Goal: Information Seeking & Learning: Learn about a topic

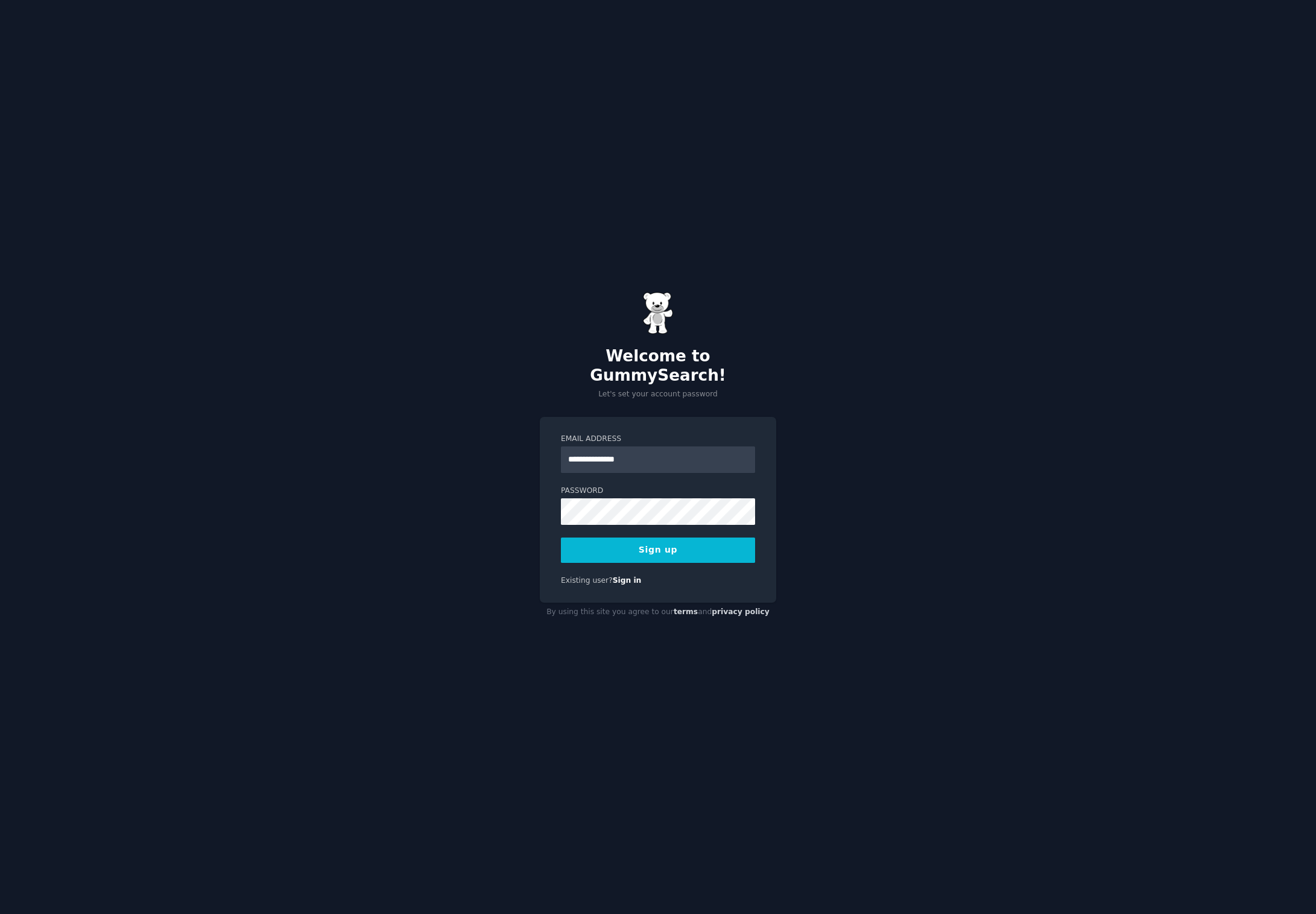
type input "**********"
click at [664, 653] on div "**********" at bounding box center [658, 457] width 1316 height 914
click at [665, 539] on button "Sign up" at bounding box center [658, 550] width 194 height 25
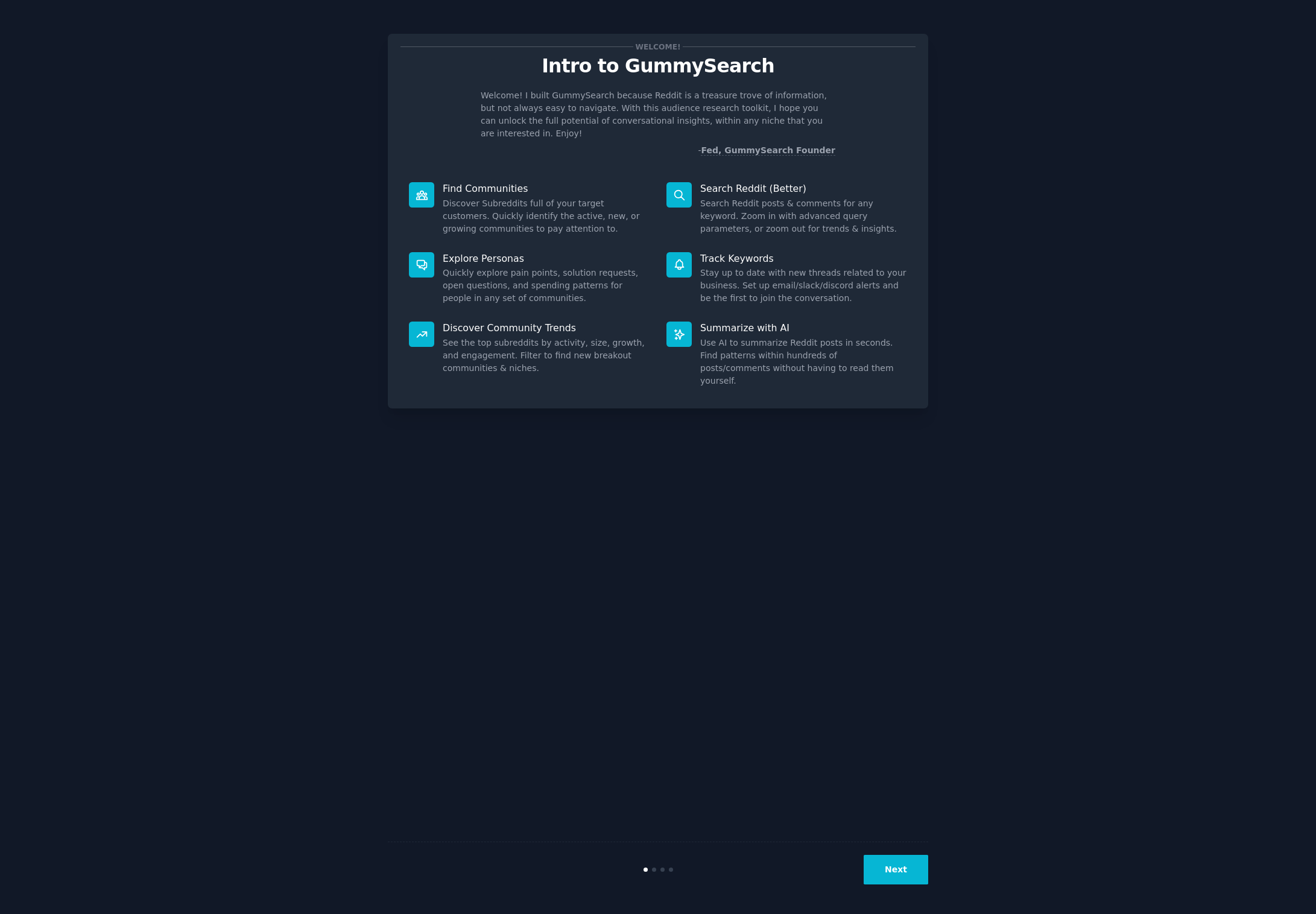
click at [891, 871] on button "Next" at bounding box center [896, 869] width 64 height 29
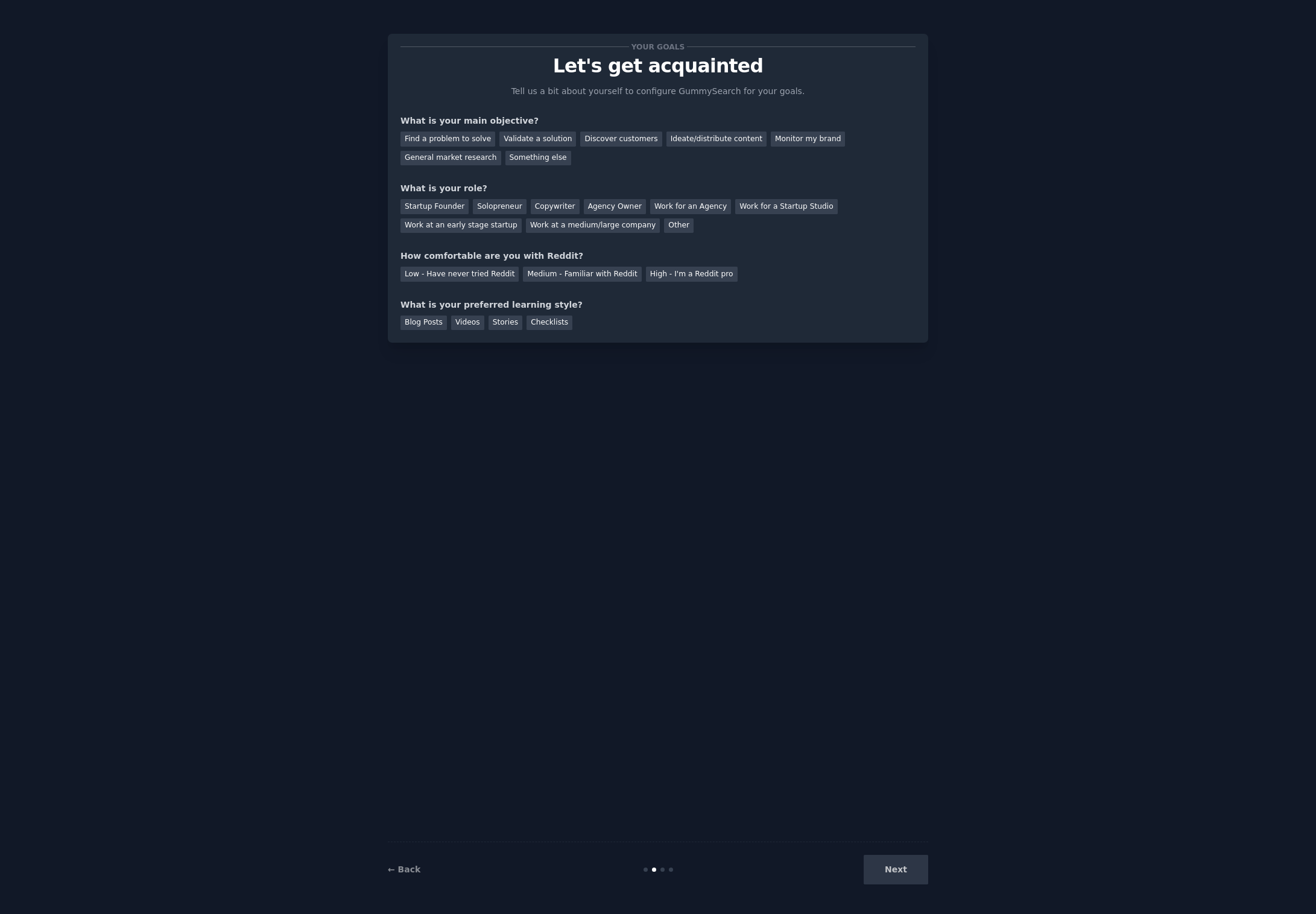
click at [891, 871] on div "Next" at bounding box center [838, 869] width 180 height 29
click at [892, 869] on div "Next" at bounding box center [838, 869] width 180 height 29
click at [465, 139] on div "Find a problem to solve" at bounding box center [447, 139] width 94 height 15
click at [516, 136] on div "Validate a solution" at bounding box center [538, 139] width 77 height 15
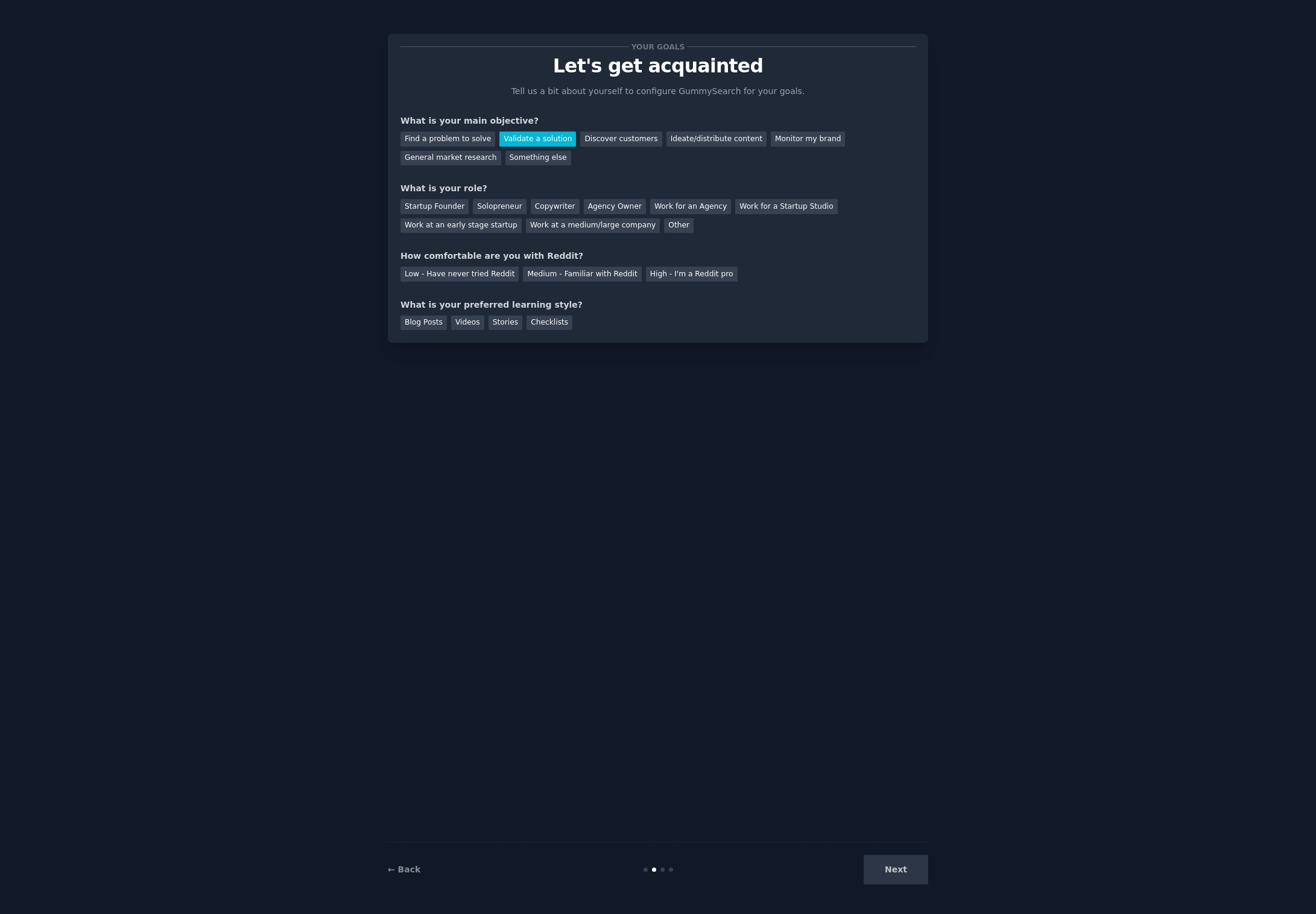
click at [686, 131] on div "Find a problem to solve Validate a solution Discover customers Ideate/distribut…" at bounding box center [658, 145] width 516 height 38
click at [684, 142] on div "Ideate/distribute content" at bounding box center [717, 139] width 100 height 15
click at [466, 159] on div "General market research" at bounding box center [450, 158] width 101 height 15
click at [667, 141] on div "Ideate/distribute content" at bounding box center [717, 139] width 100 height 15
click at [664, 225] on div "Other" at bounding box center [678, 226] width 29 height 15
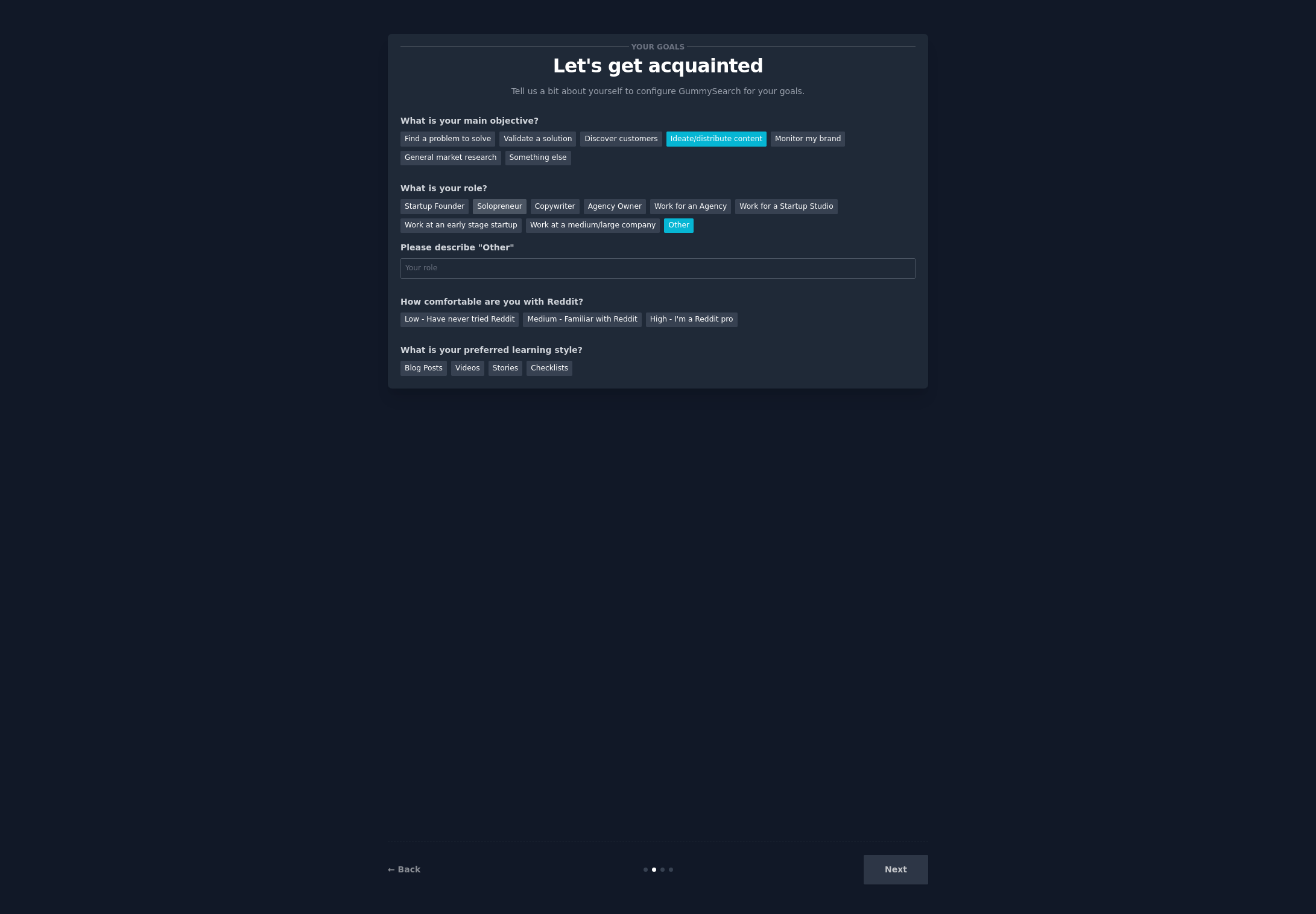
click at [490, 205] on div "Solopreneur" at bounding box center [500, 206] width 53 height 15
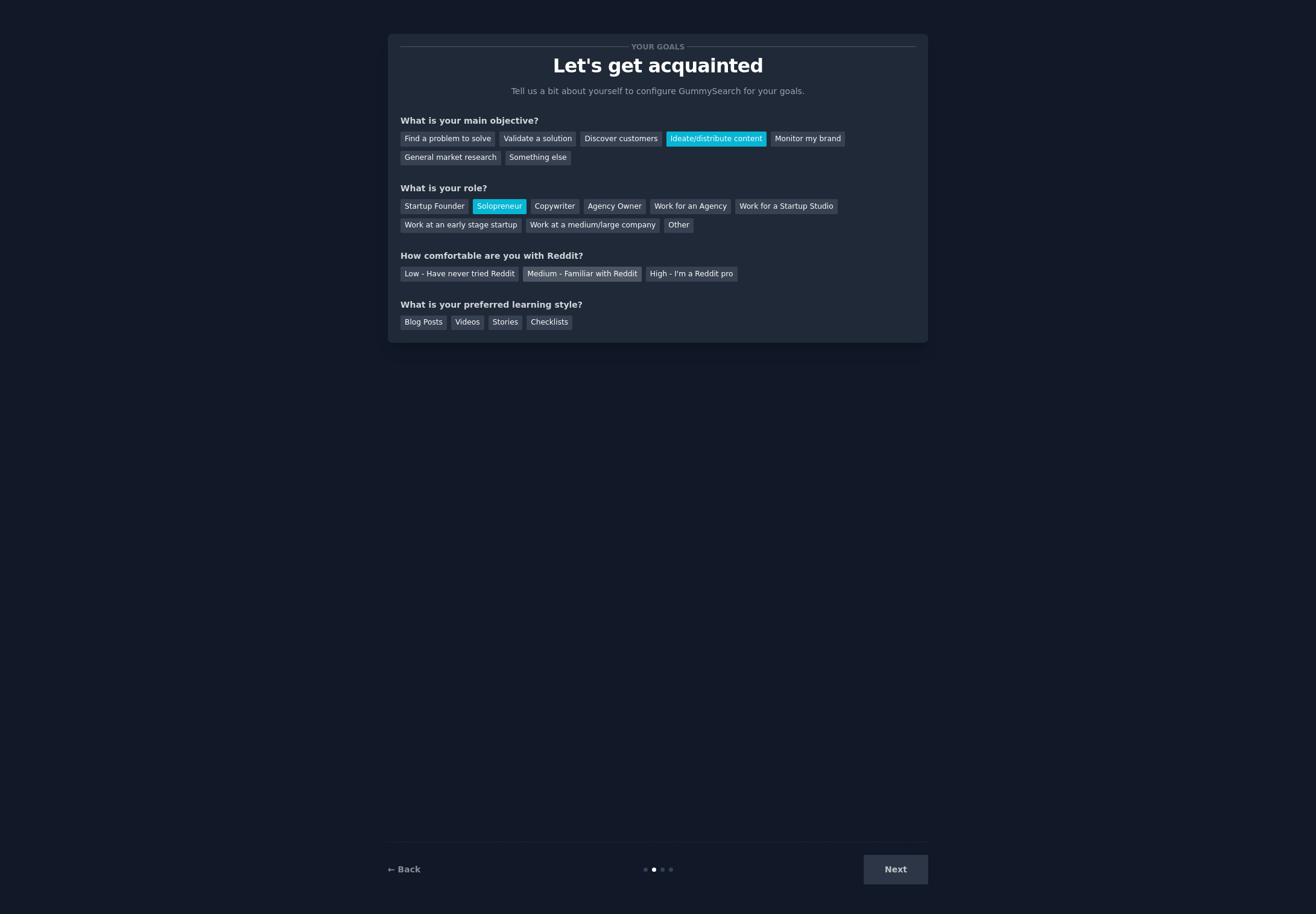
click at [531, 272] on div "Medium - Familiar with Reddit" at bounding box center [582, 274] width 118 height 15
click at [459, 323] on div "Videos" at bounding box center [468, 323] width 33 height 15
click at [430, 323] on div "Blog Posts" at bounding box center [424, 323] width 47 height 15
click at [896, 867] on button "Next" at bounding box center [896, 869] width 64 height 29
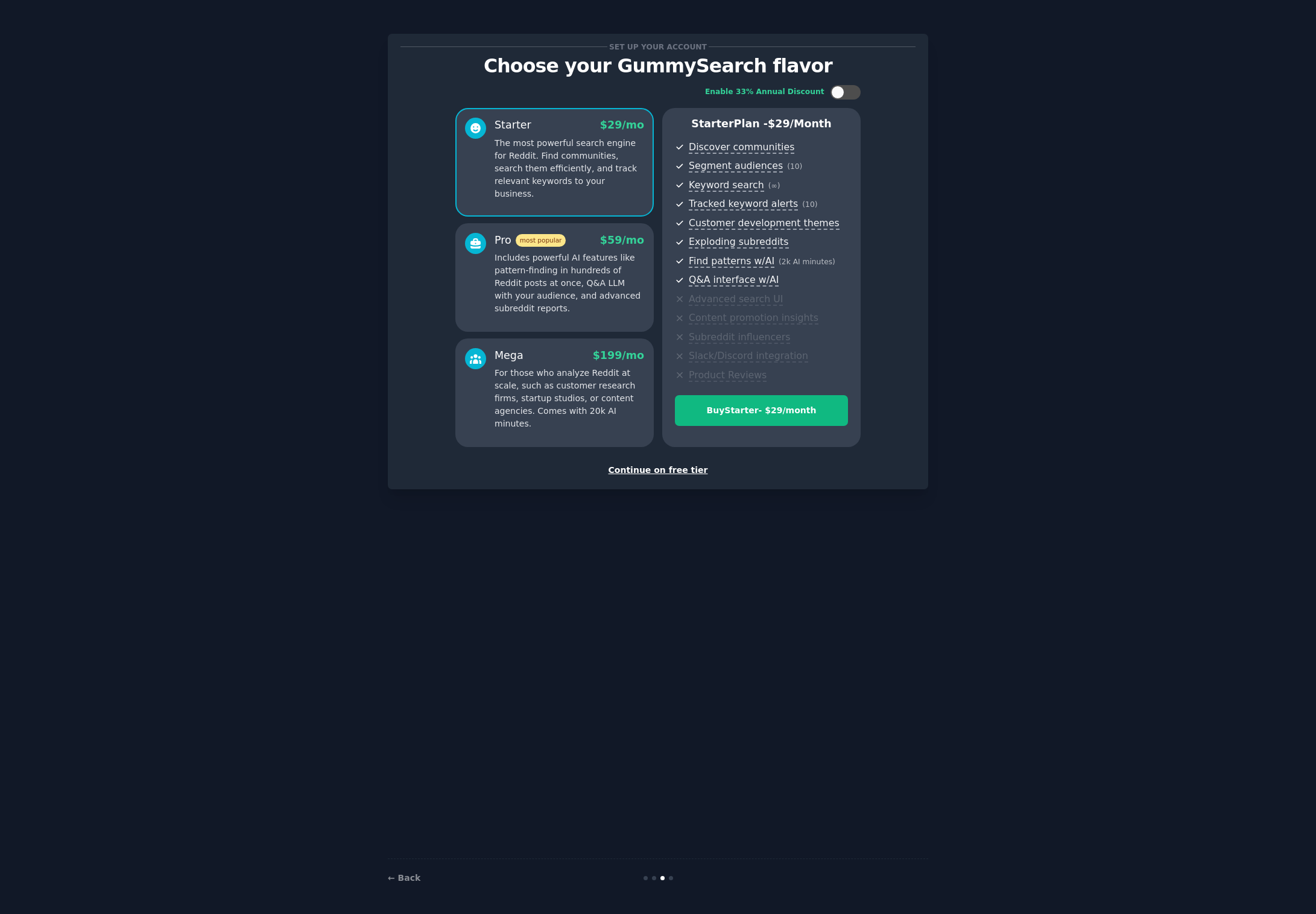
click at [663, 466] on div "Continue on free tier" at bounding box center [658, 470] width 516 height 13
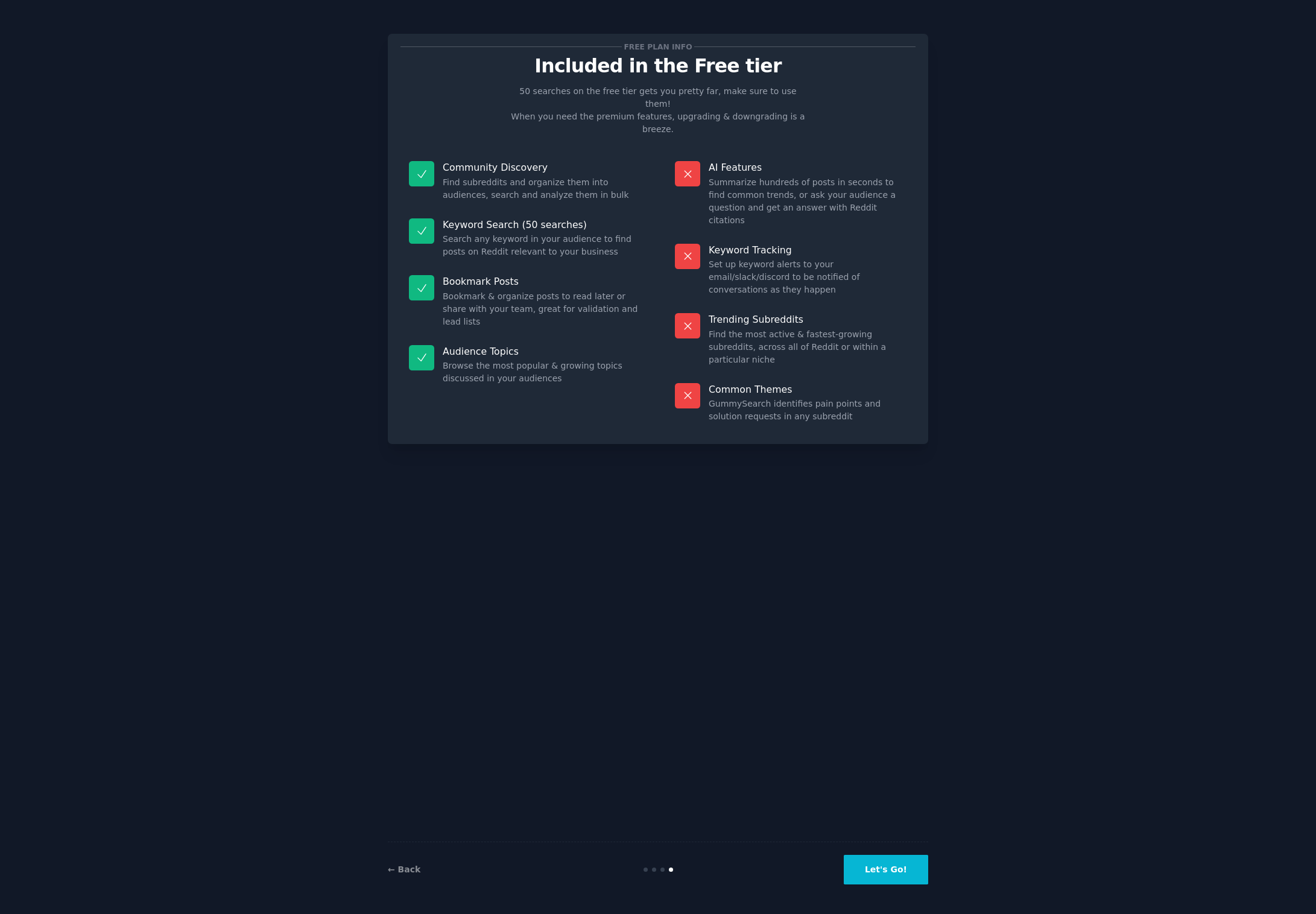
click at [872, 876] on button "Let's Go!" at bounding box center [886, 869] width 84 height 29
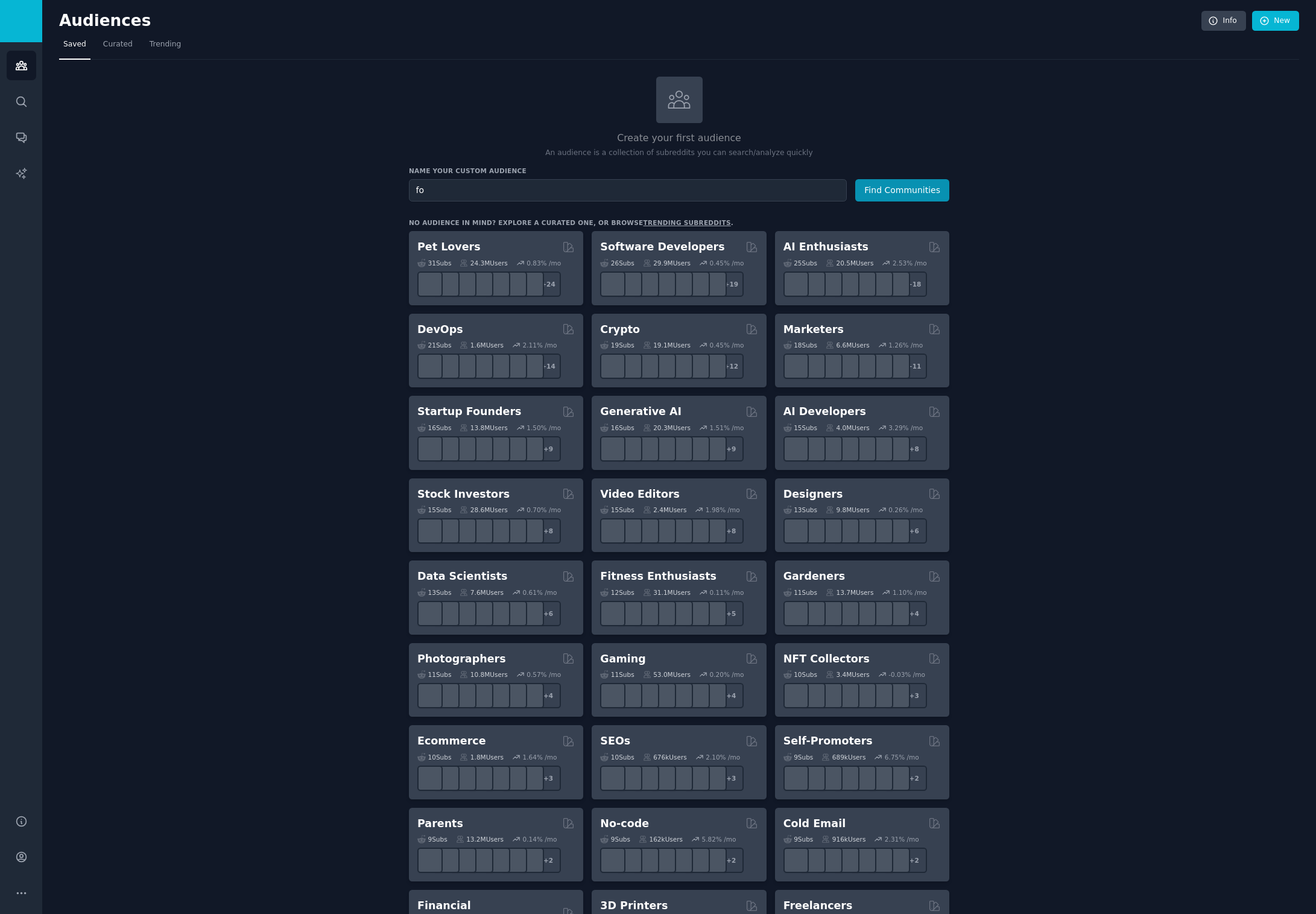
type input "f"
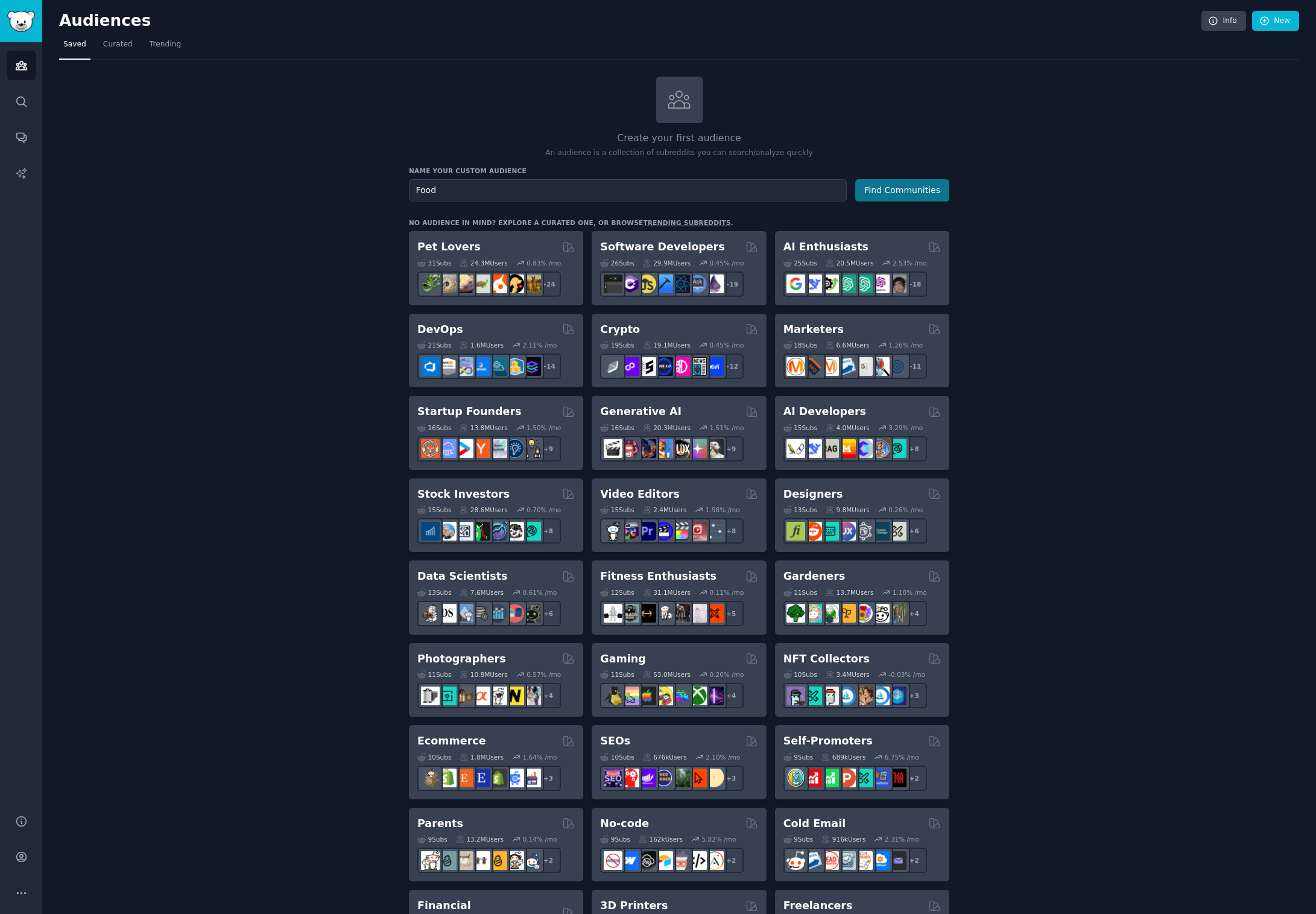
type input "Food"
click at [897, 193] on button "Find Communities" at bounding box center [902, 190] width 94 height 23
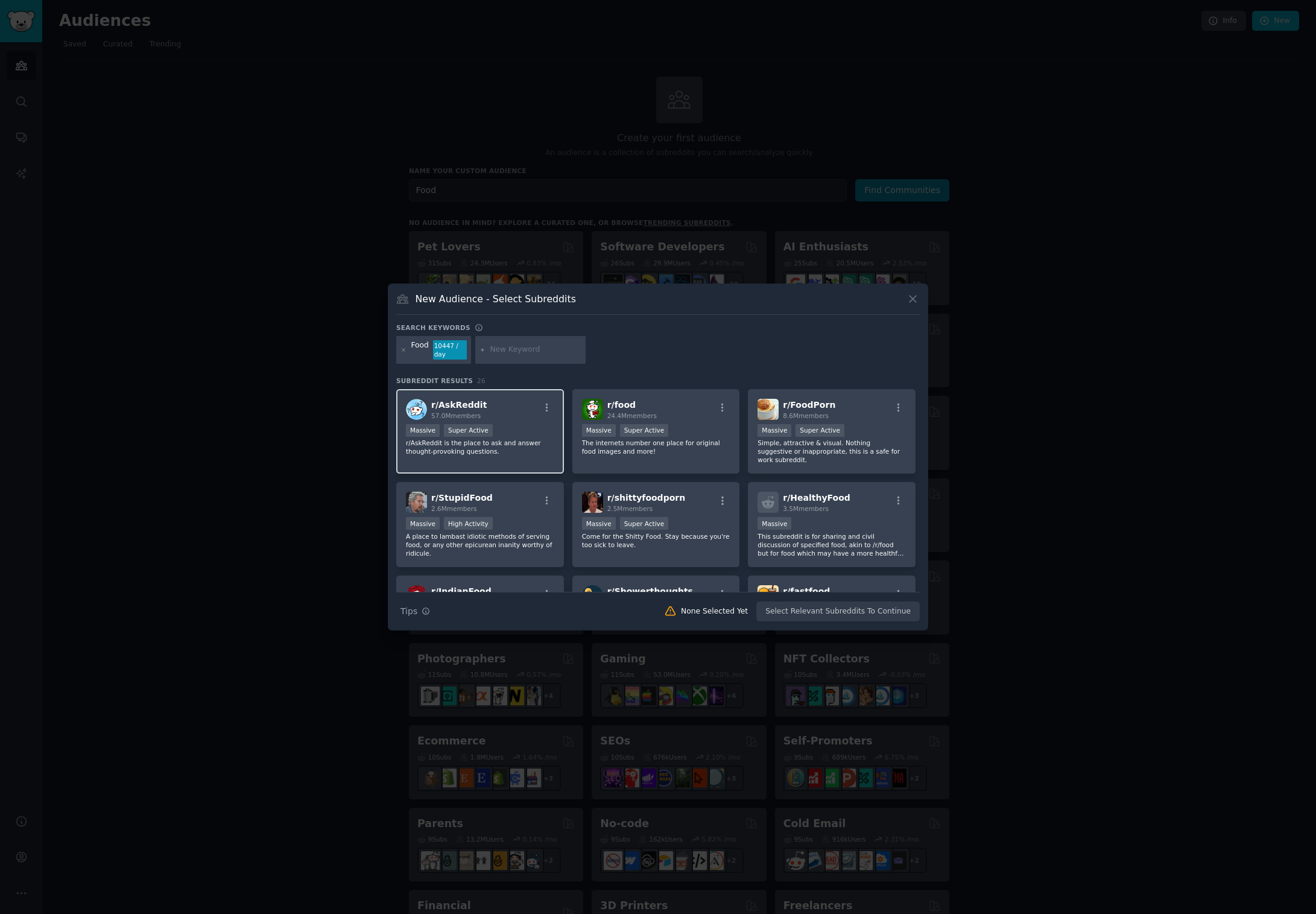
click at [534, 422] on div "r/ AskReddit 57.0M members Massive Super Active r/AskReddit is the place to ask…" at bounding box center [480, 432] width 168 height 85
click at [642, 399] on h2 "r/ food 24.4M members" at bounding box center [632, 409] width 49 height 21
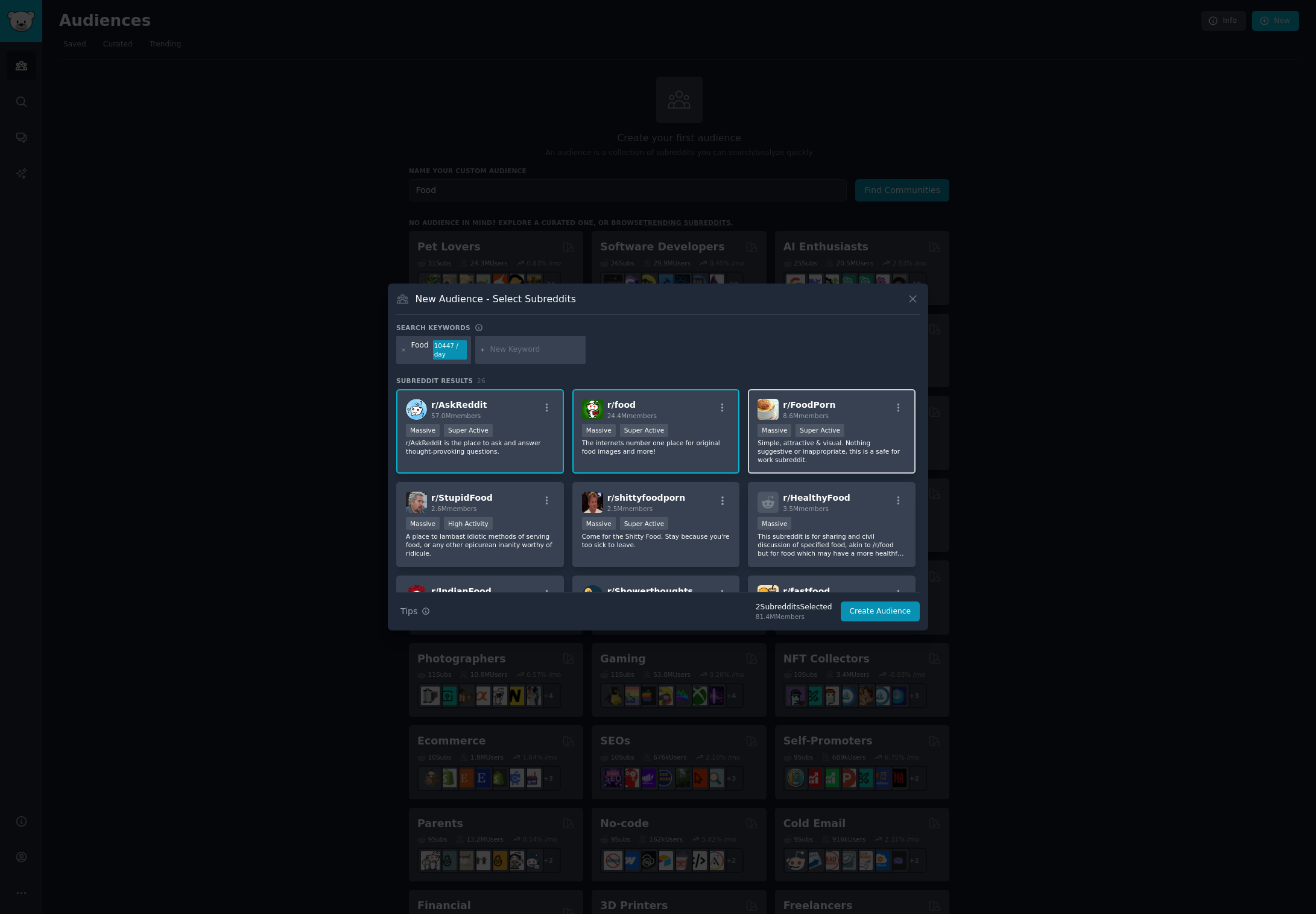
click at [788, 396] on div "r/ FoodPorn 8.6M members Massive Super Active Simple, attractive & visual. Noth…" at bounding box center [831, 432] width 168 height 85
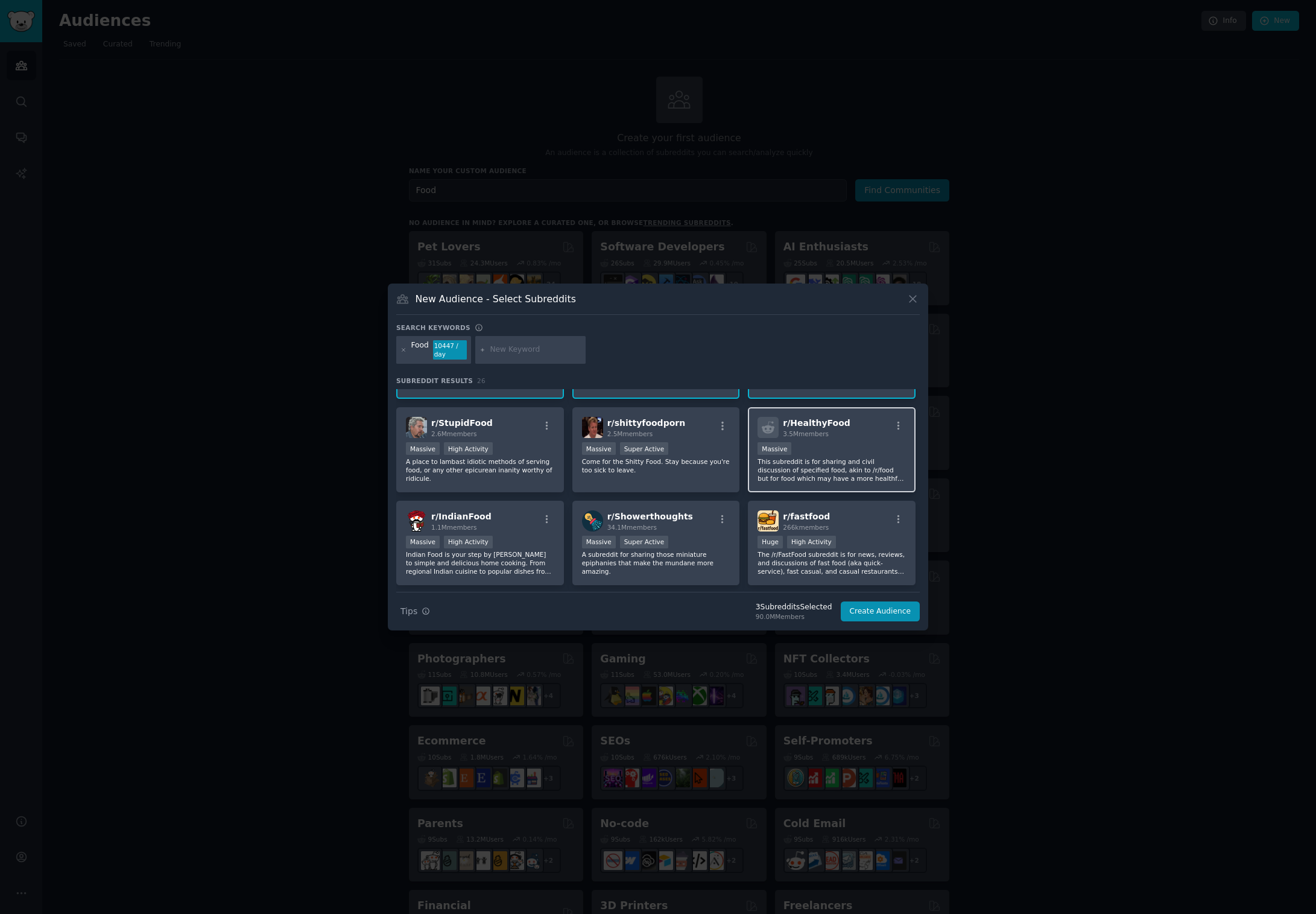
scroll to position [74, 0]
click at [828, 437] on div "3.5M members" at bounding box center [816, 434] width 68 height 8
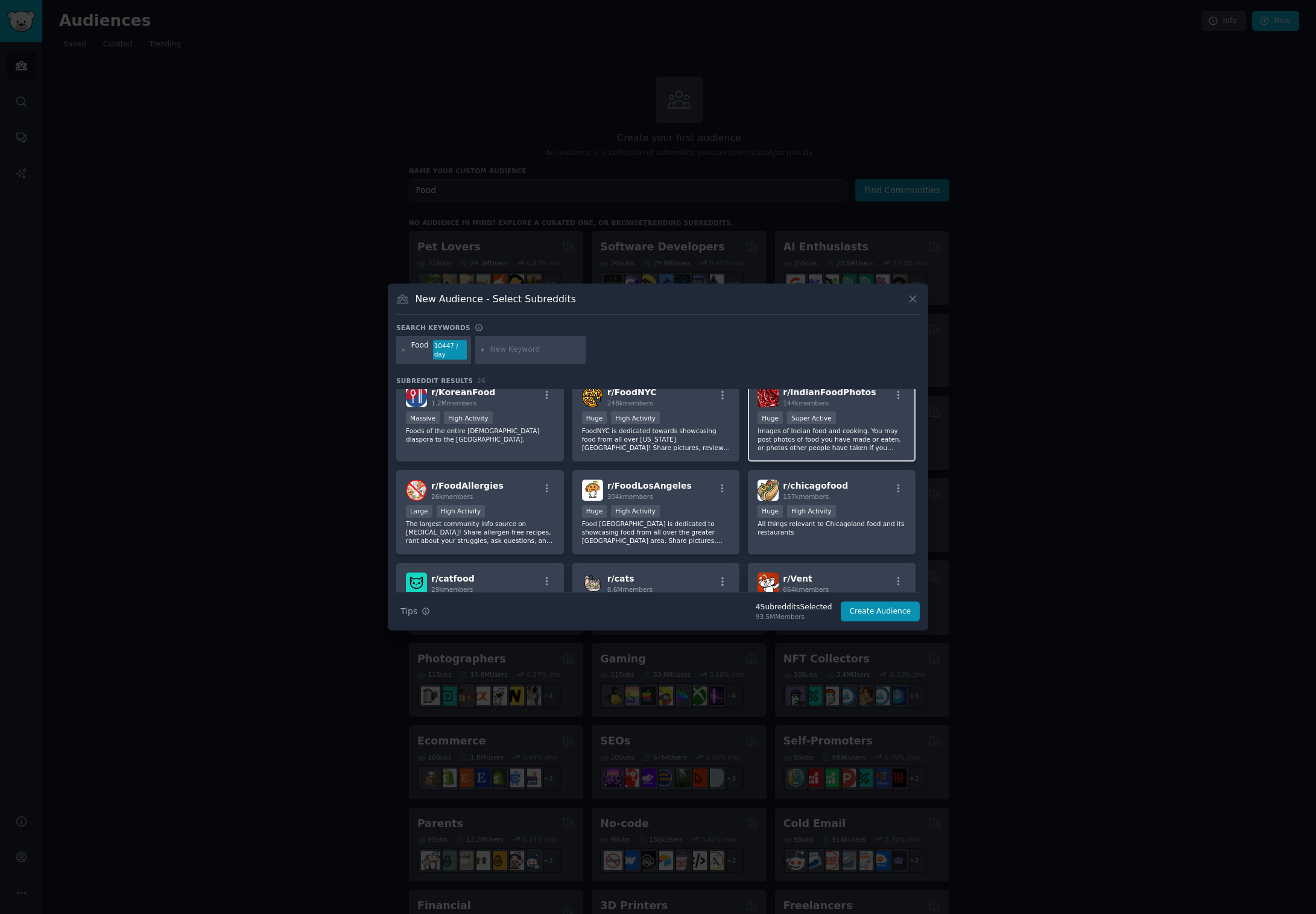
scroll to position [293, 0]
click at [502, 510] on div "Large High Activity" at bounding box center [480, 511] width 149 height 15
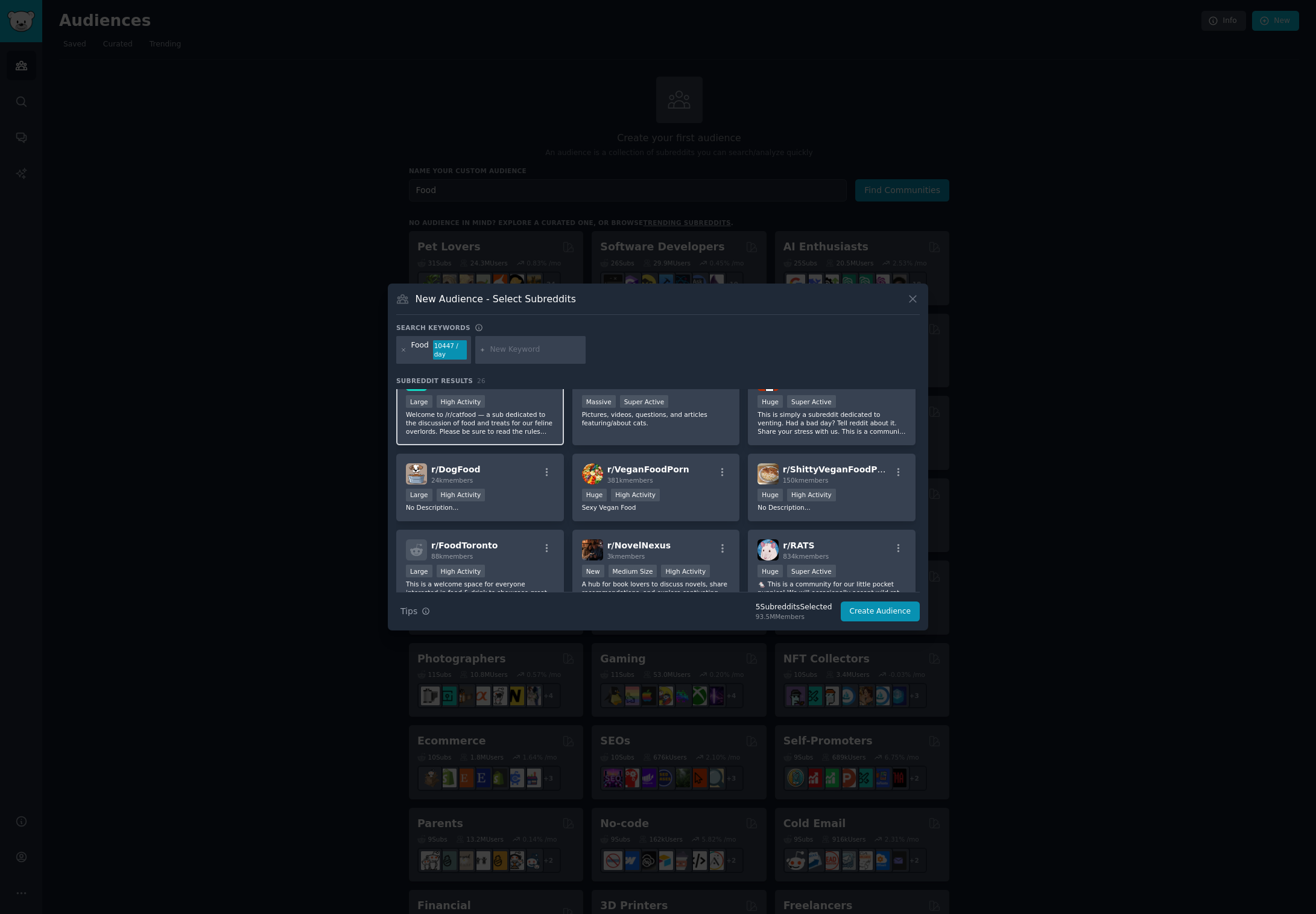
scroll to position [507, 0]
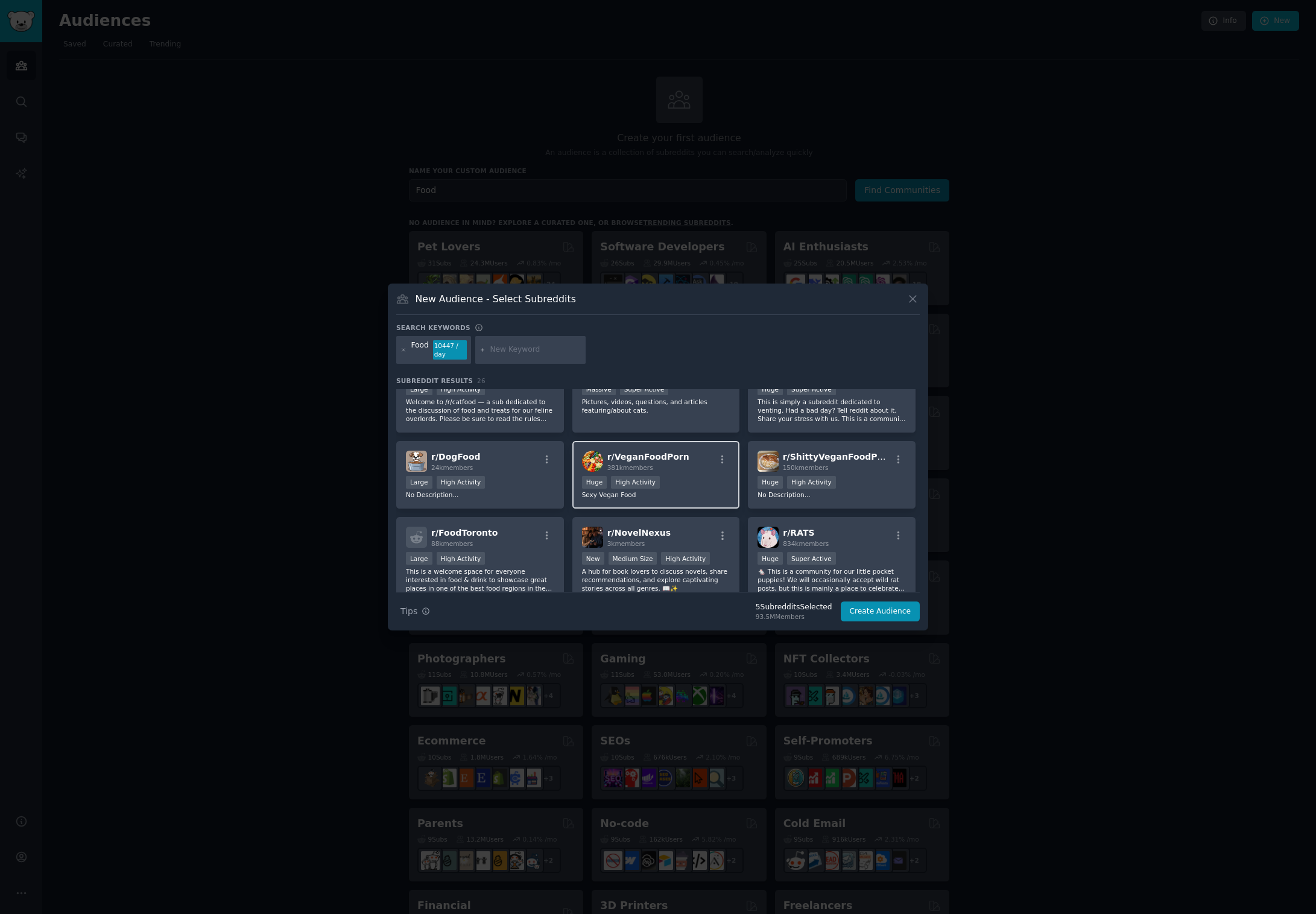
click at [682, 474] on div "r/ VeganFoodPorn 381k members 100,000 - 1,000,000 members Huge High Activity Se…" at bounding box center [656, 475] width 168 height 69
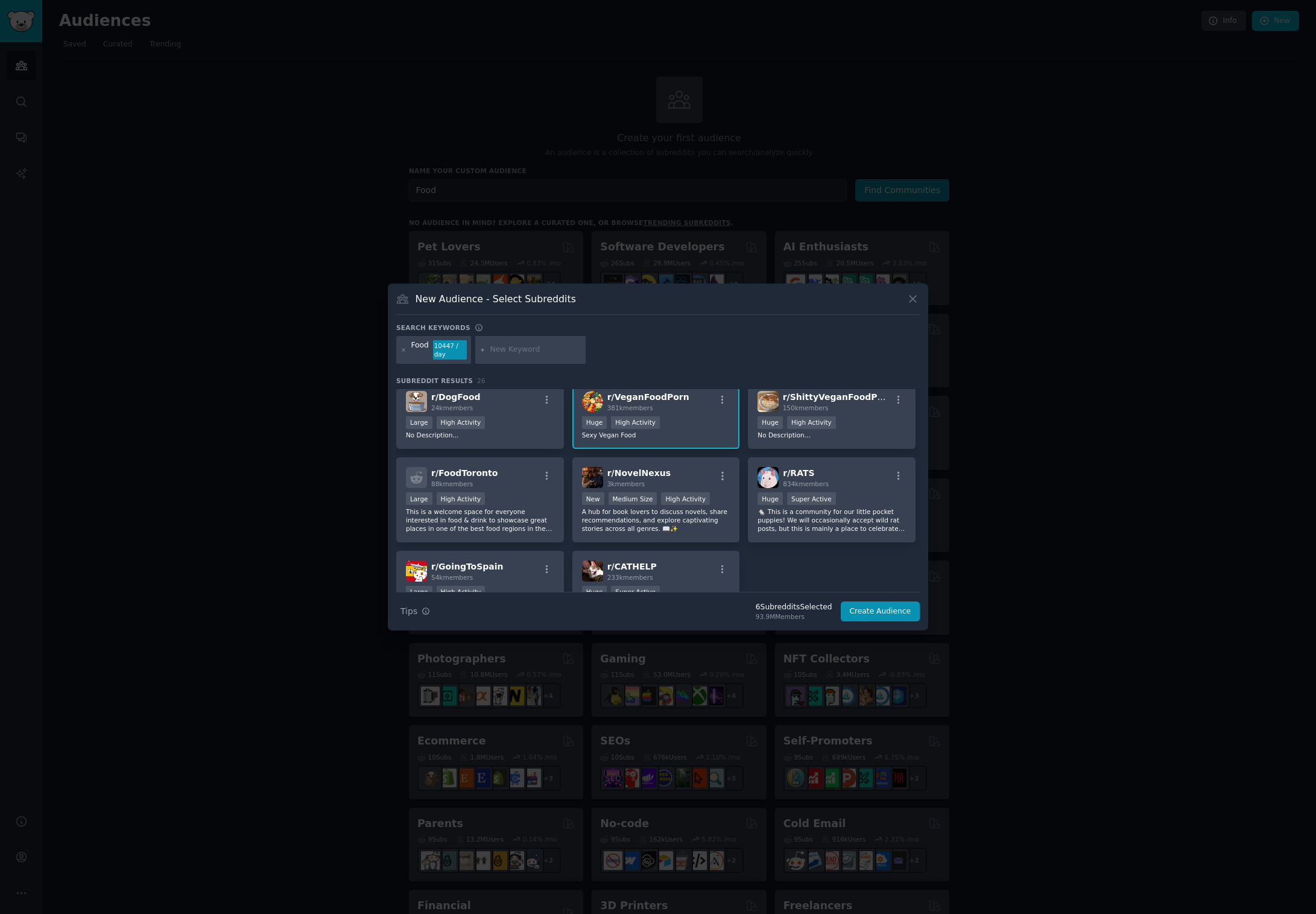
scroll to position [569, 0]
click at [841, 413] on div "r/ ShittyVeganFoodPorn 150k members >= 80th percentile for submissions / day Hu…" at bounding box center [831, 414] width 168 height 69
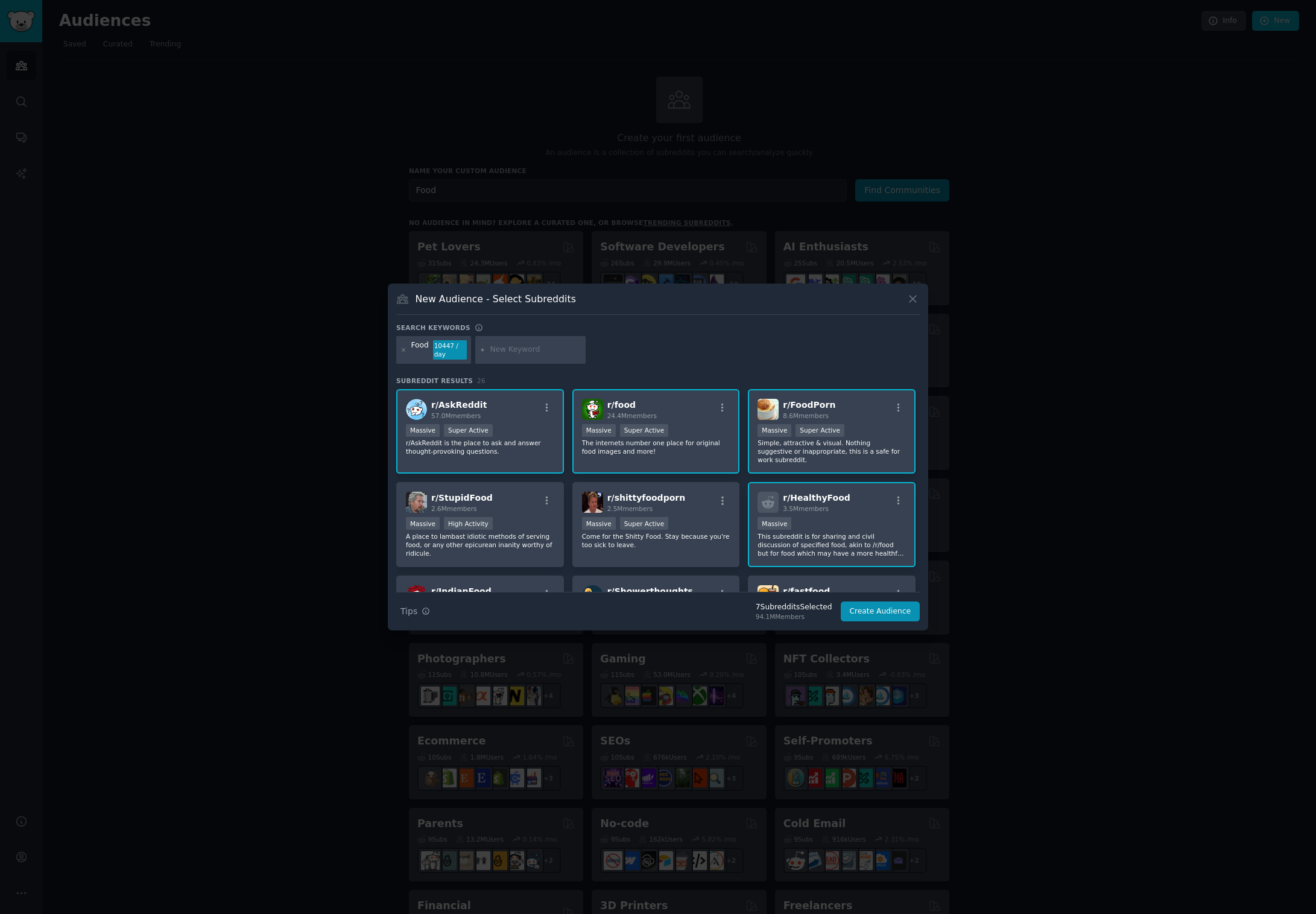
scroll to position [0, 0]
click at [514, 350] on input "text" at bounding box center [536, 349] width 92 height 11
type input "vegan"
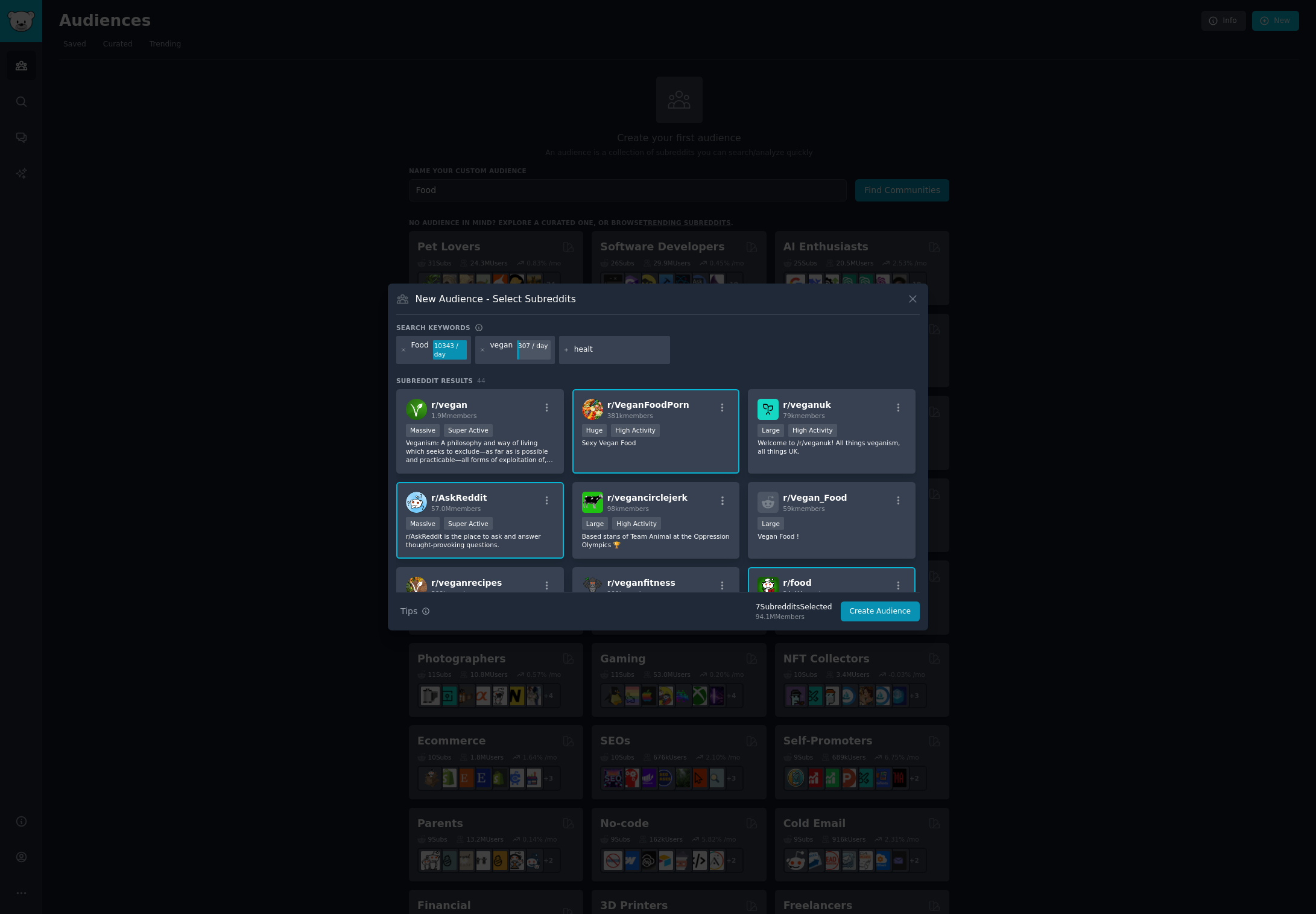
type input "health"
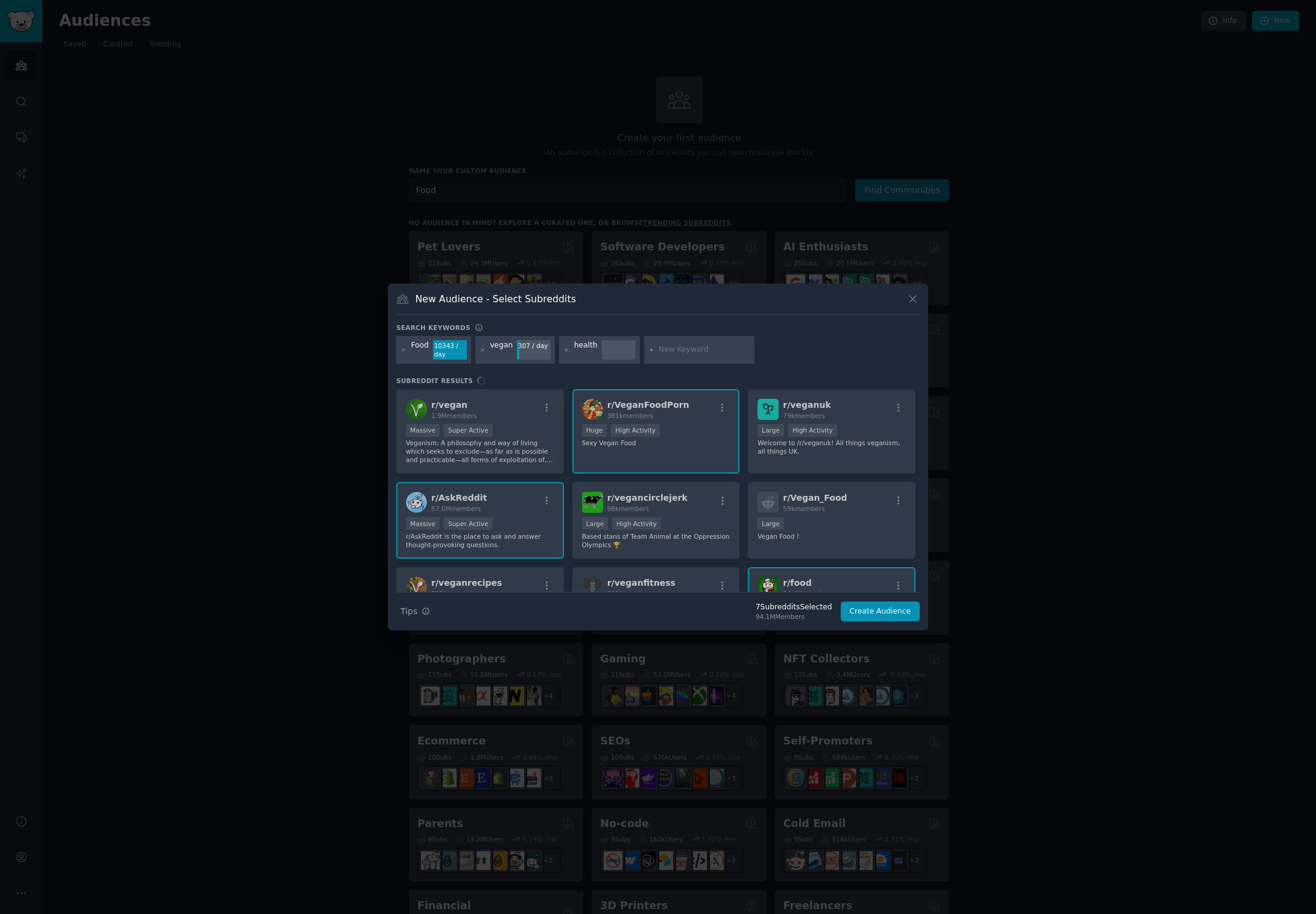
click at [505, 409] on div "r/ vegan 1.9M members Massive Super Active Veganism: A philosophy and way of li…" at bounding box center [658, 490] width 524 height 203
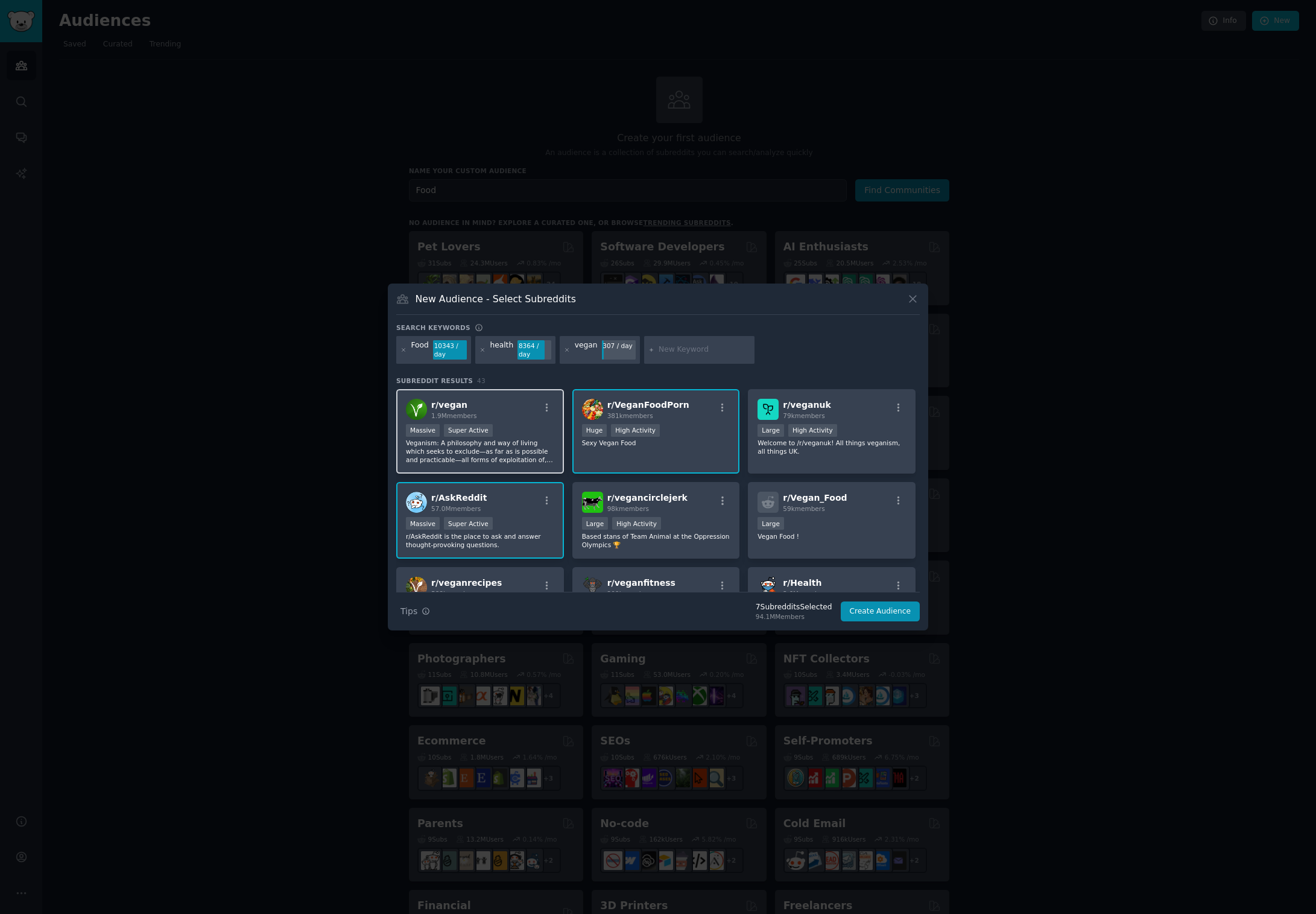
click at [511, 411] on div "r/ vegan 1.9M members" at bounding box center [480, 409] width 149 height 21
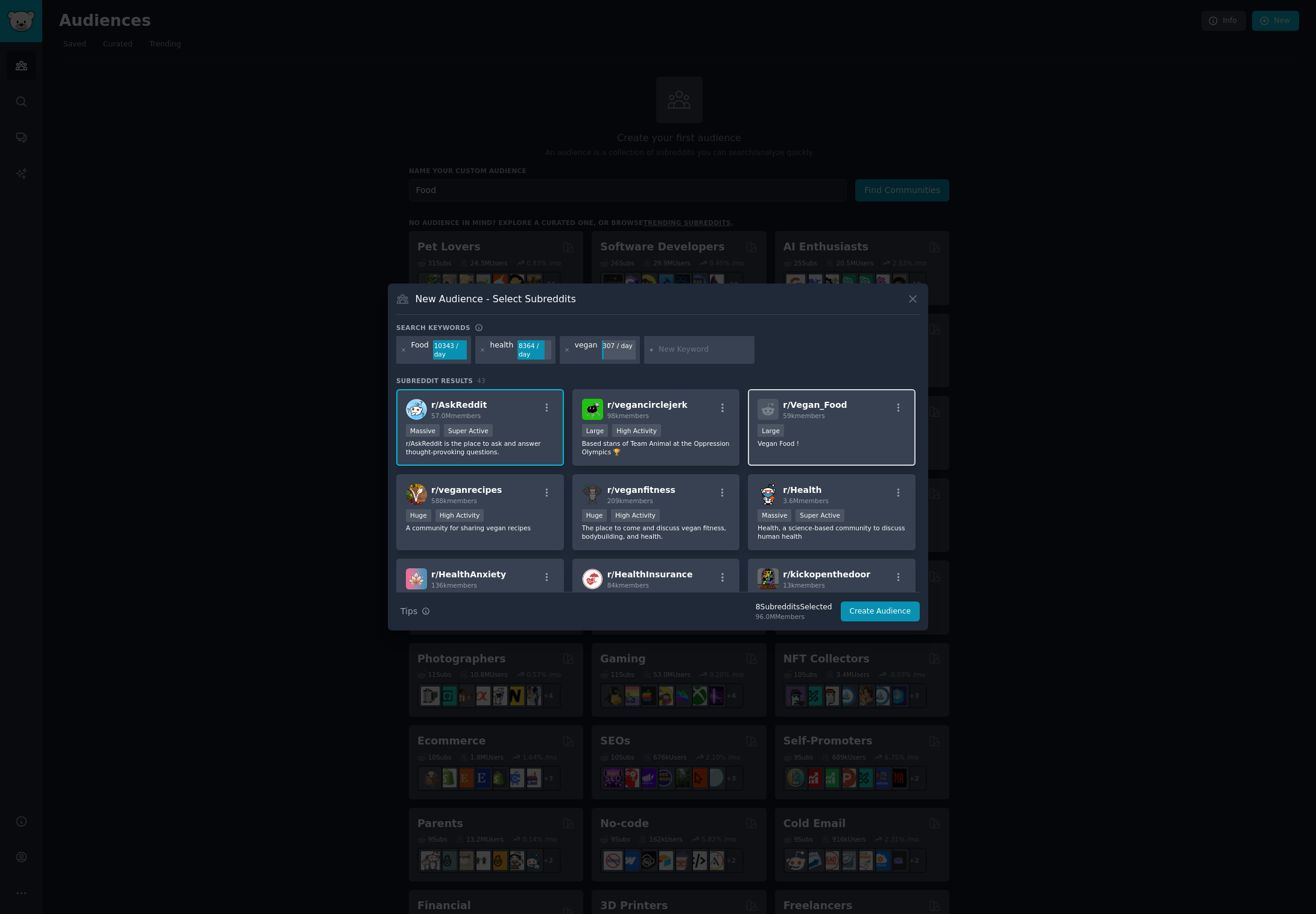
scroll to position [104, 0]
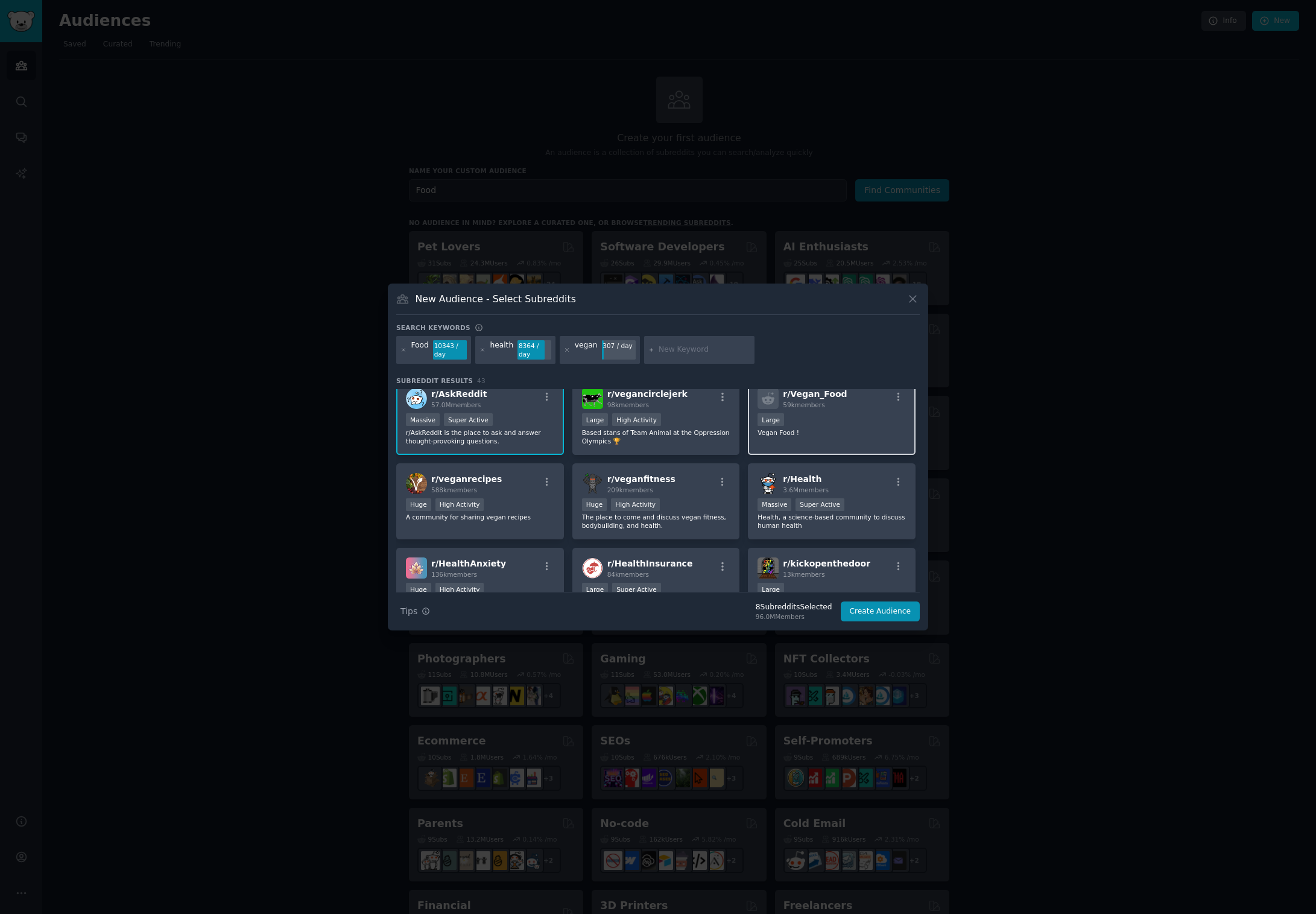
click at [851, 444] on div "r/ Vegan_Food 59k members Large Vegan Food !" at bounding box center [831, 417] width 168 height 77
click at [678, 505] on div "Huge High Activity" at bounding box center [657, 505] width 149 height 15
click at [495, 489] on div "r/ veganrecipes 588k members" at bounding box center [480, 483] width 149 height 21
click at [858, 490] on div "r/ Health 3.6M members" at bounding box center [832, 483] width 149 height 21
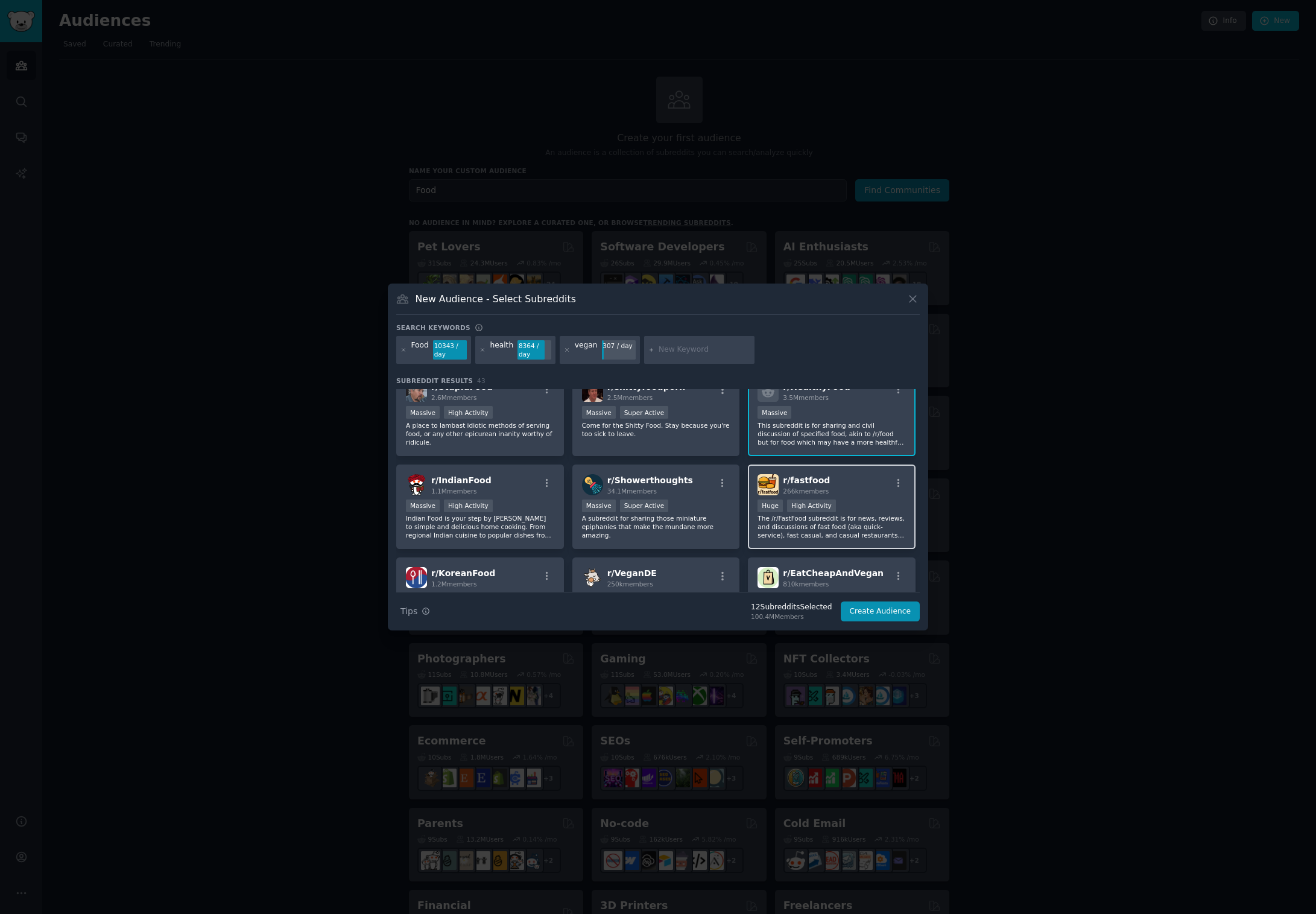
scroll to position [524, 0]
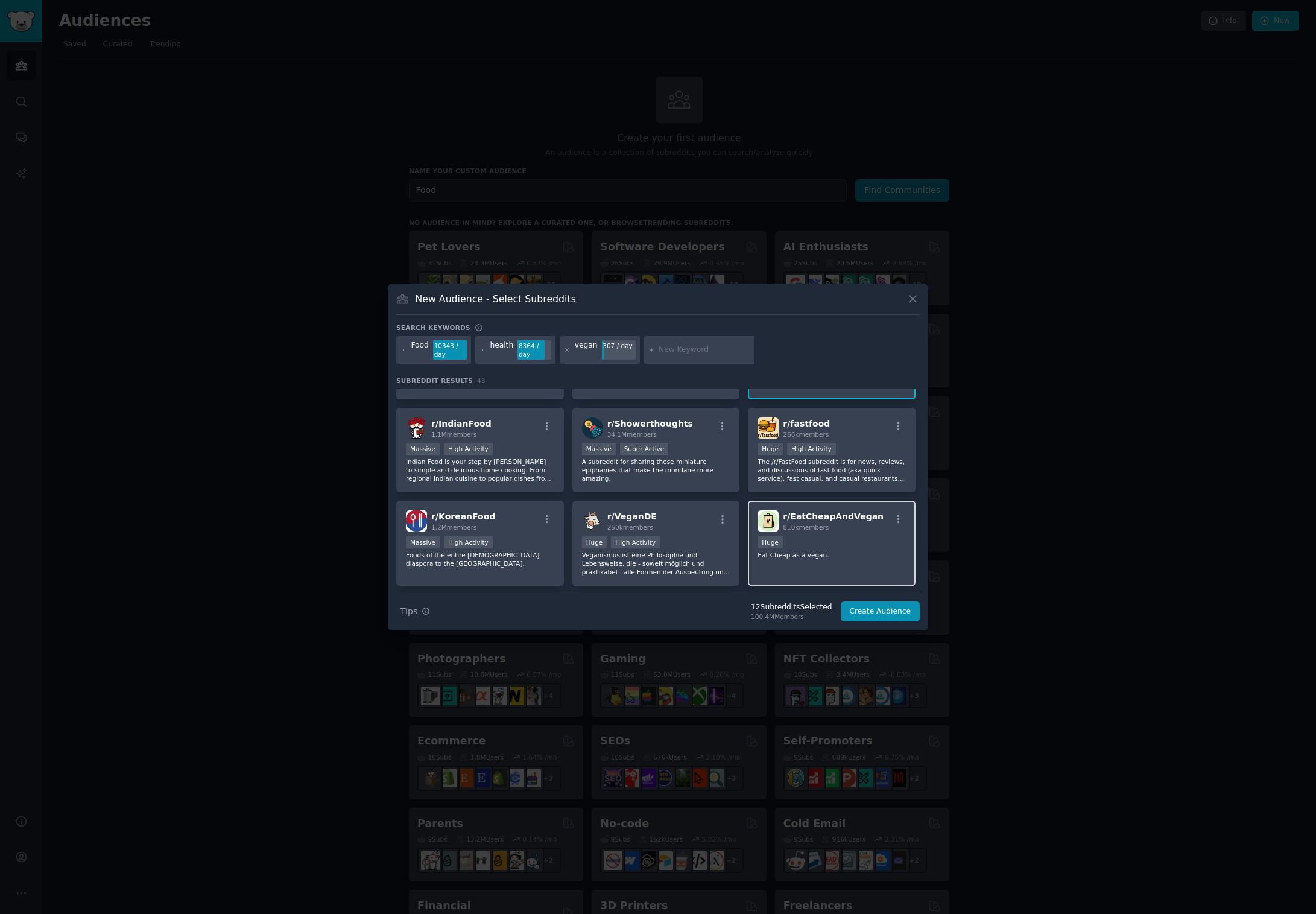
click at [865, 549] on div "Huge" at bounding box center [832, 543] width 149 height 15
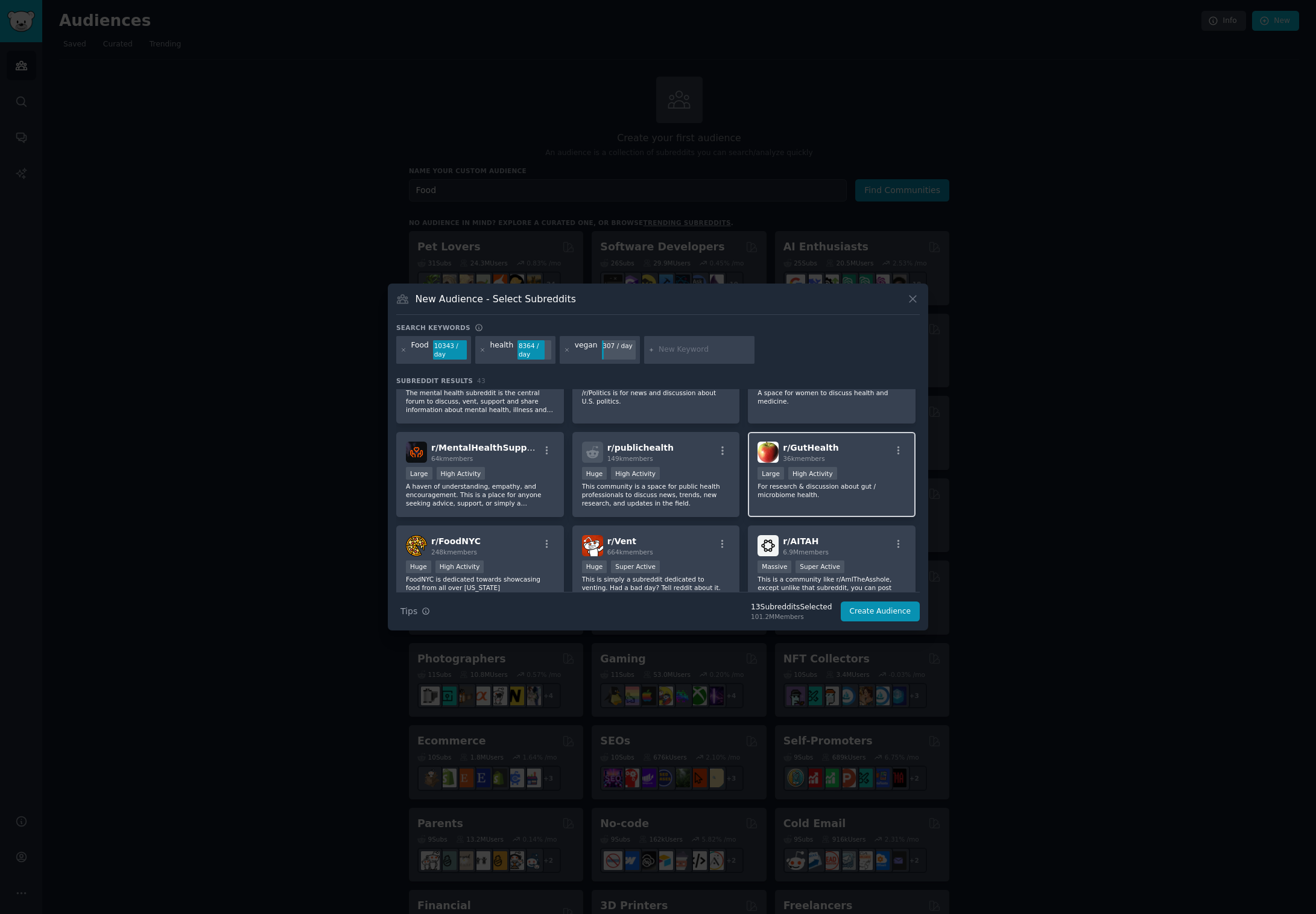
scroll to position [781, 0]
click at [856, 474] on div "Large High Activity" at bounding box center [832, 472] width 149 height 15
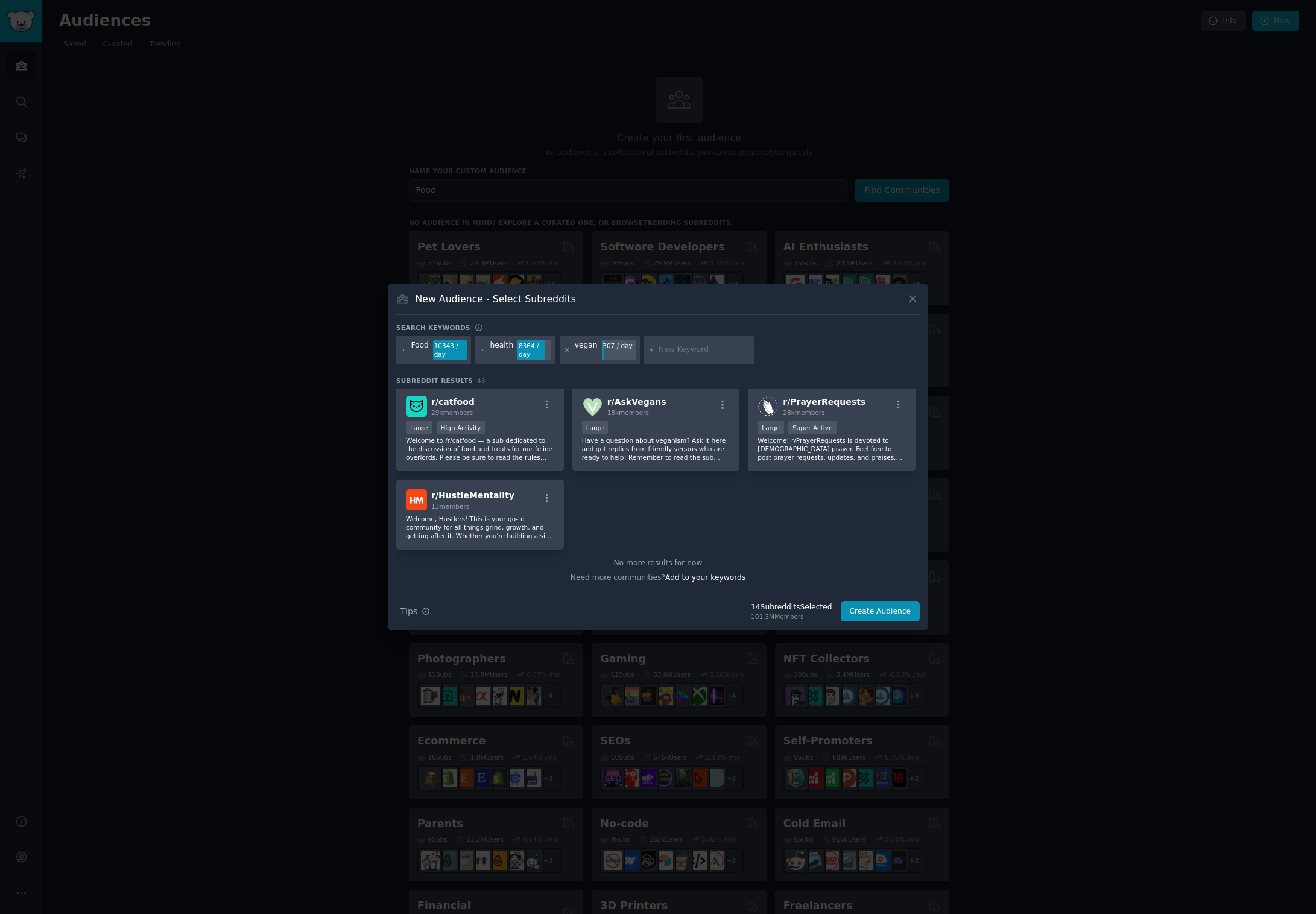
scroll to position [1196, 0]
click at [887, 614] on button "Create Audience" at bounding box center [880, 612] width 79 height 21
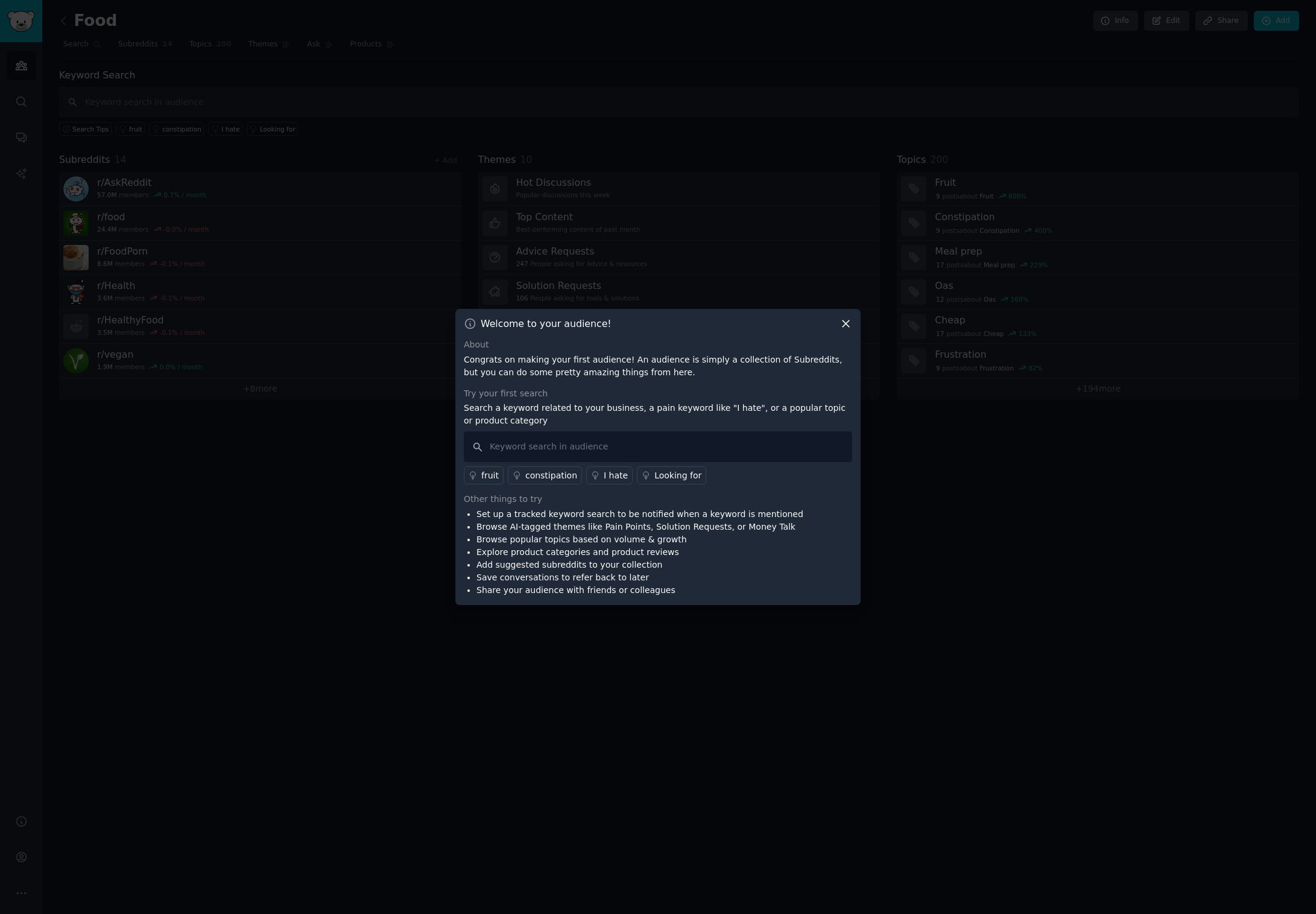
click at [849, 321] on icon at bounding box center [846, 324] width 7 height 7
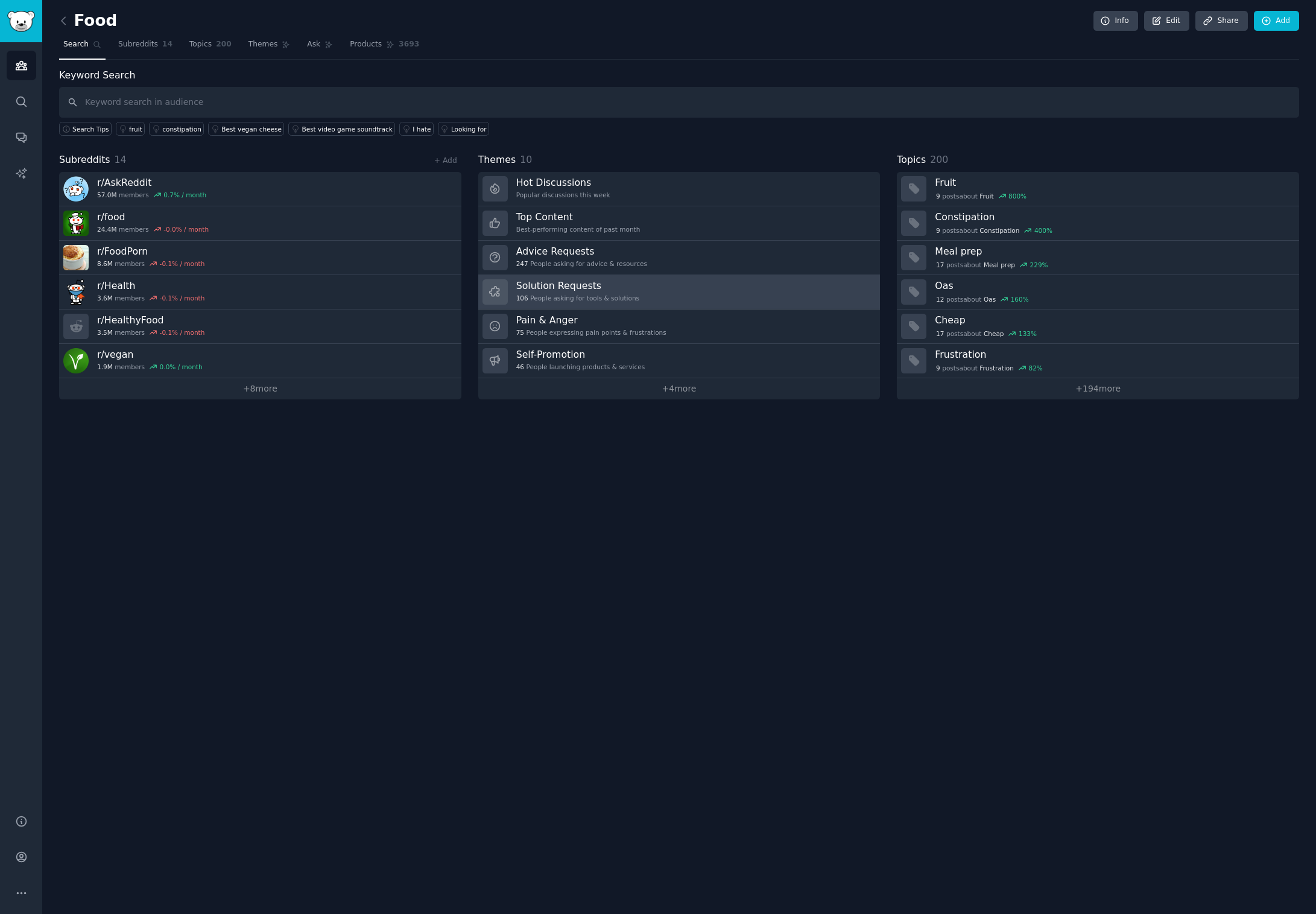
click at [635, 288] on link "Solution Requests 106 People asking for tools & solutions" at bounding box center [679, 292] width 403 height 34
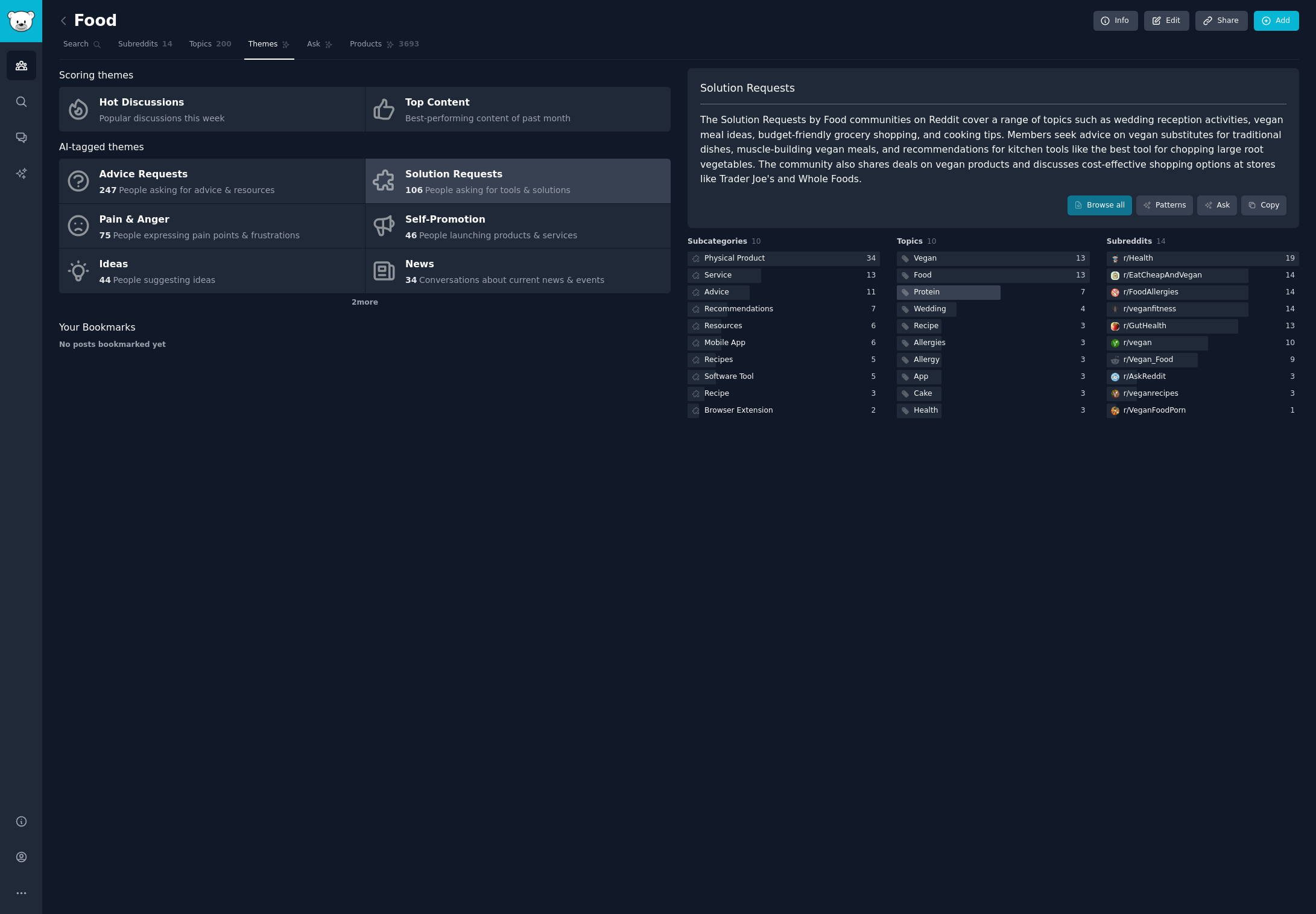
click at [953, 285] on div at bounding box center [949, 292] width 104 height 15
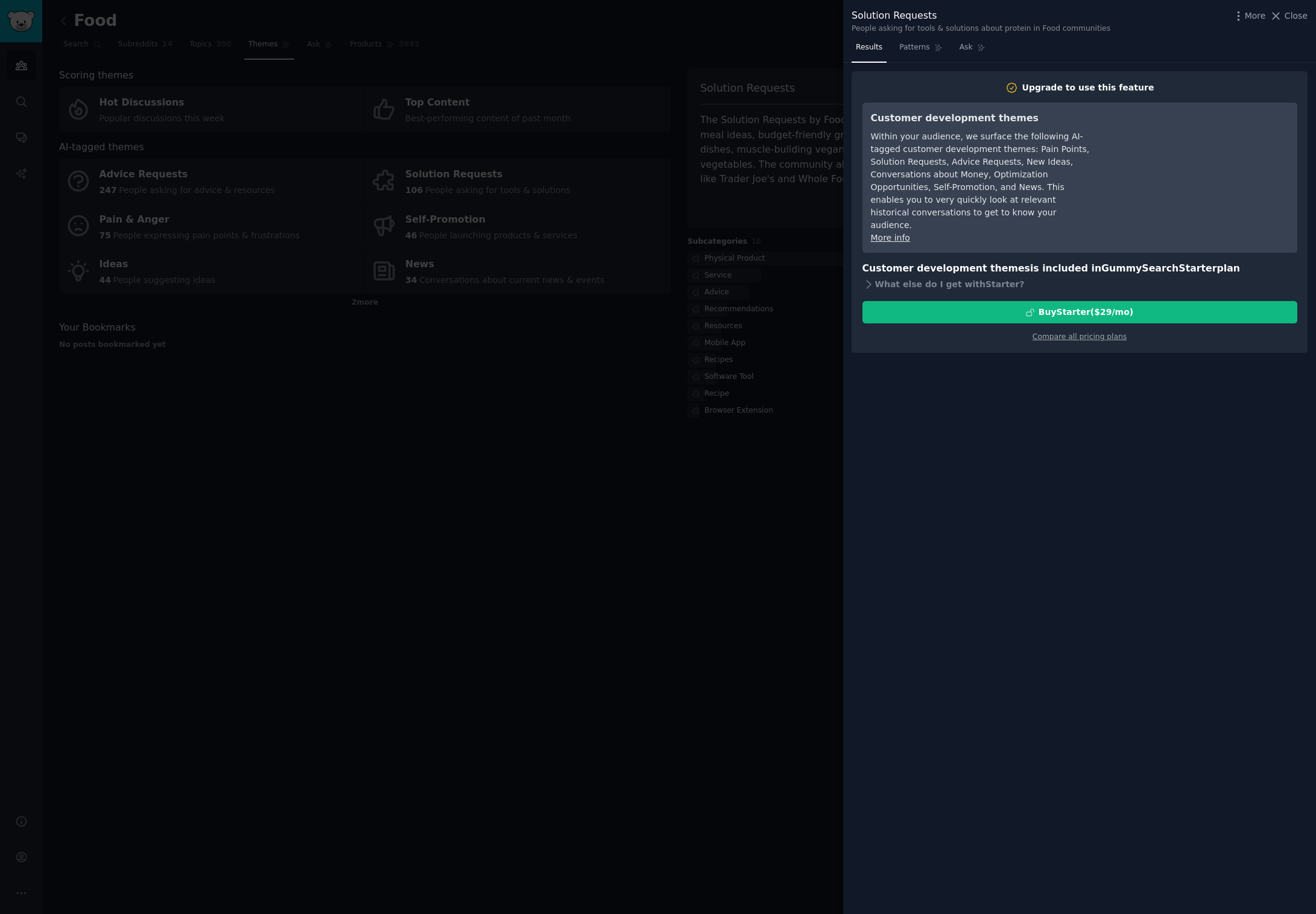
click at [851, 464] on div "Results Patterns Ask Upgrade to use this feature Customer development themes Wi…" at bounding box center [1080, 475] width 473 height 876
click at [914, 43] on span "Patterns" at bounding box center [914, 48] width 30 height 11
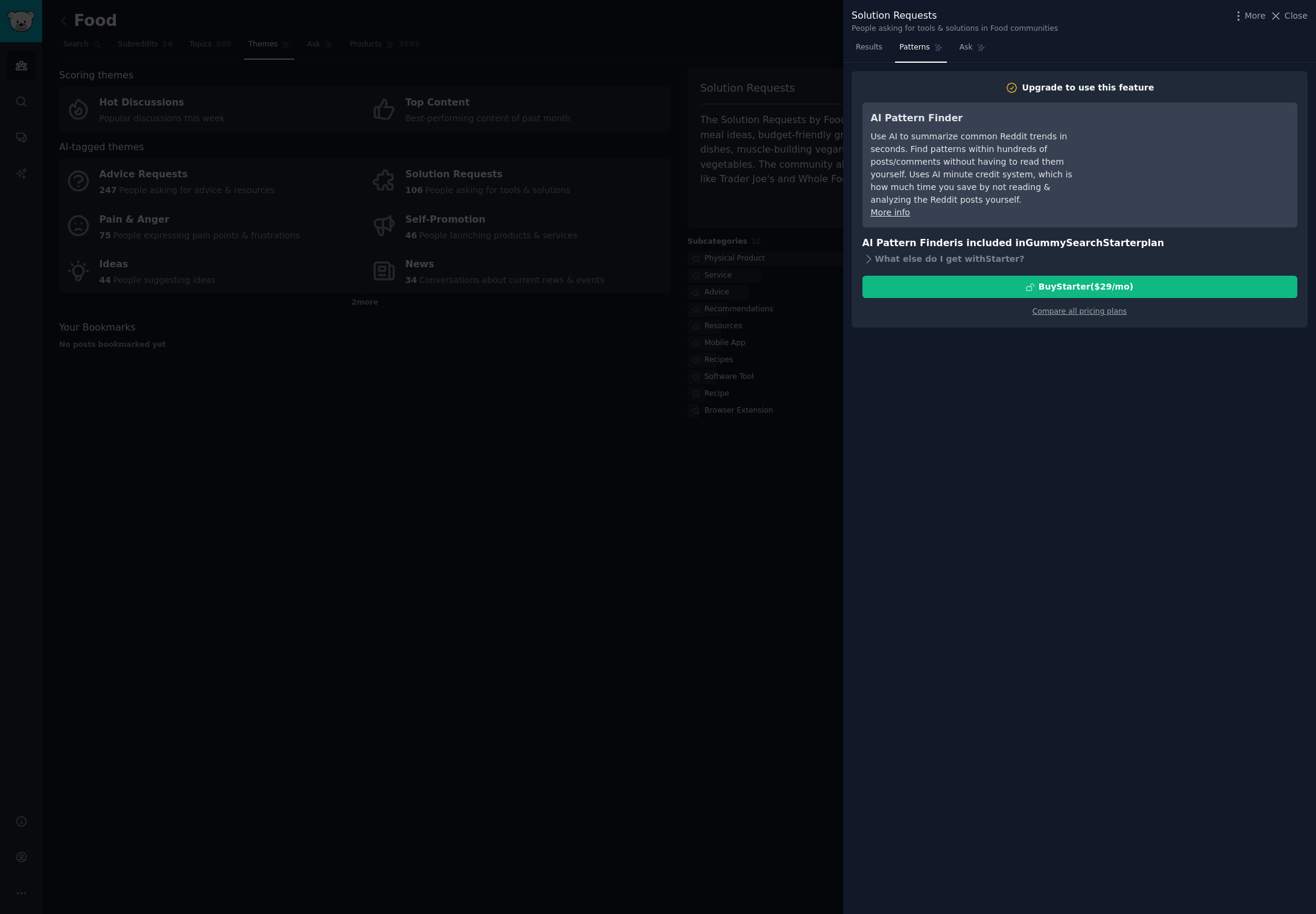
click at [785, 617] on div at bounding box center [658, 457] width 1316 height 914
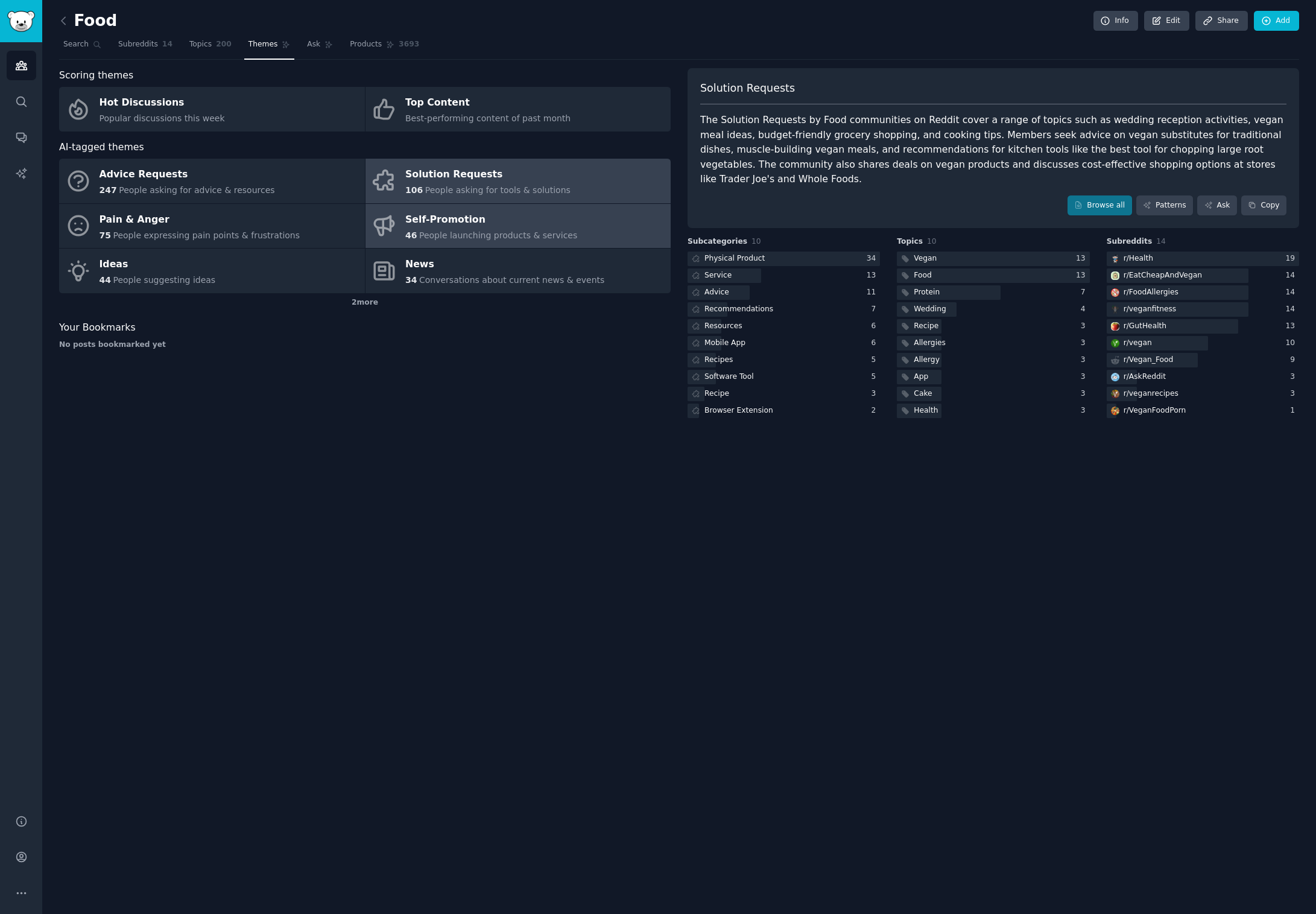
click at [457, 233] on span "People launching products & services" at bounding box center [498, 236] width 158 height 10
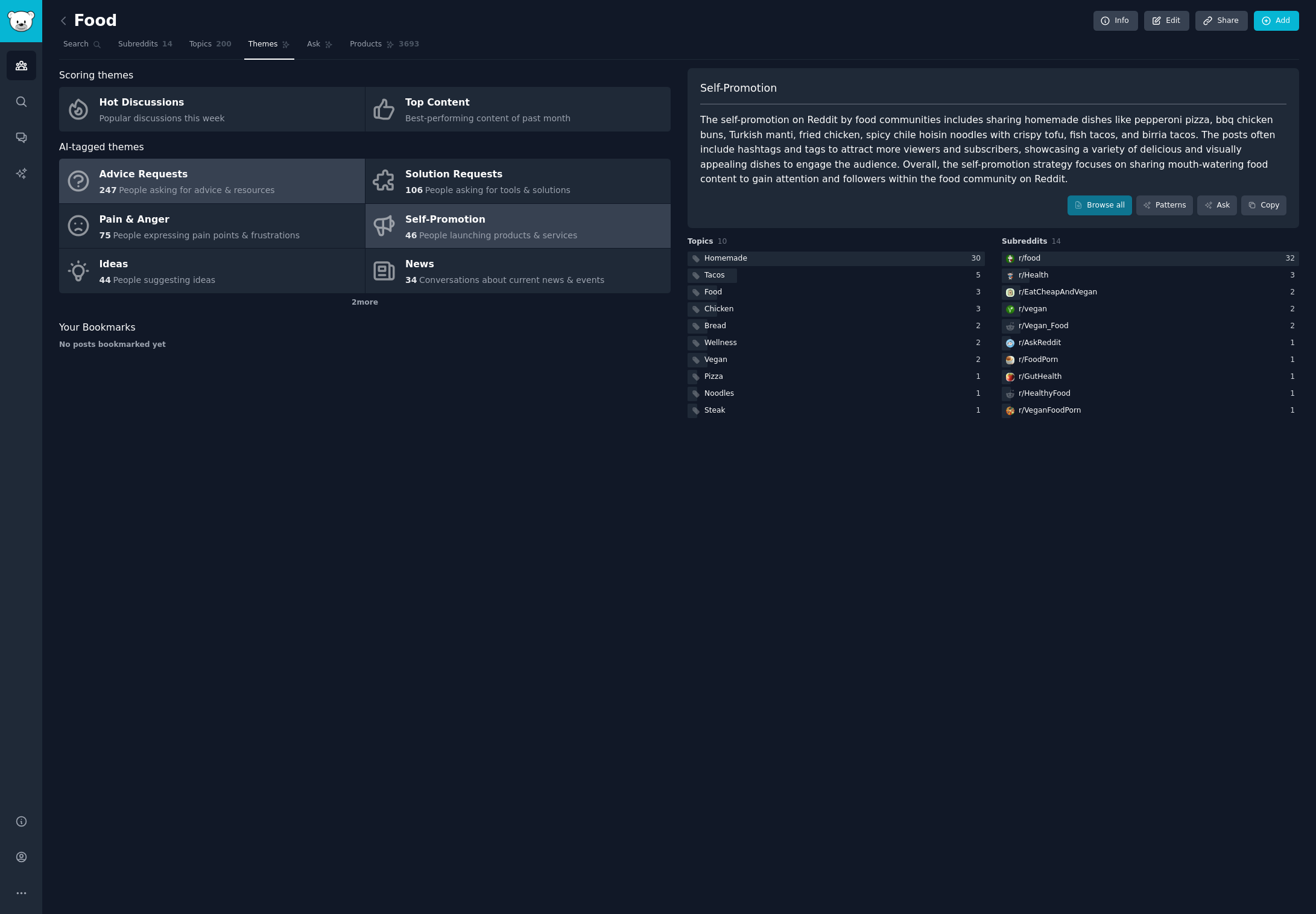
click at [263, 182] on link "Advice Requests 247 People asking for advice & resources" at bounding box center [212, 180] width 306 height 44
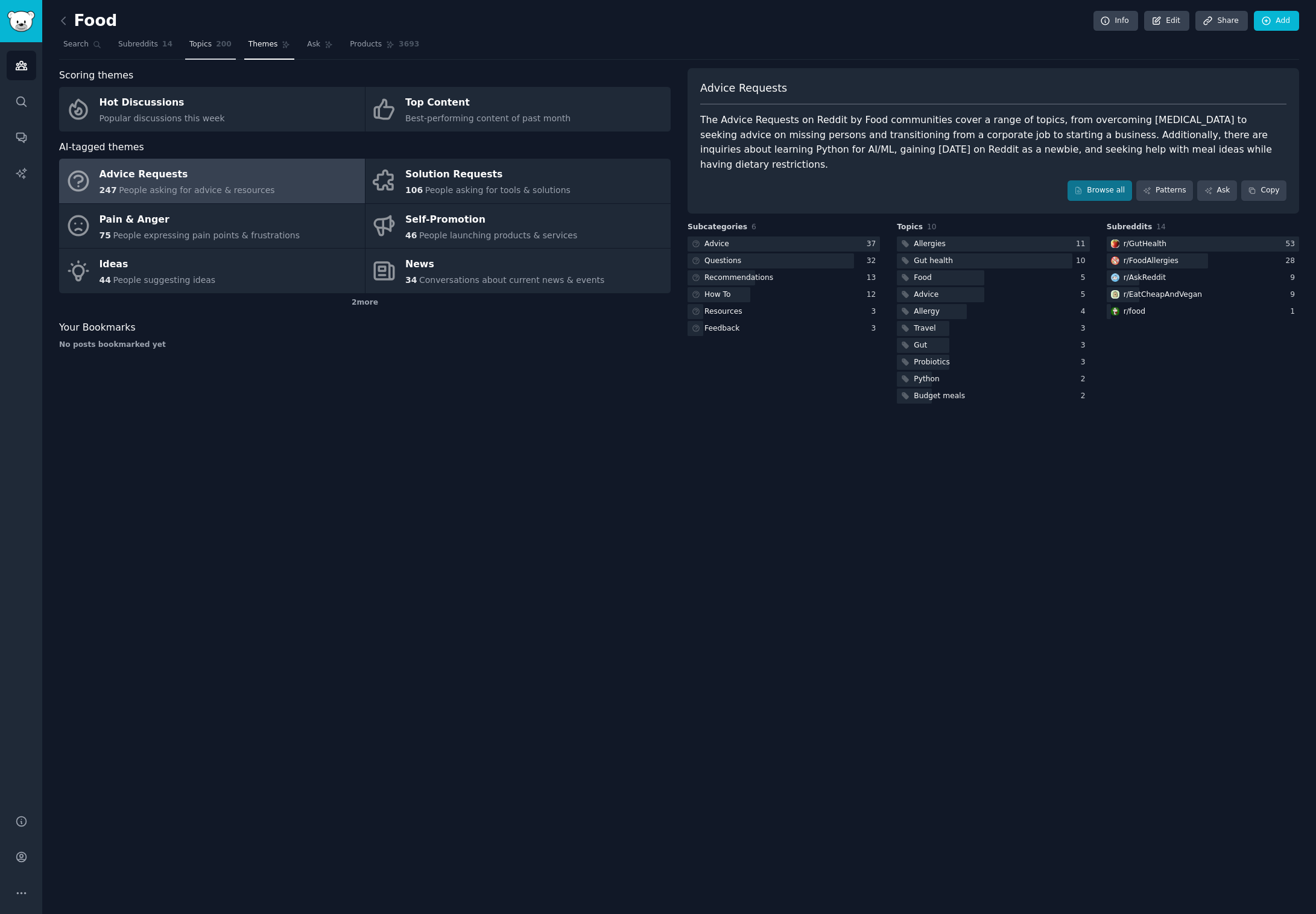
click at [216, 44] on span "200" at bounding box center [223, 44] width 16 height 11
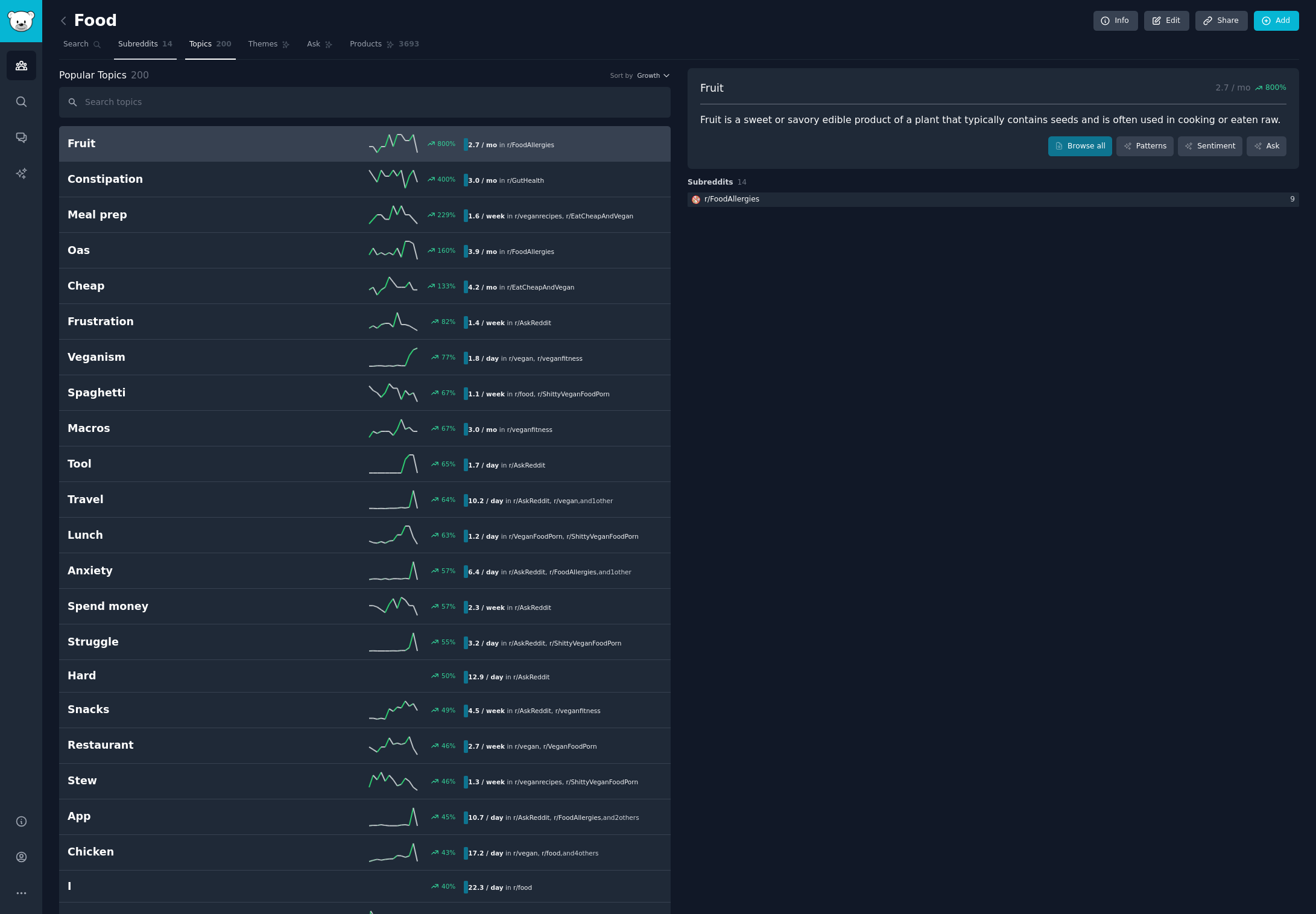
click at [134, 47] on span "Subreddits" at bounding box center [138, 44] width 40 height 11
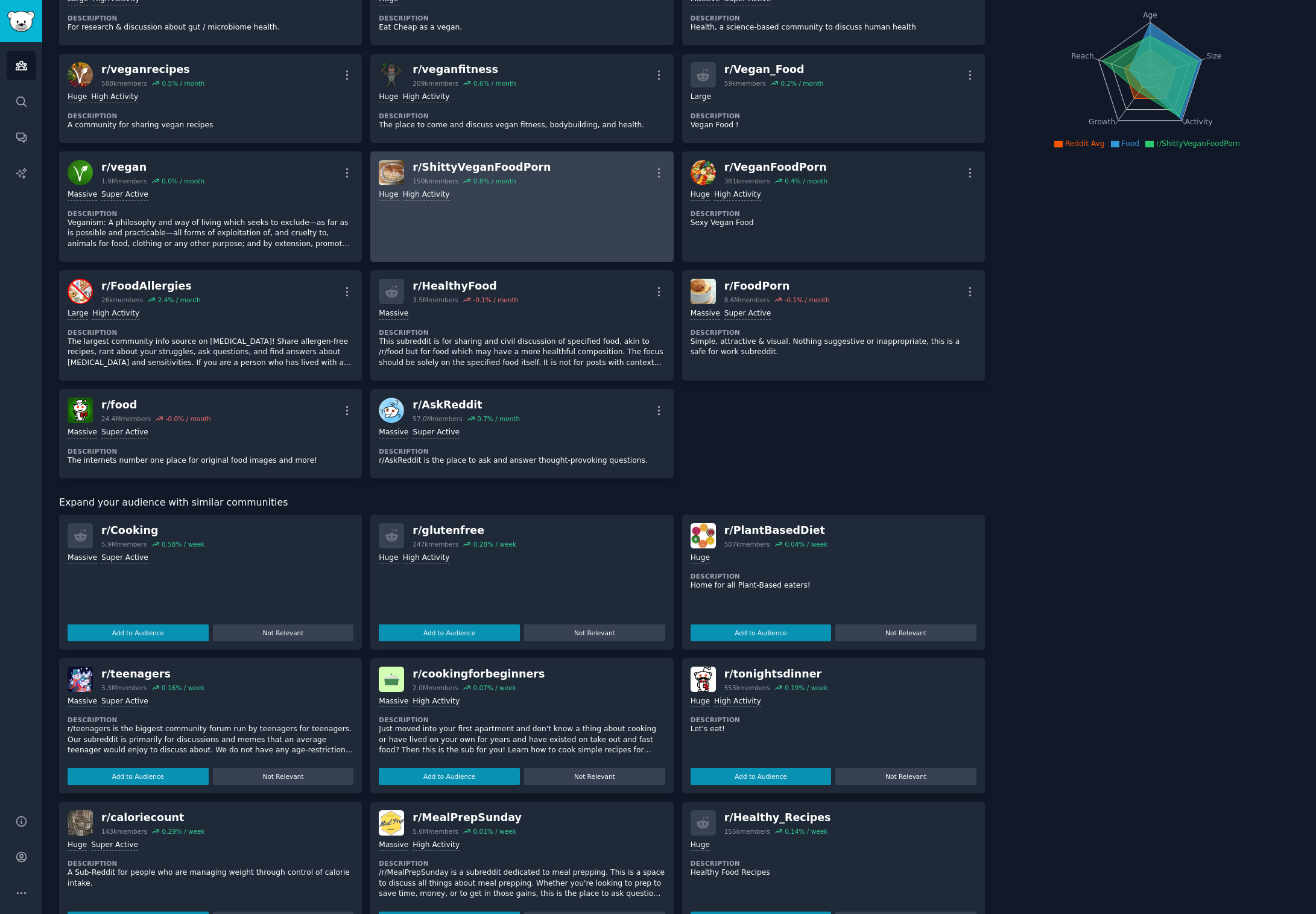
scroll to position [187, 0]
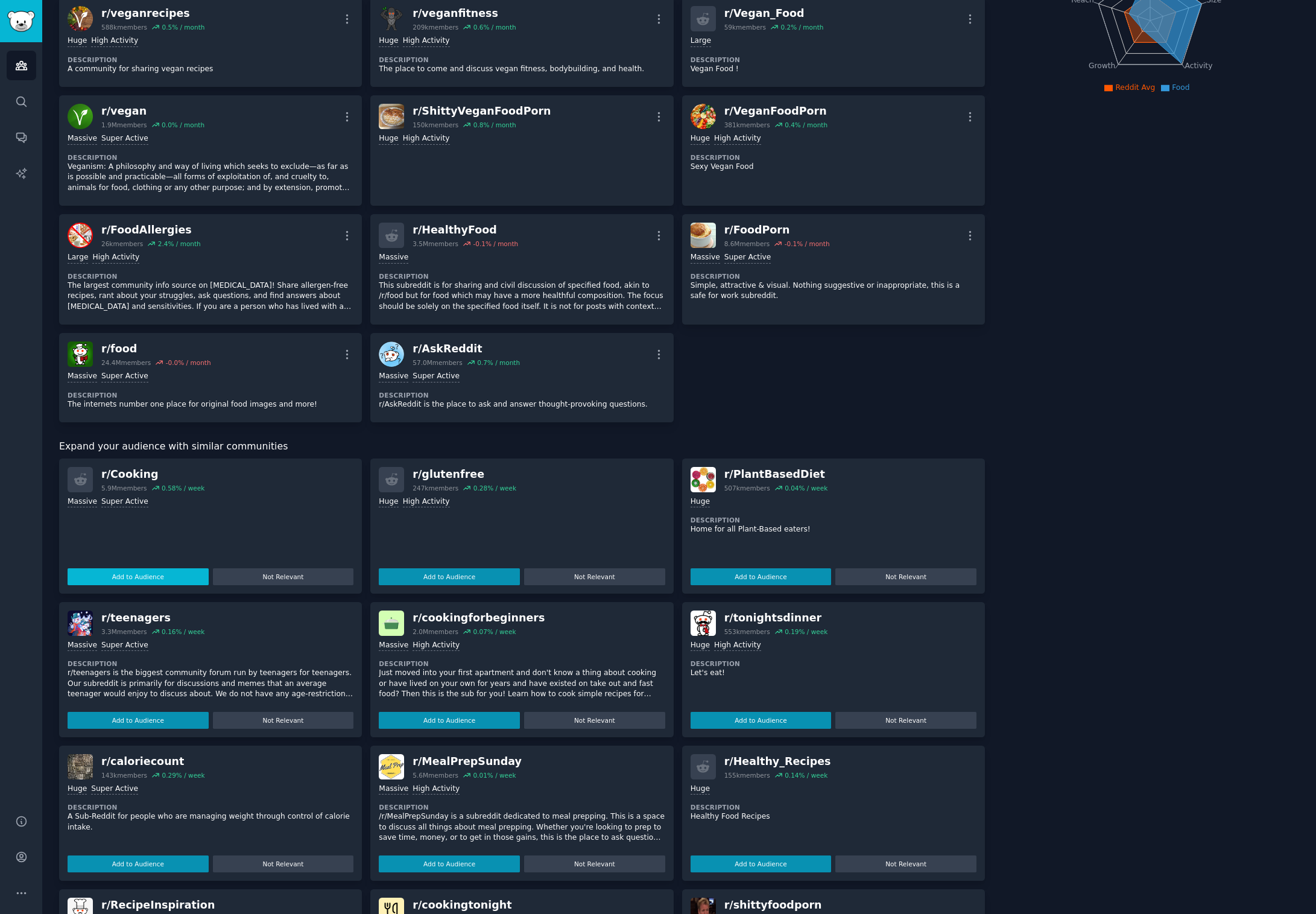
click at [164, 571] on button "Add to Audience" at bounding box center [138, 576] width 141 height 17
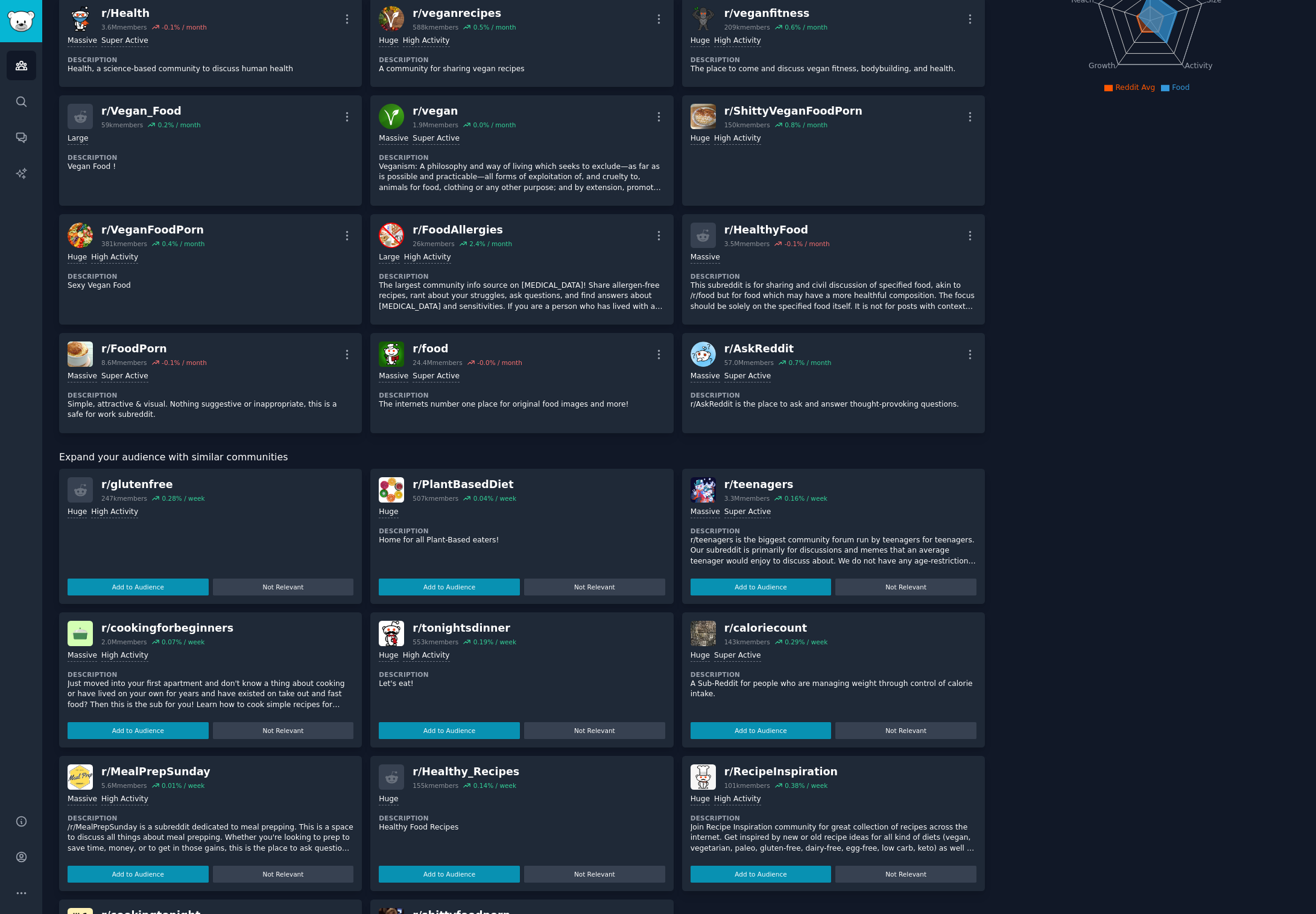
scroll to position [168, 0]
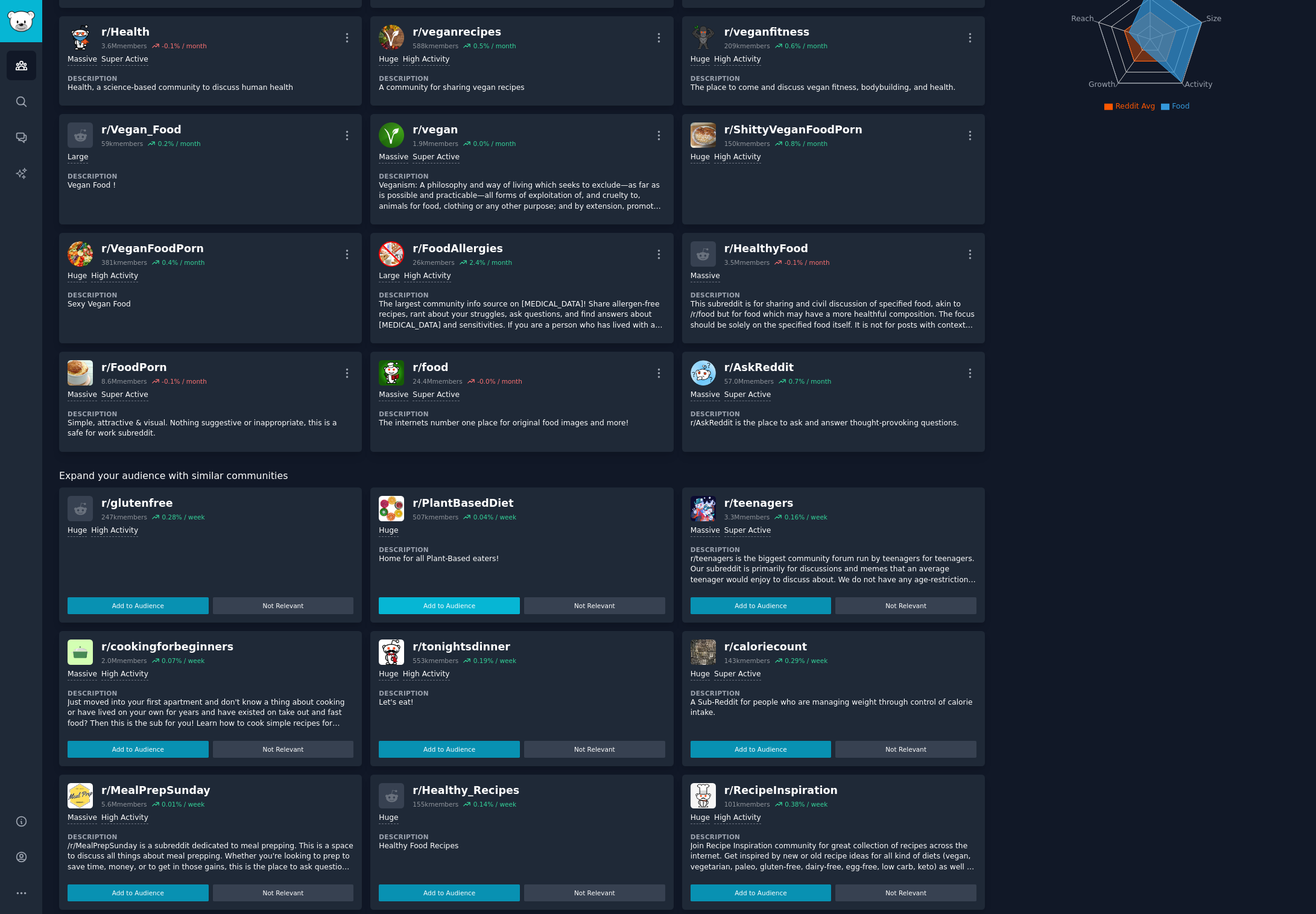
click at [448, 602] on button "Add to Audience" at bounding box center [449, 606] width 141 height 17
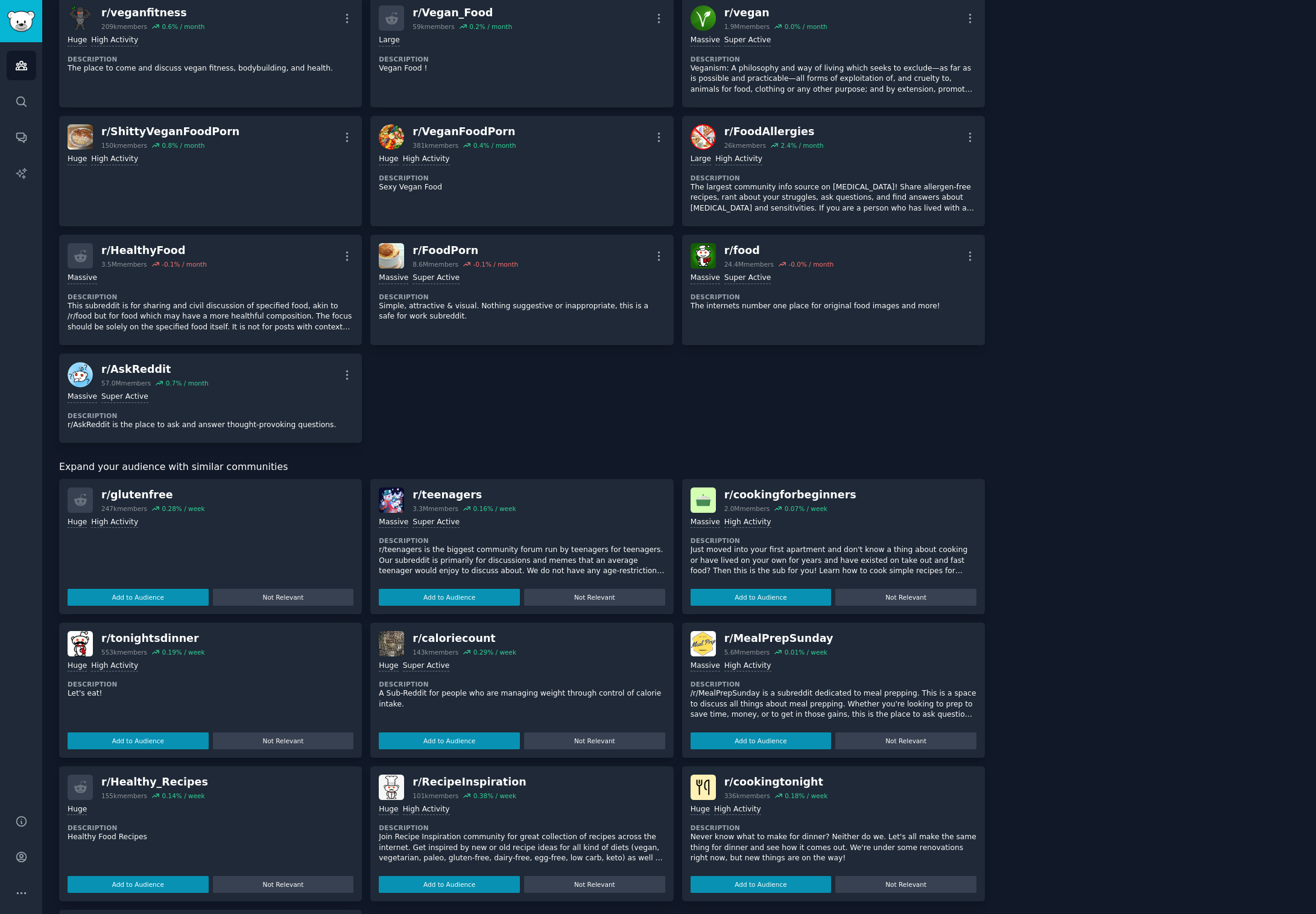
scroll to position [328, 0]
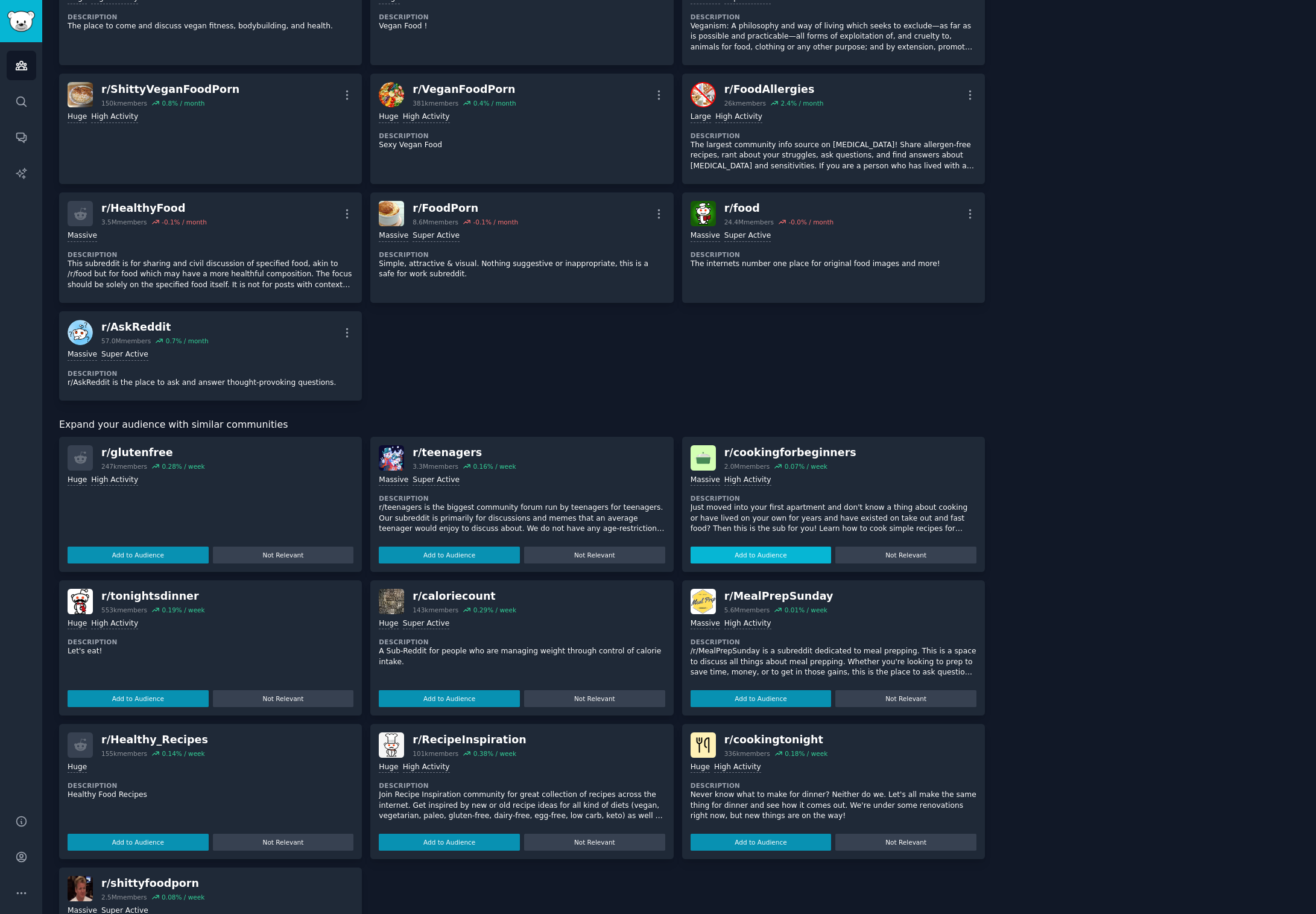
click at [728, 546] on button "Add to Audience" at bounding box center [761, 555] width 141 height 17
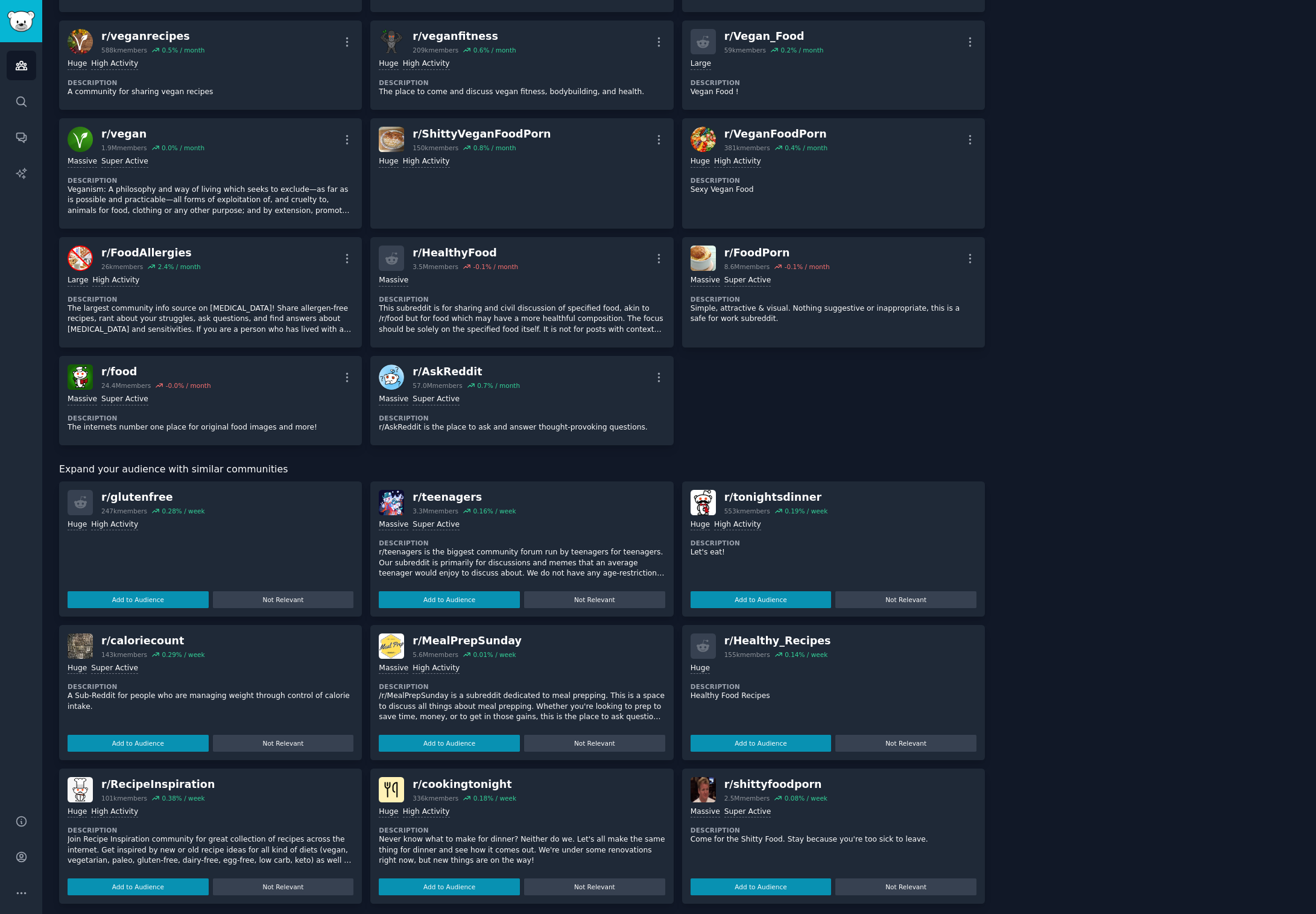
scroll to position [0, 0]
click at [173, 881] on button "Add to Audience" at bounding box center [138, 886] width 141 height 17
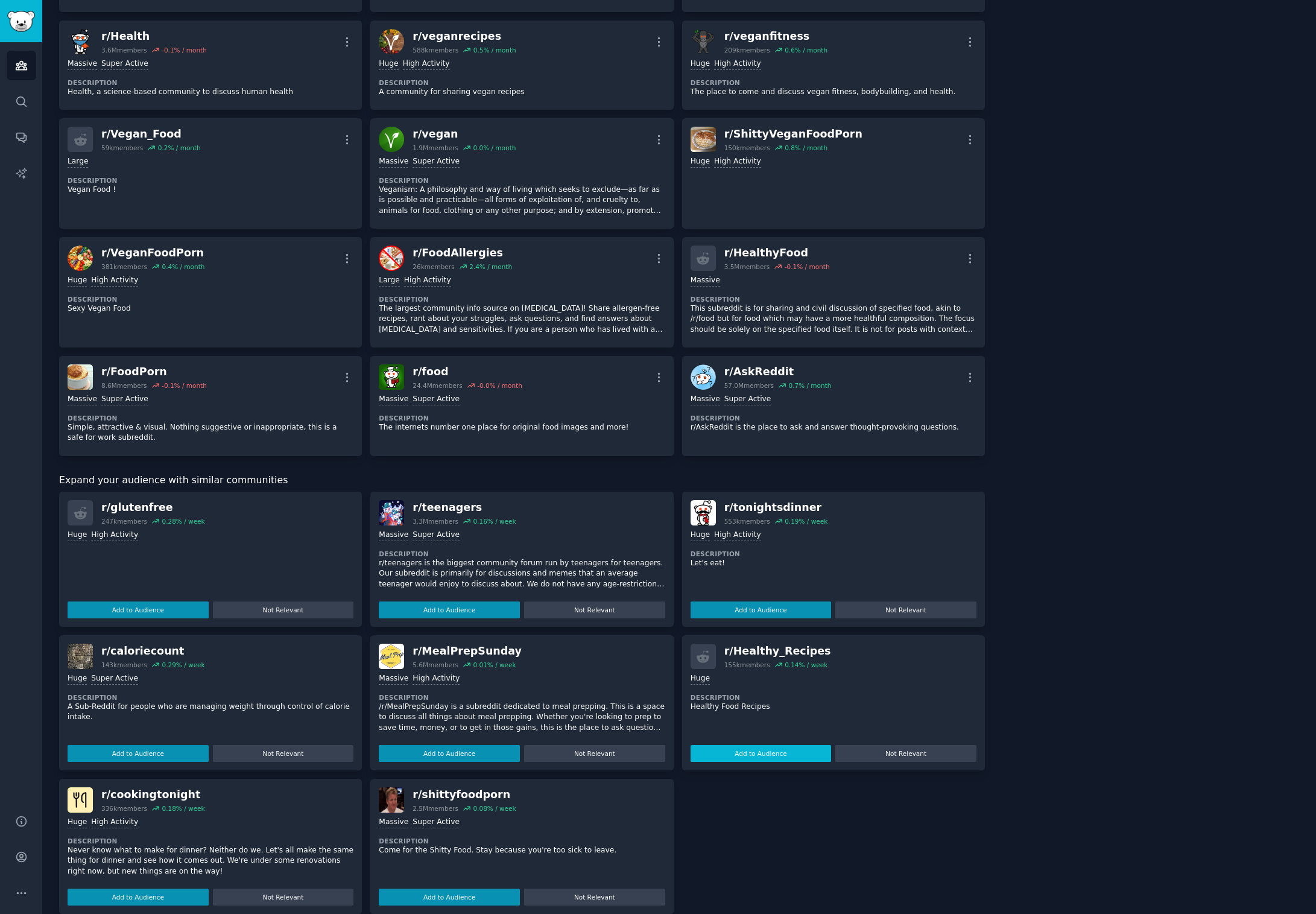
click at [754, 749] on button "Add to Audience" at bounding box center [761, 754] width 141 height 17
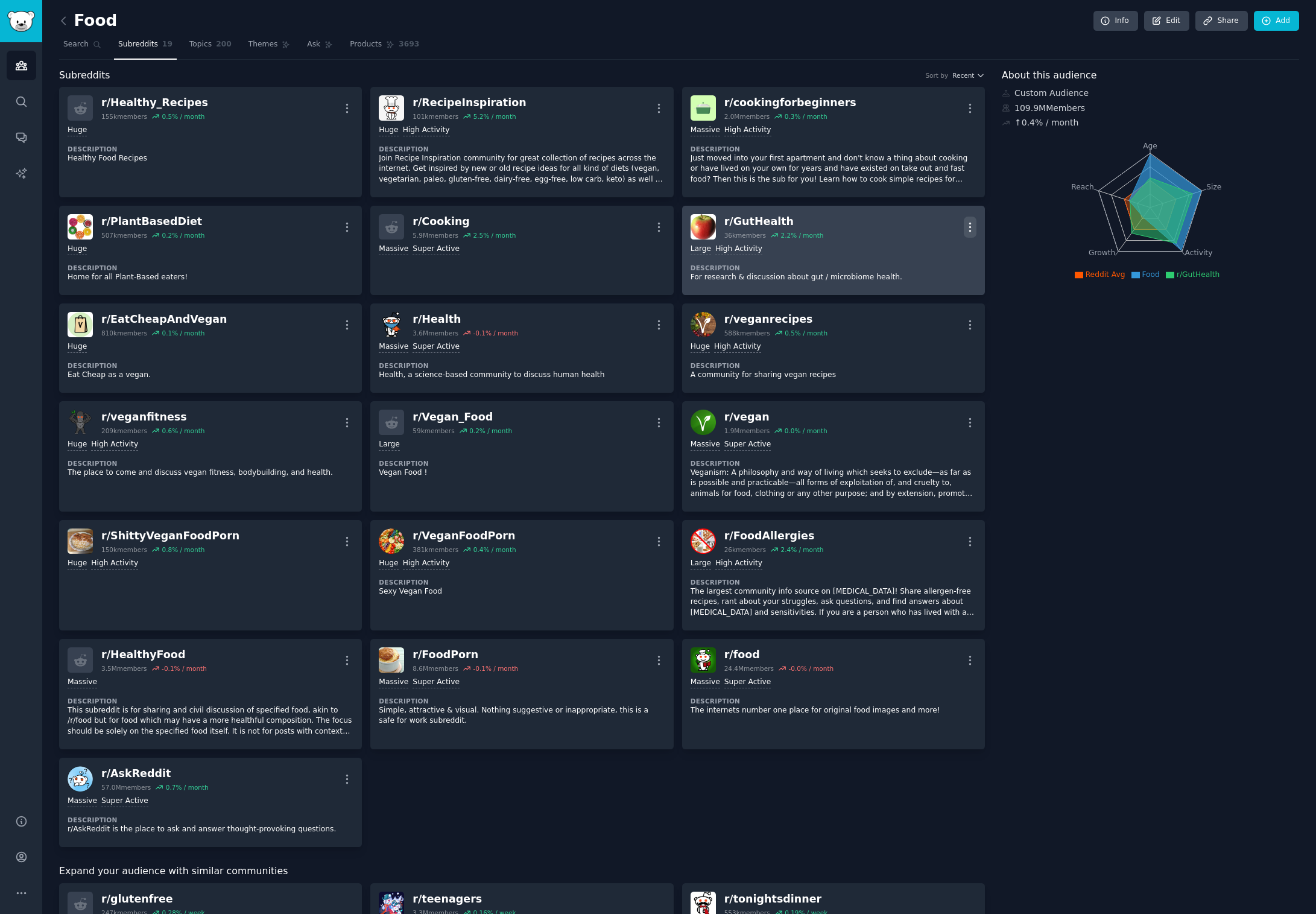
click at [966, 225] on icon "button" at bounding box center [970, 226] width 13 height 13
click at [932, 274] on p "Delete" at bounding box center [922, 273] width 28 height 13
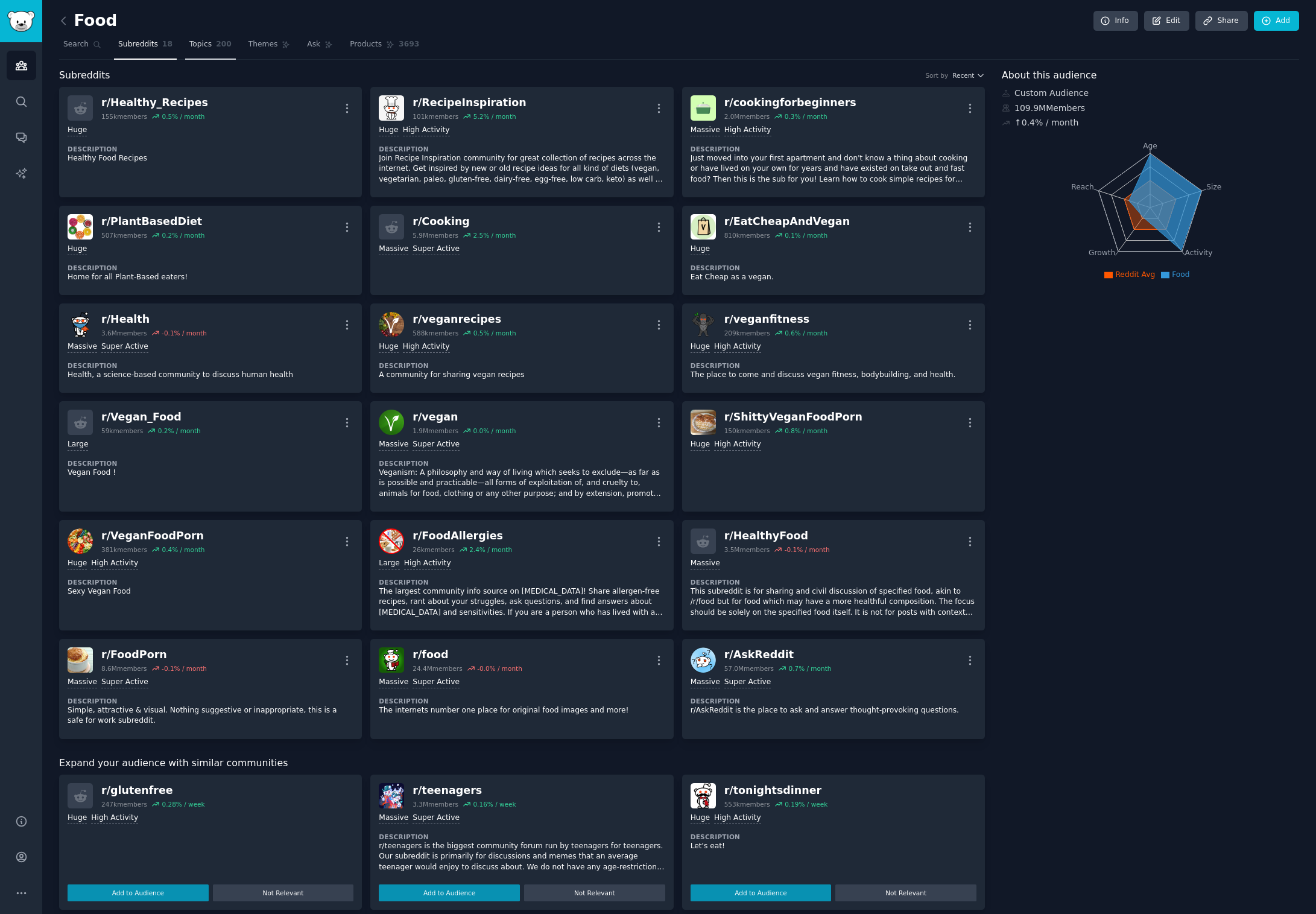
click at [207, 53] on link "Topics 200" at bounding box center [211, 48] width 51 height 25
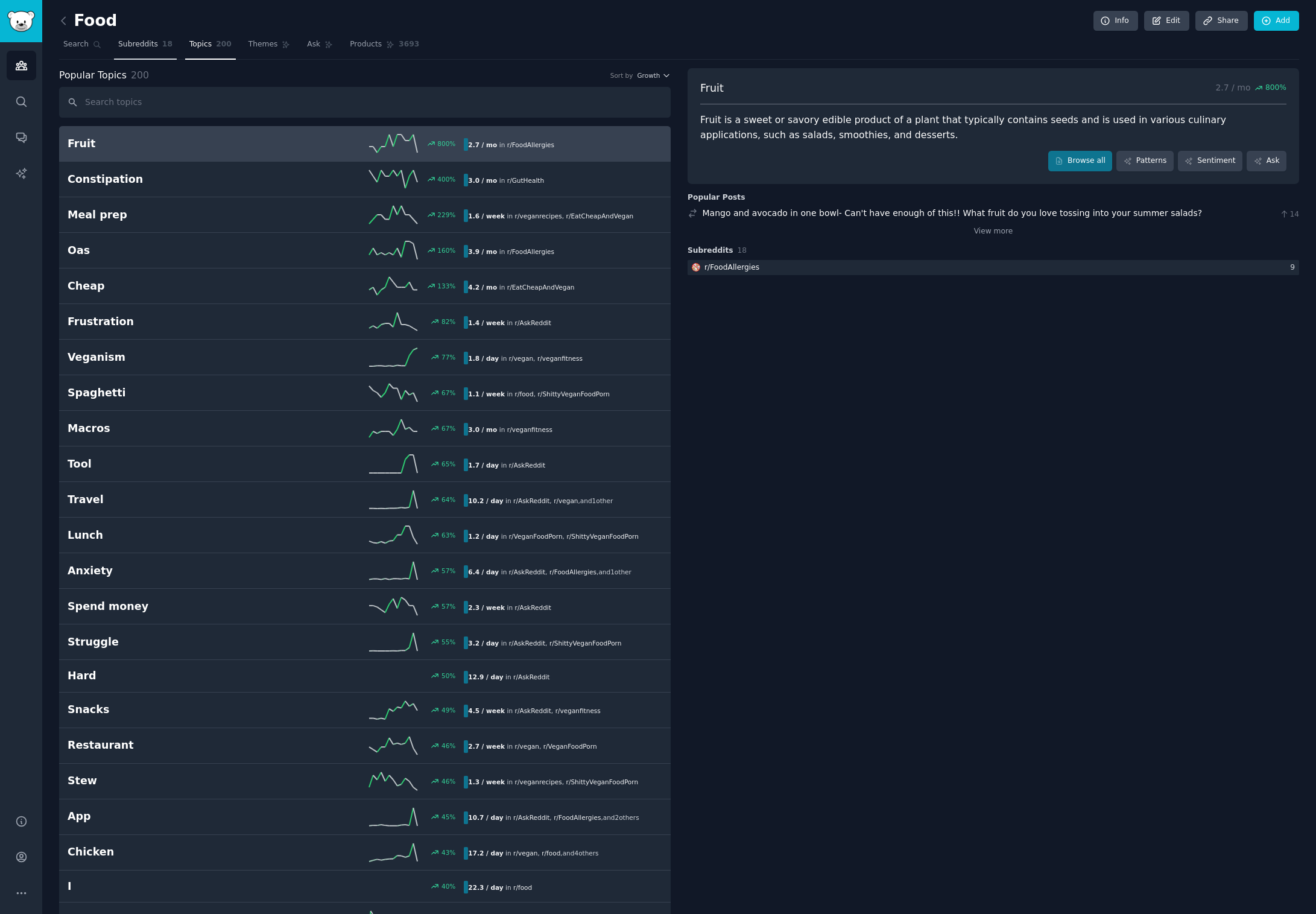
click at [134, 51] on link "Subreddits 18" at bounding box center [145, 48] width 63 height 25
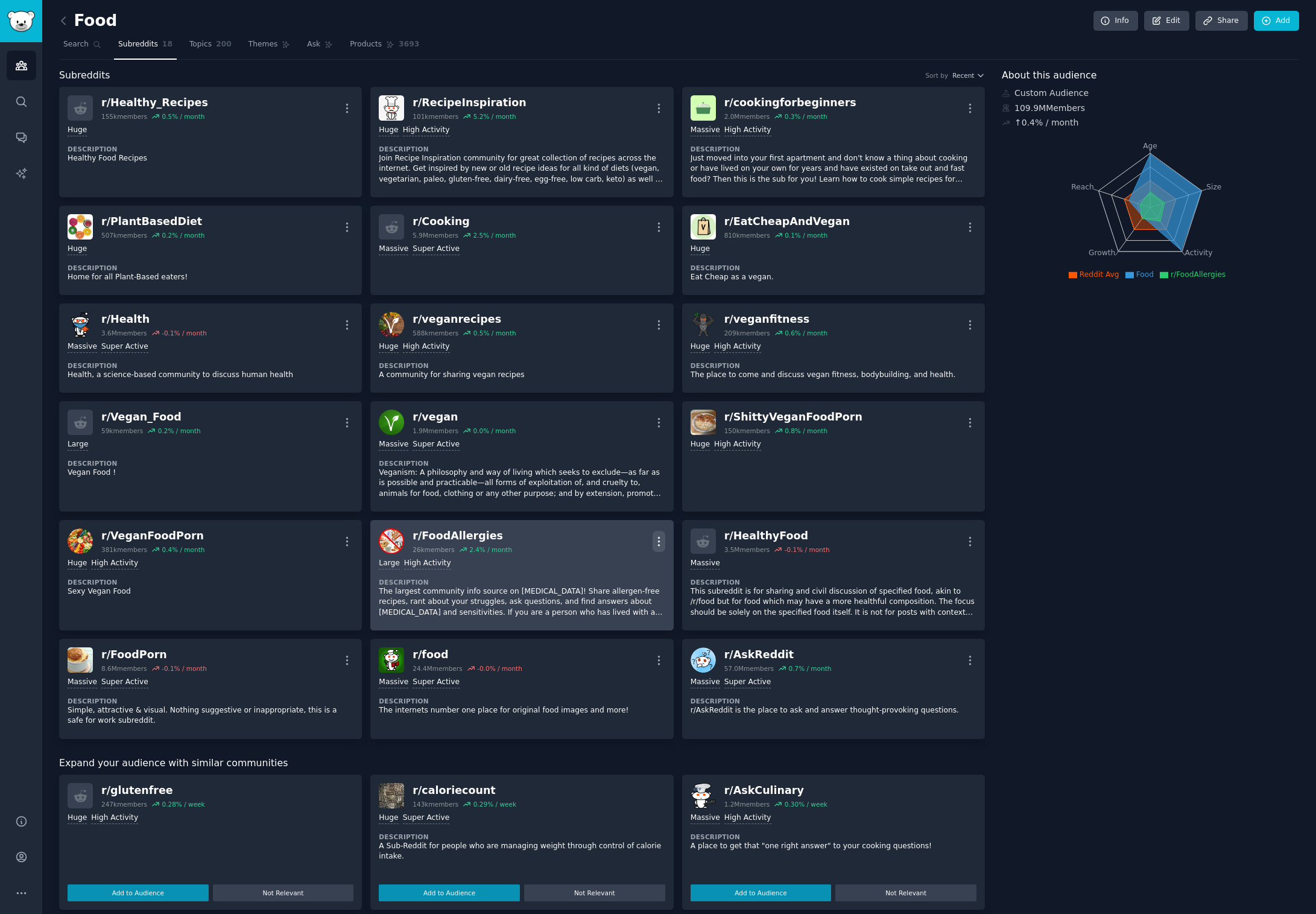
click at [661, 535] on icon "button" at bounding box center [658, 541] width 13 height 13
click at [614, 585] on p "Delete" at bounding box center [611, 587] width 28 height 13
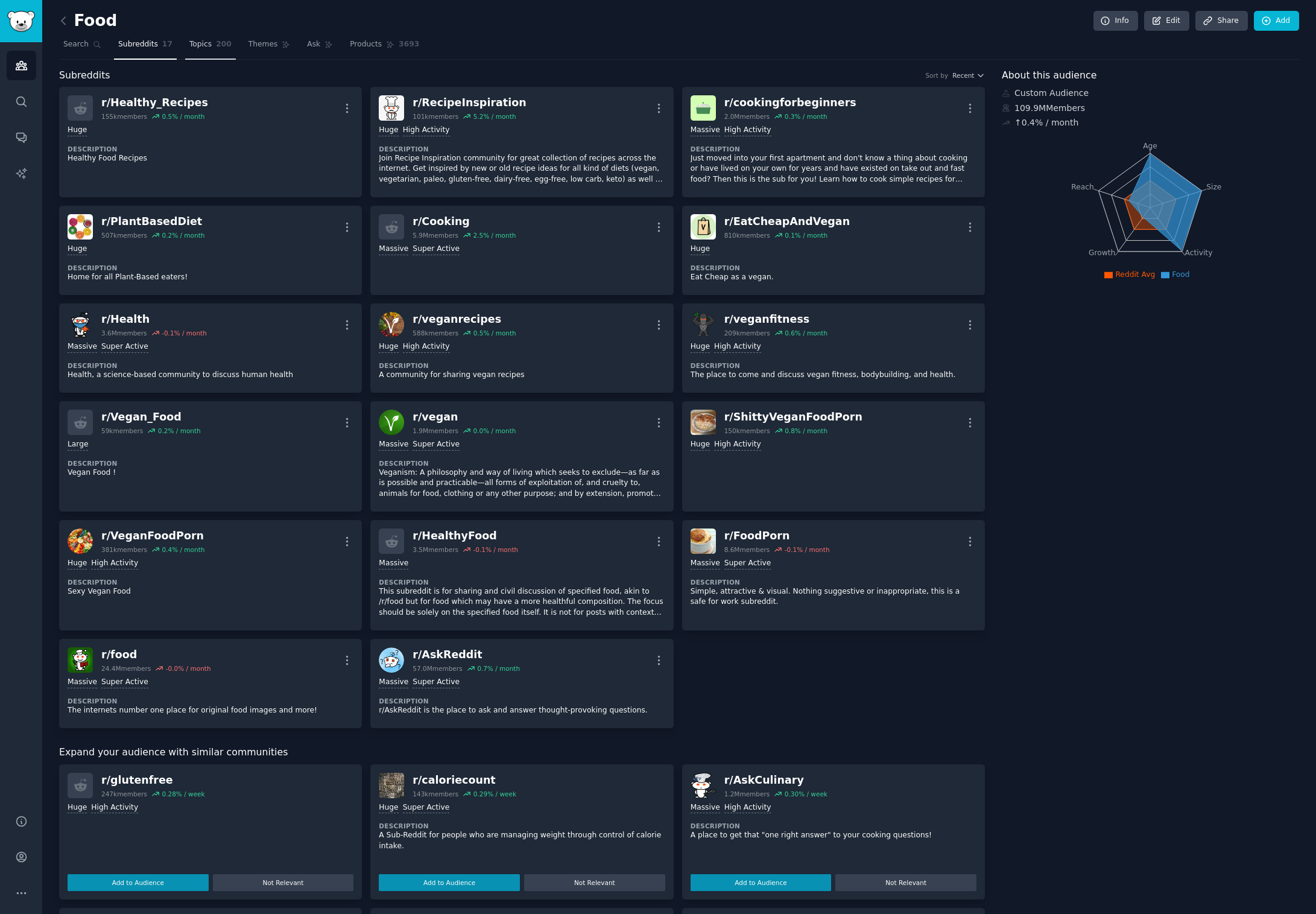
click at [211, 43] on link "Topics 200" at bounding box center [211, 48] width 51 height 25
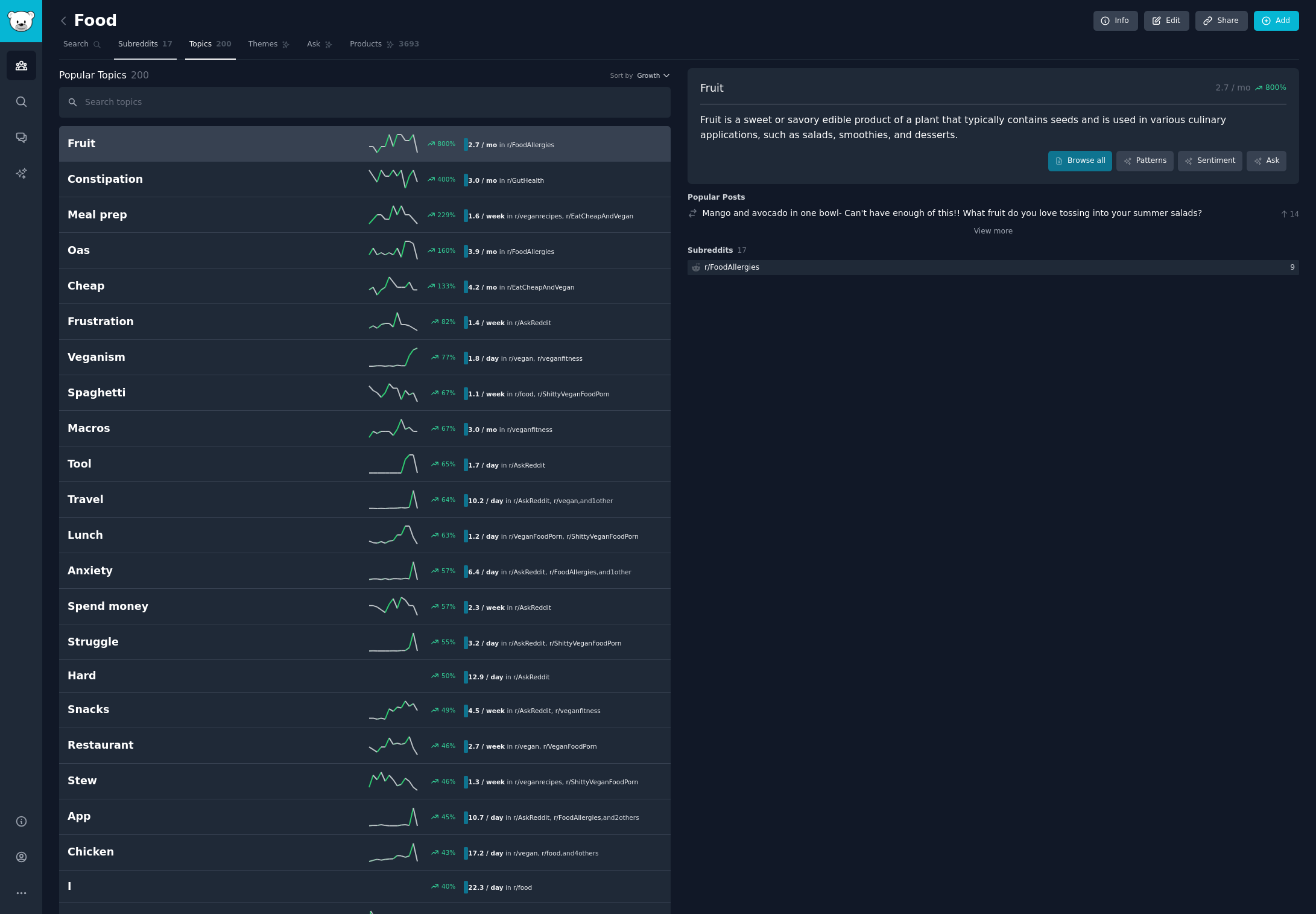
click at [129, 46] on span "Subreddits" at bounding box center [138, 44] width 40 height 11
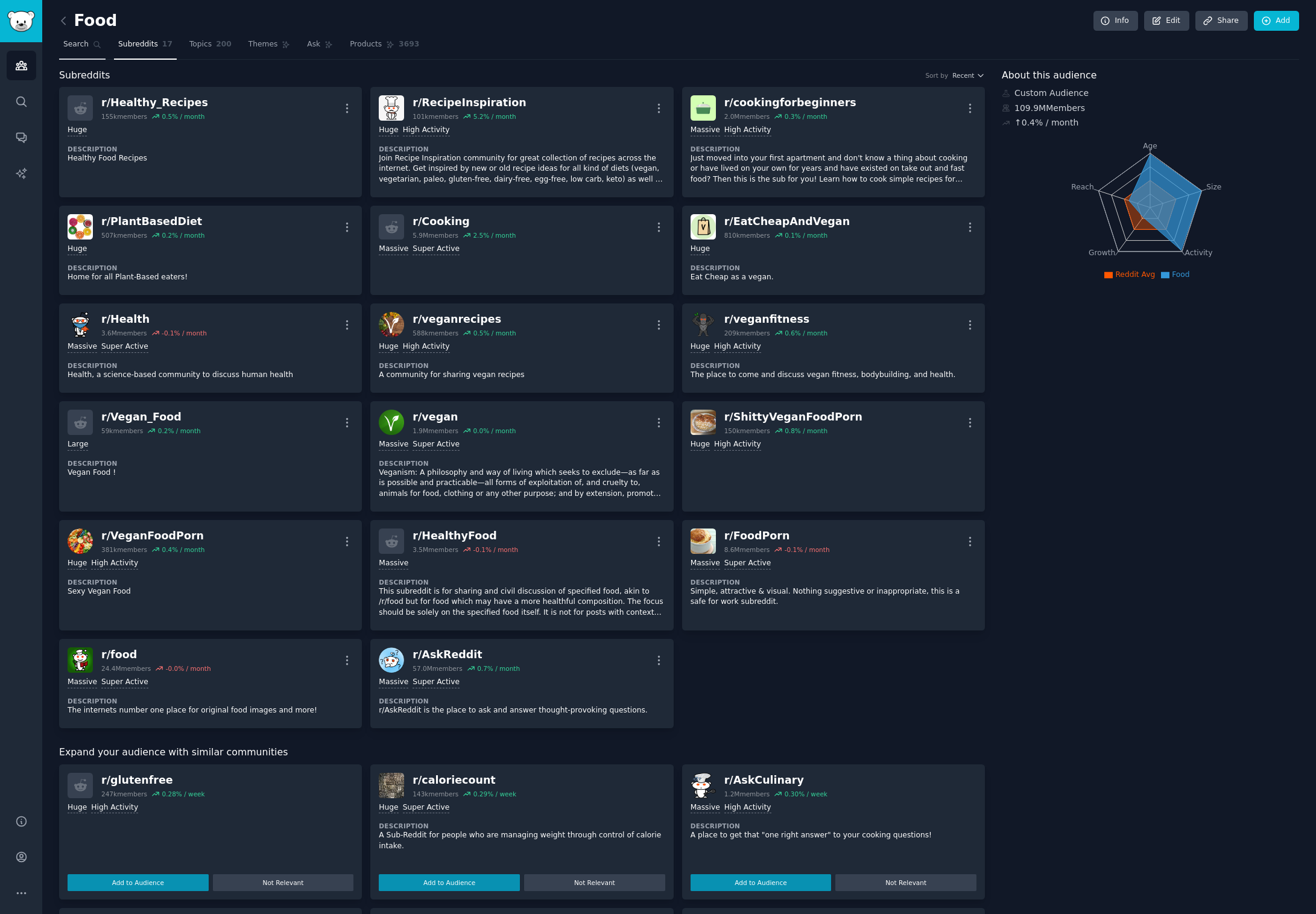
click at [88, 48] on link "Search" at bounding box center [83, 48] width 47 height 25
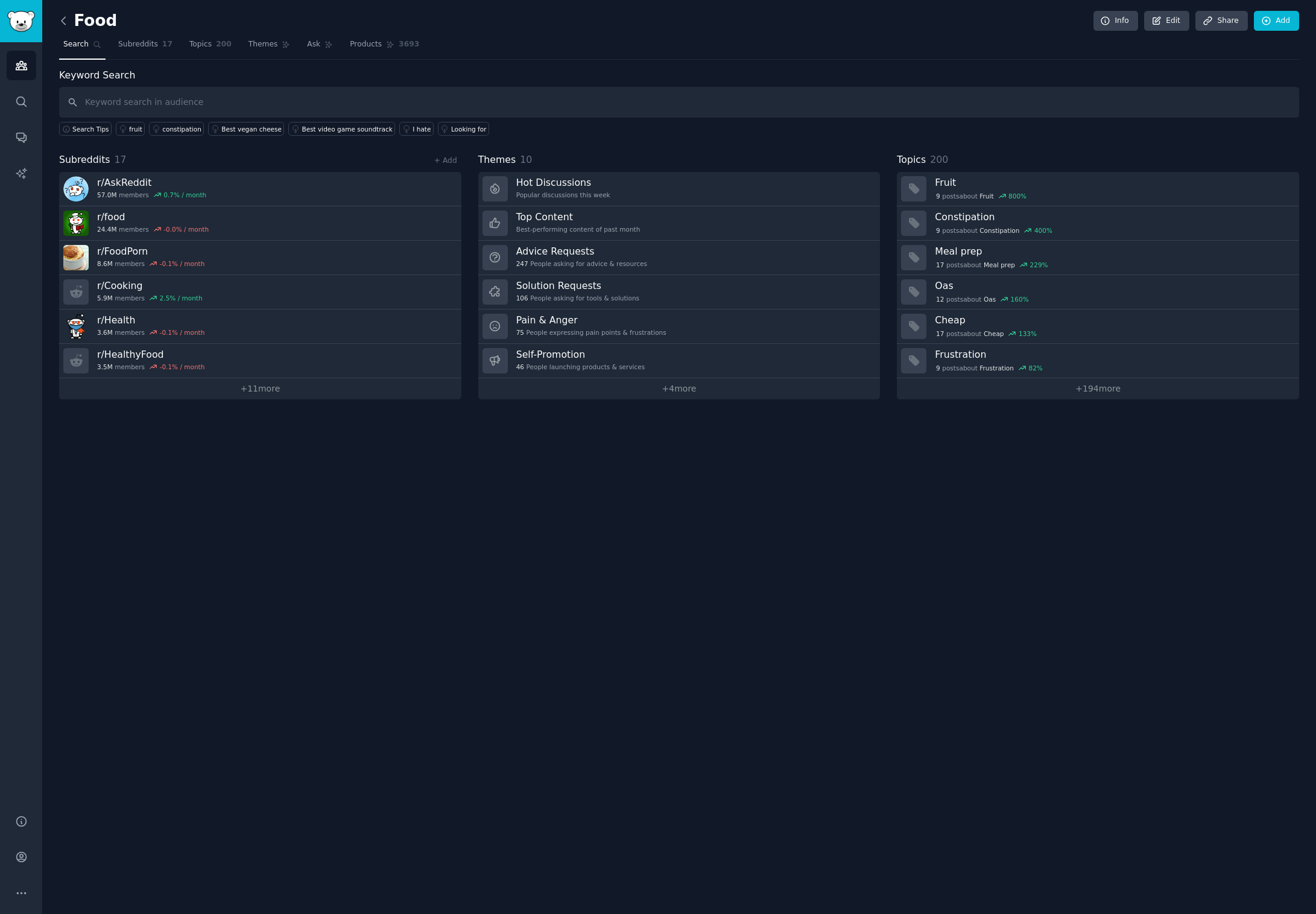
click at [63, 23] on icon at bounding box center [64, 20] width 3 height 8
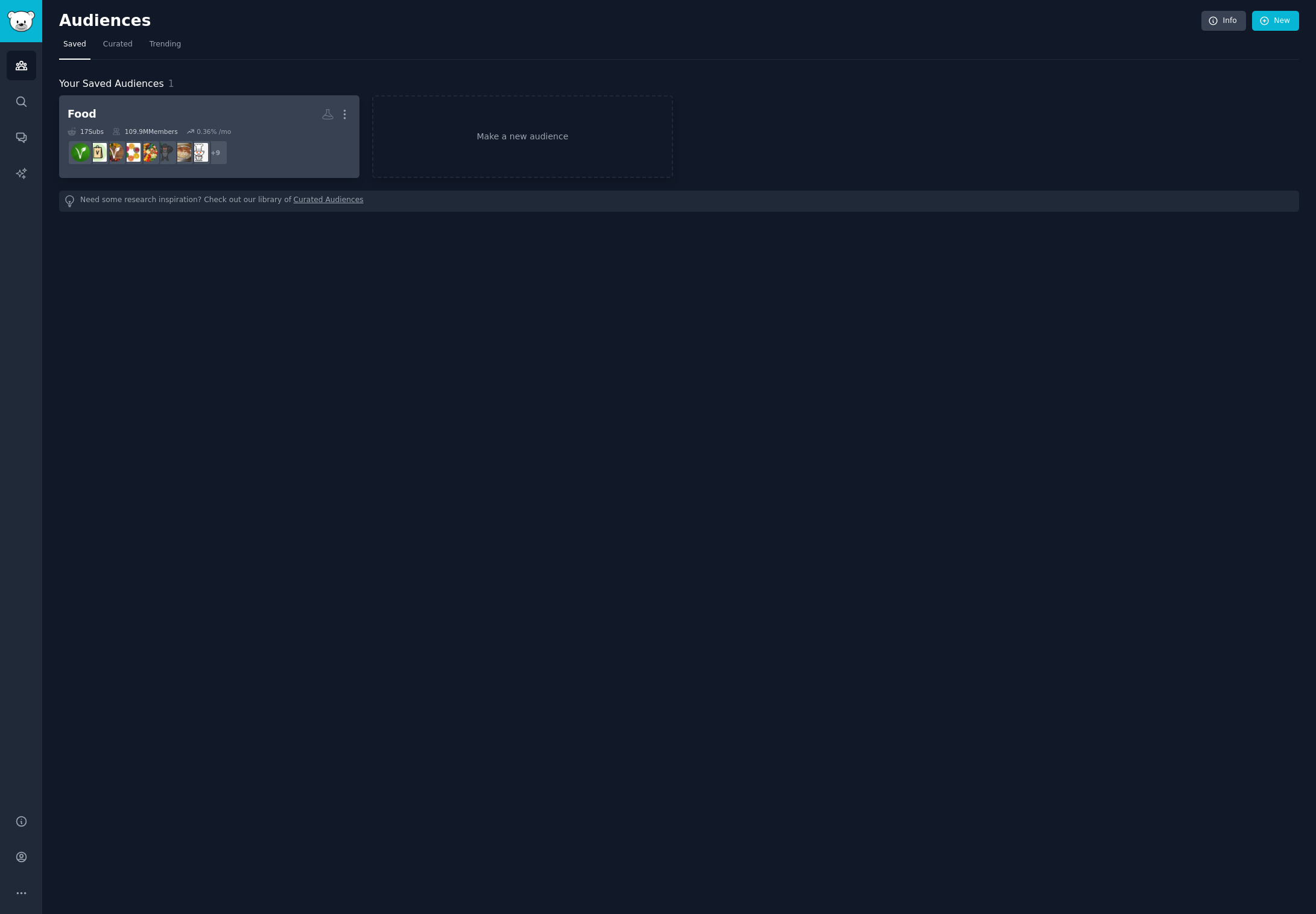
click at [140, 112] on h2 "Food More" at bounding box center [209, 114] width 283 height 21
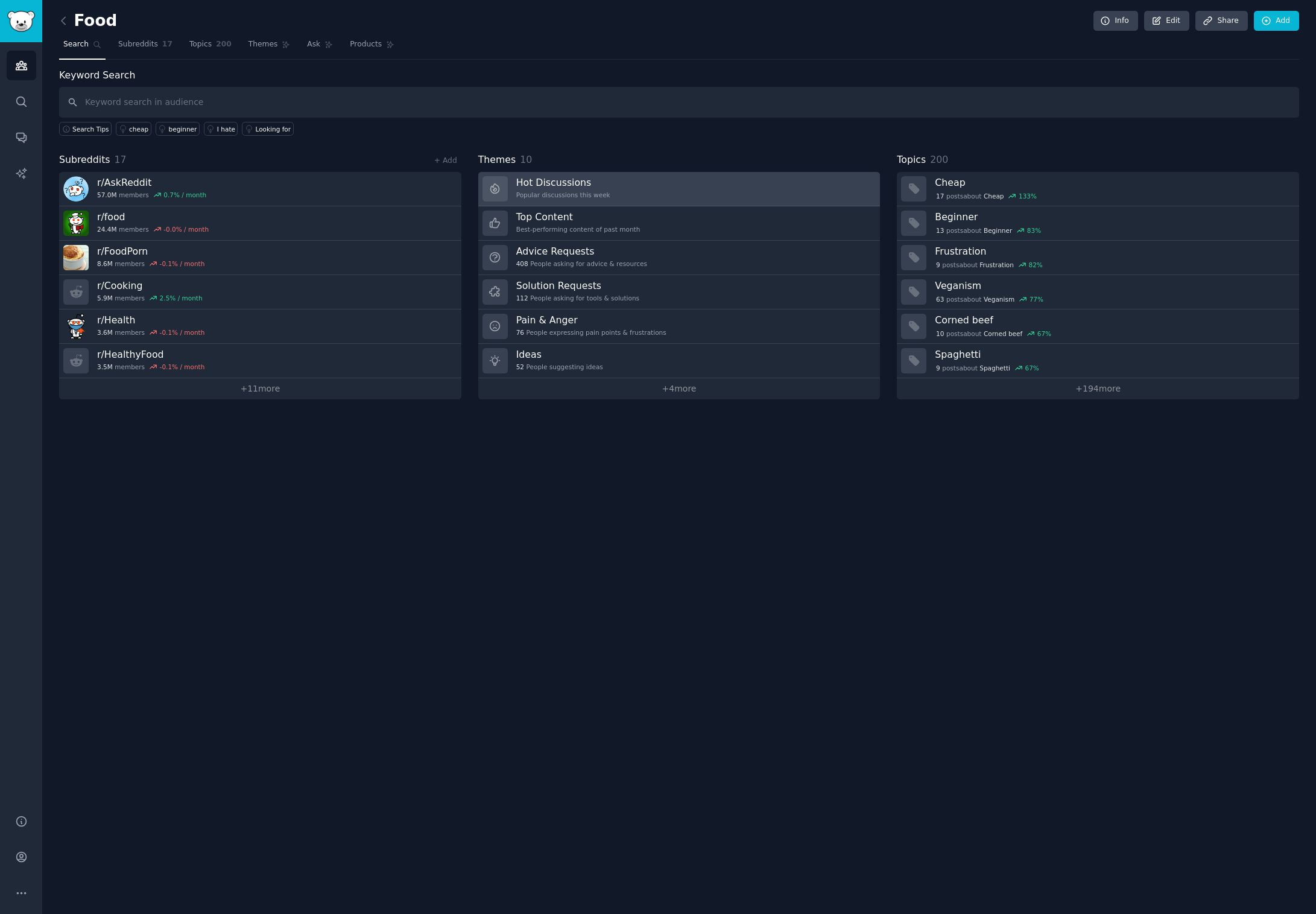
click at [611, 183] on link "Hot Discussions Popular discussions this week" at bounding box center [679, 189] width 403 height 34
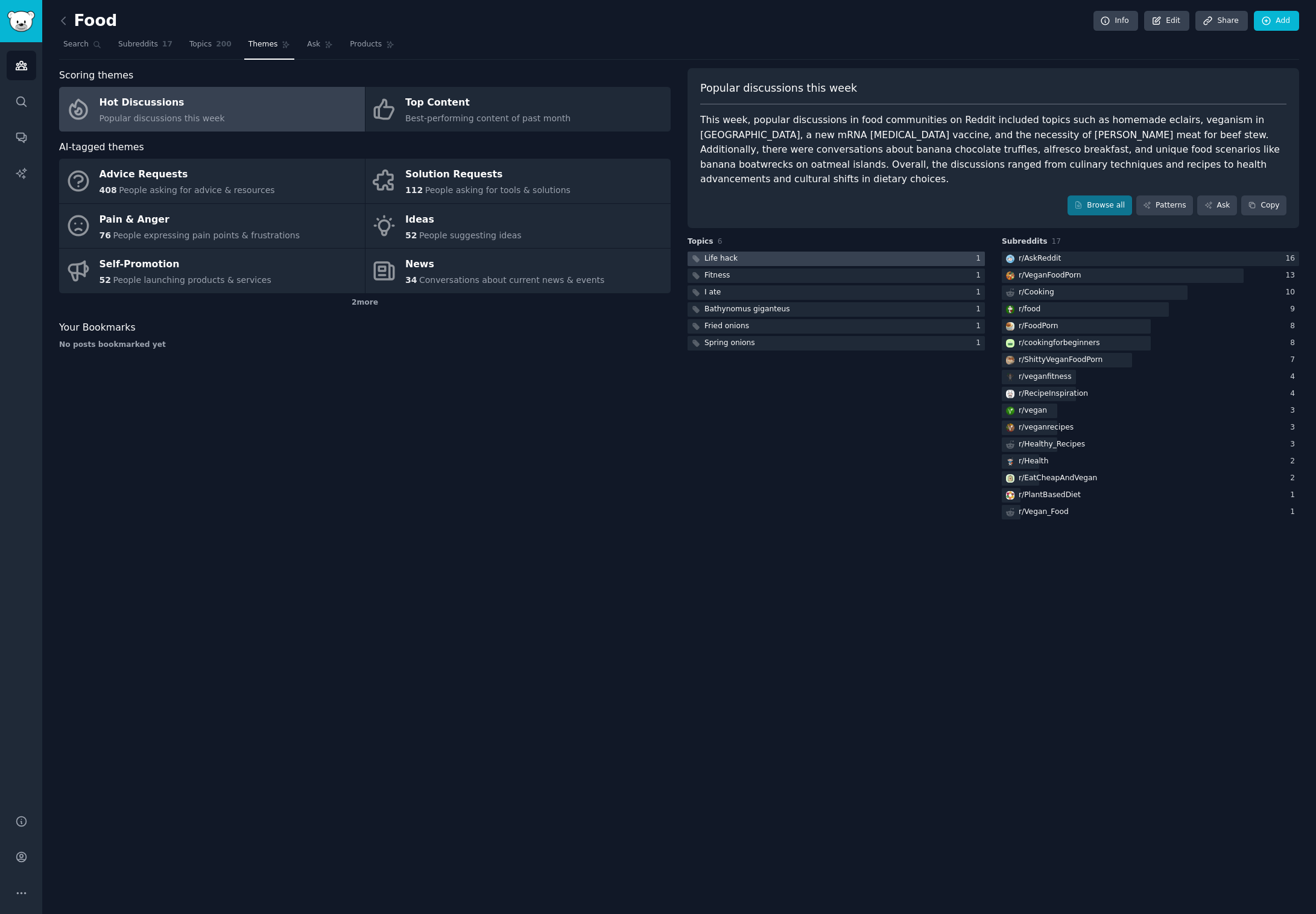
click at [806, 251] on div at bounding box center [836, 259] width 297 height 15
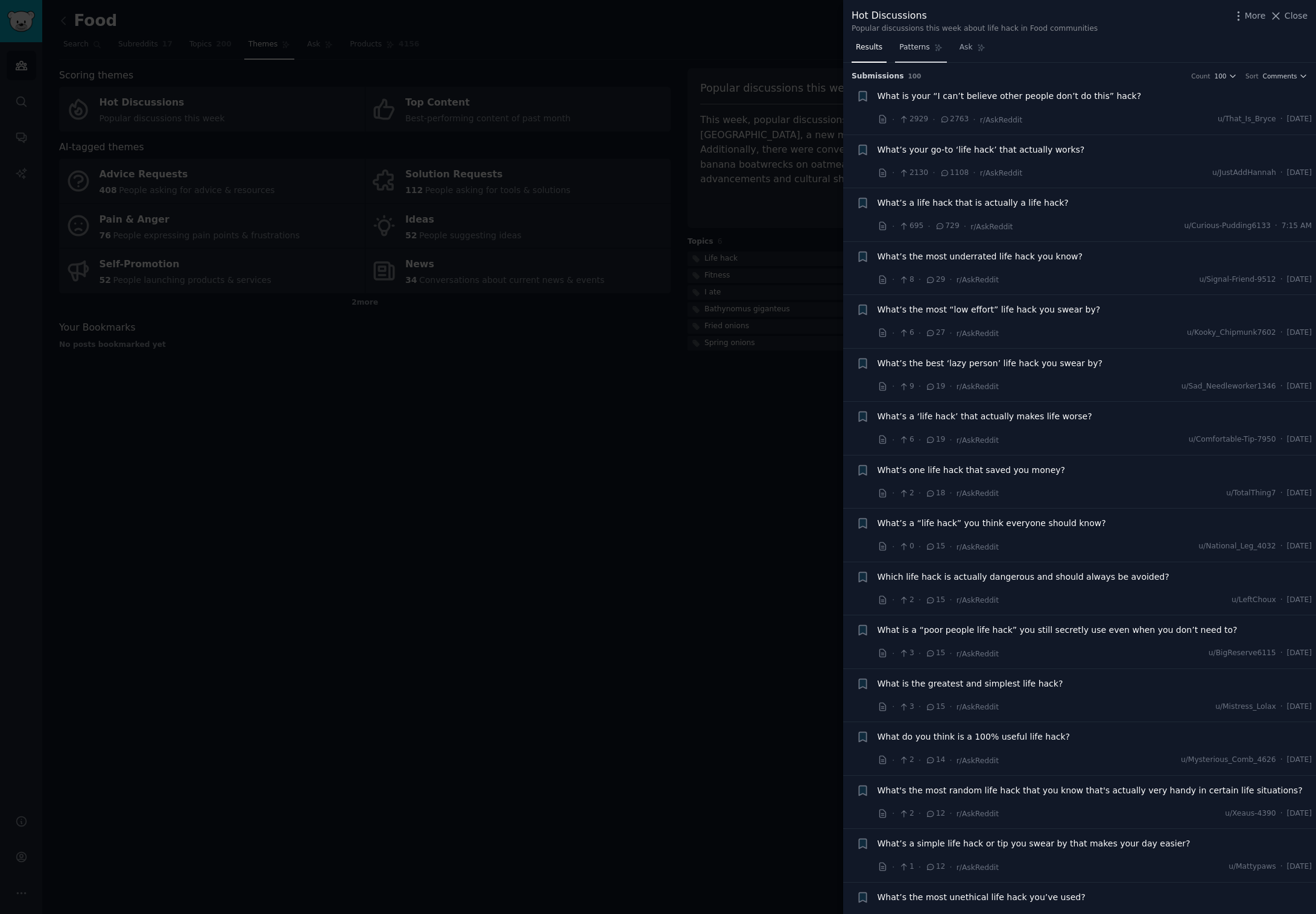
click at [917, 52] on link "Patterns" at bounding box center [920, 50] width 51 height 25
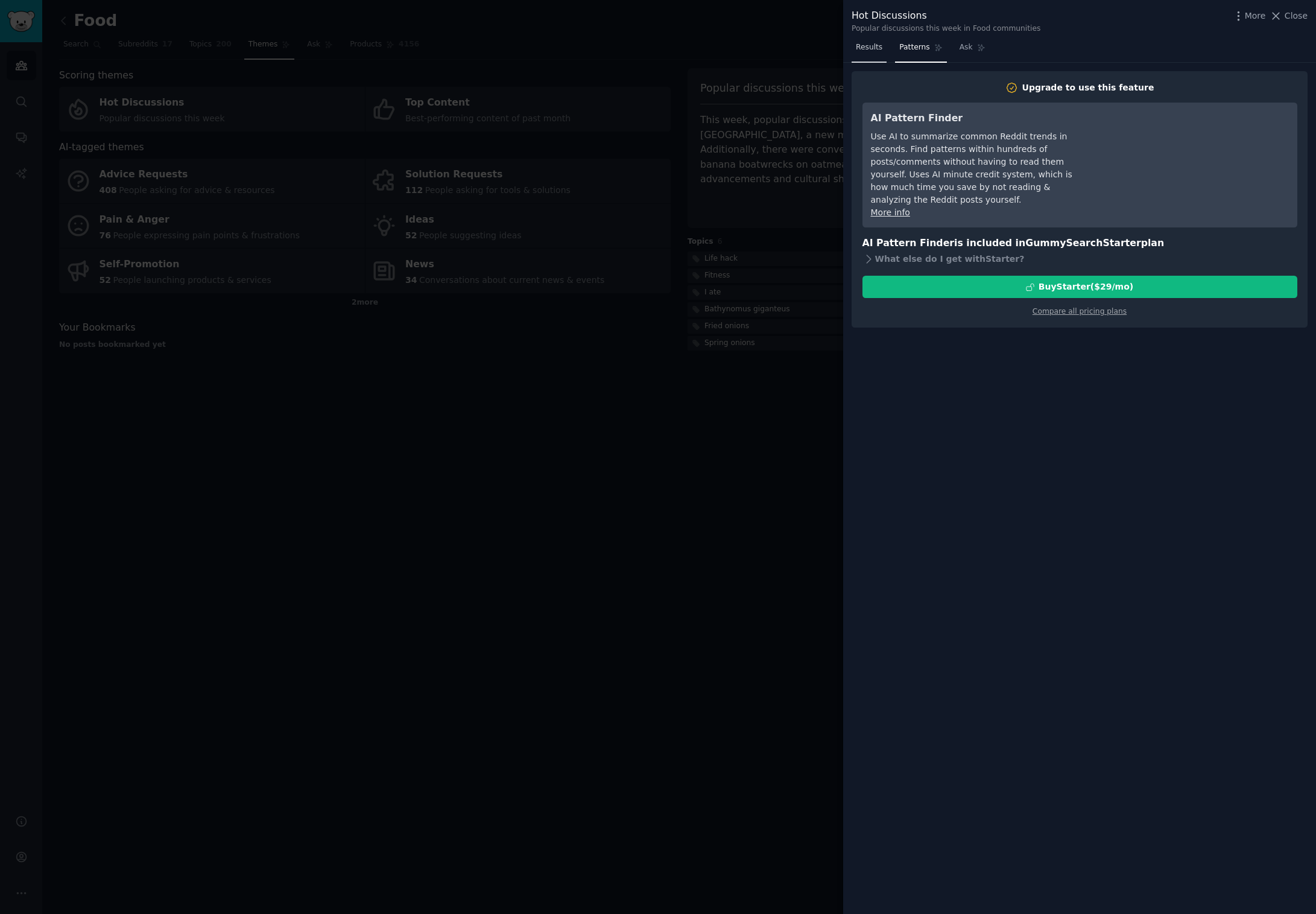
click at [866, 50] on span "Results" at bounding box center [869, 48] width 27 height 11
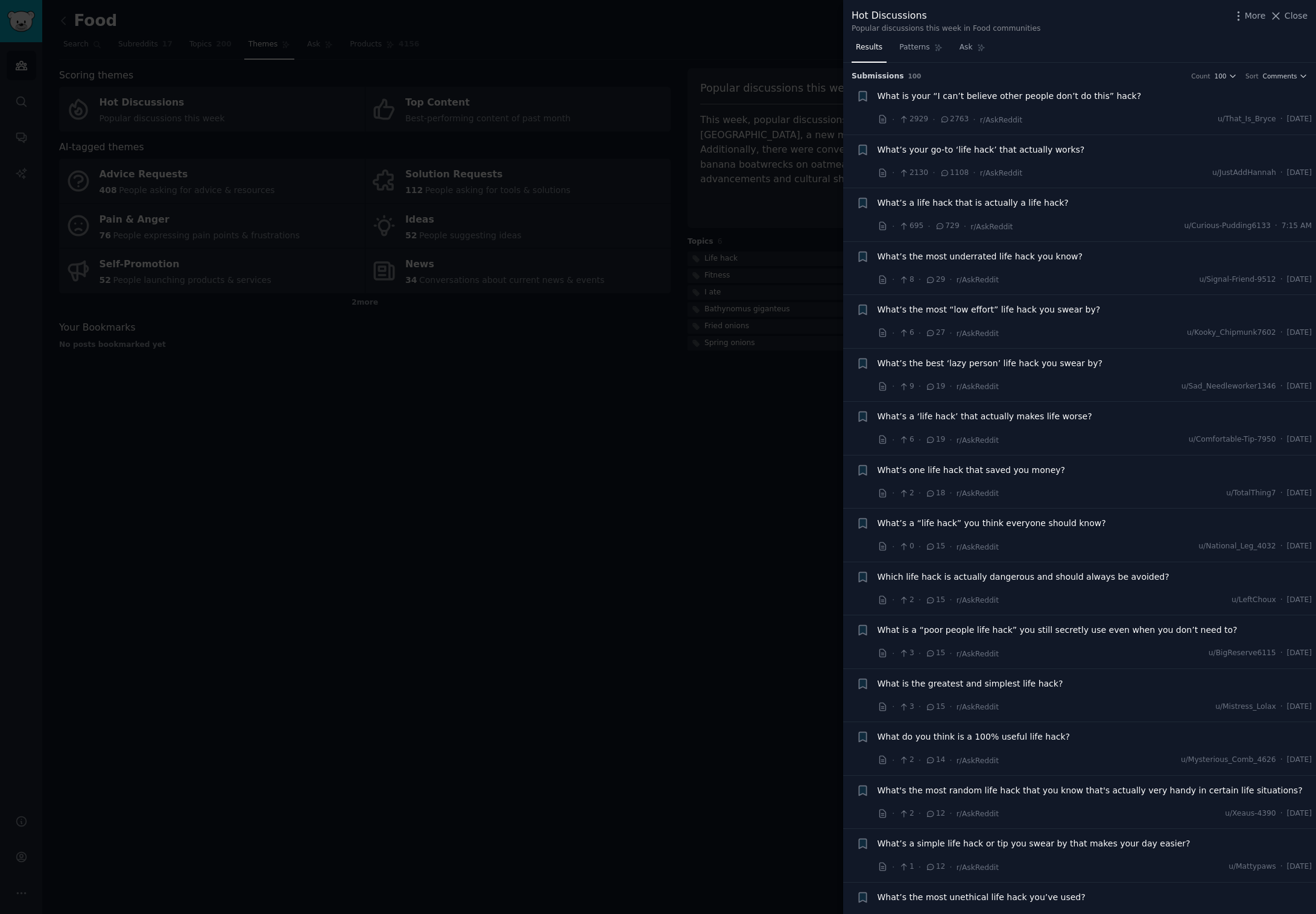
click at [799, 479] on div at bounding box center [658, 457] width 1316 height 914
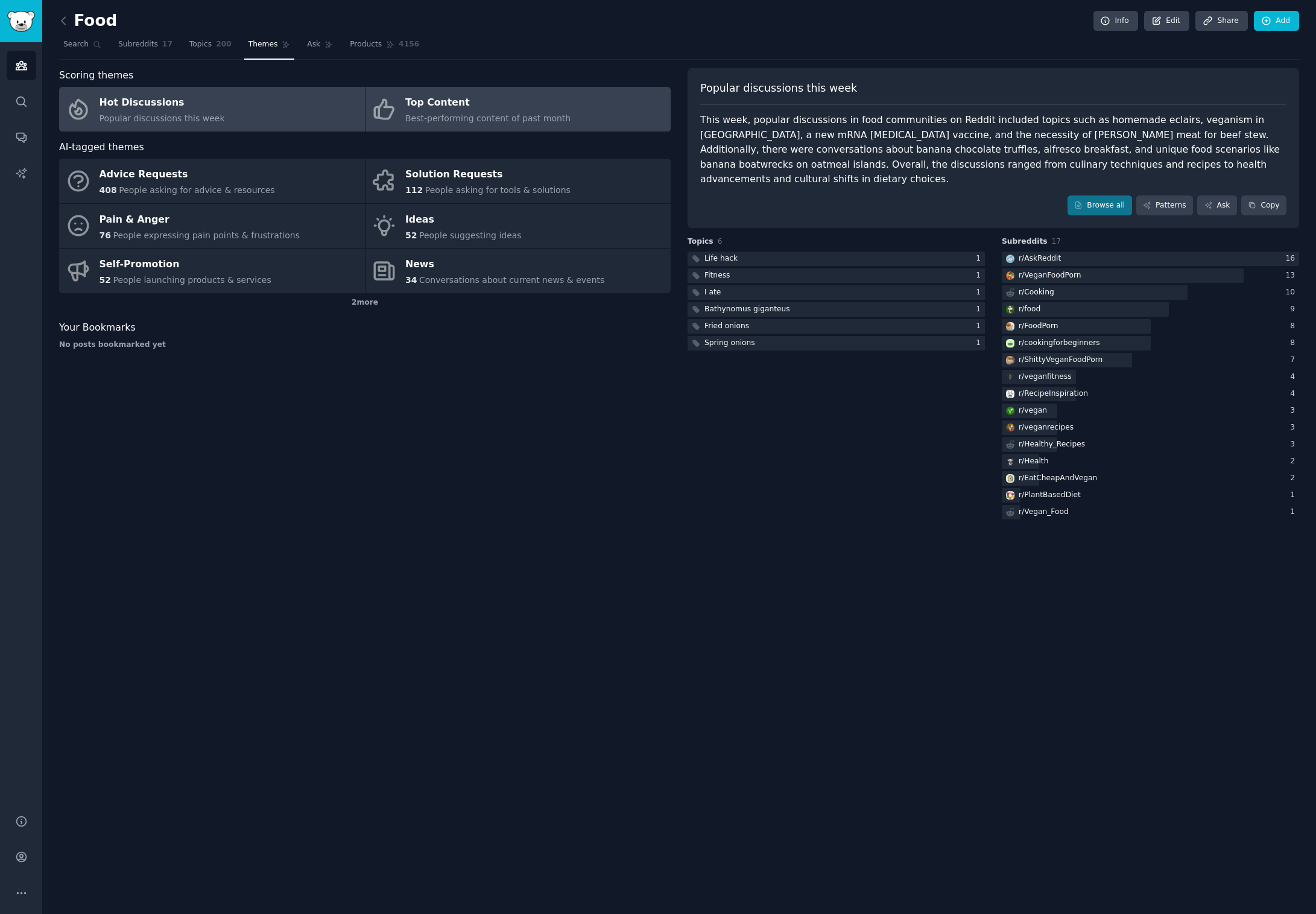
click at [494, 105] on div "Top Content" at bounding box center [488, 103] width 165 height 19
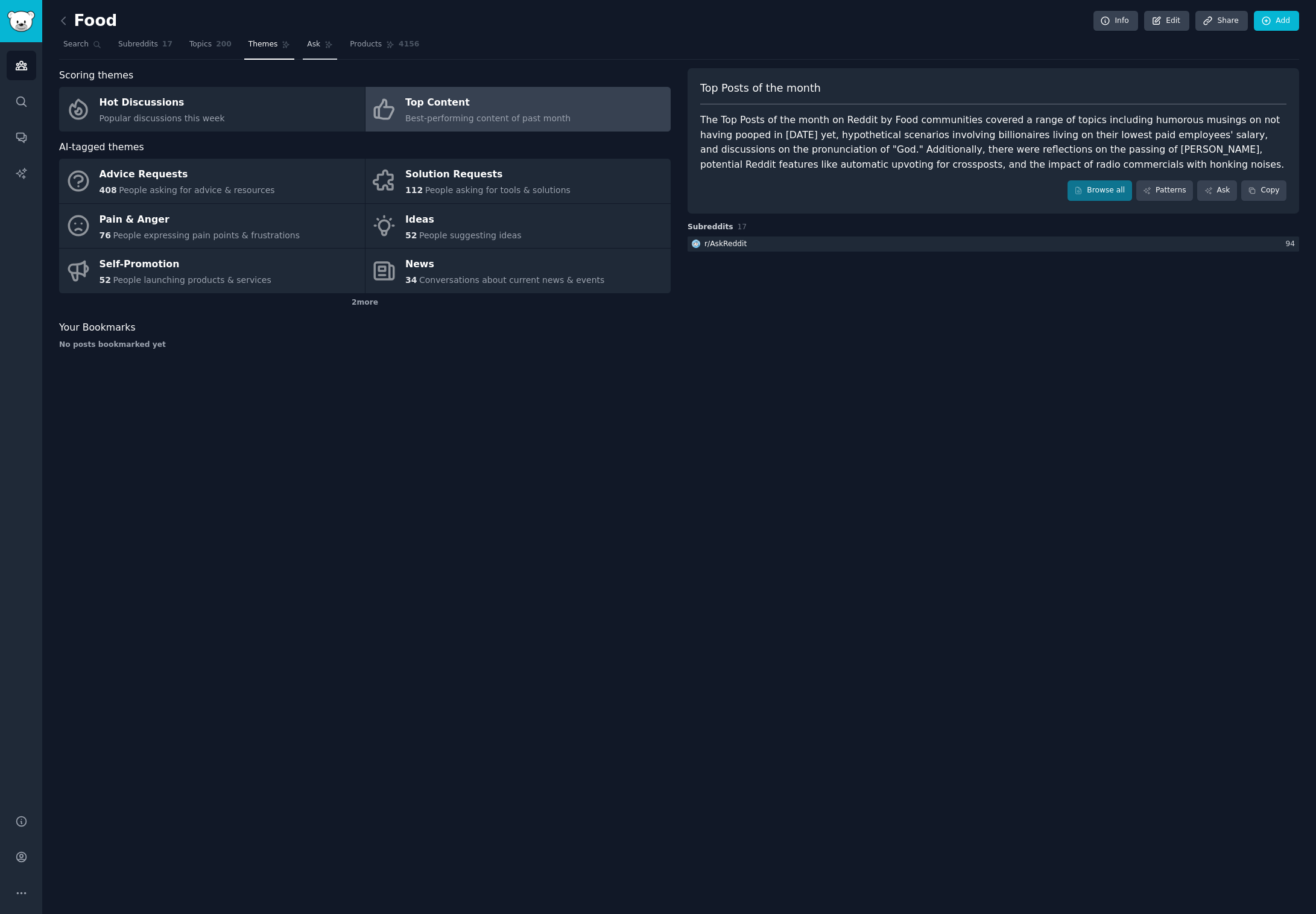
click at [313, 41] on span "Ask" at bounding box center [313, 44] width 13 height 11
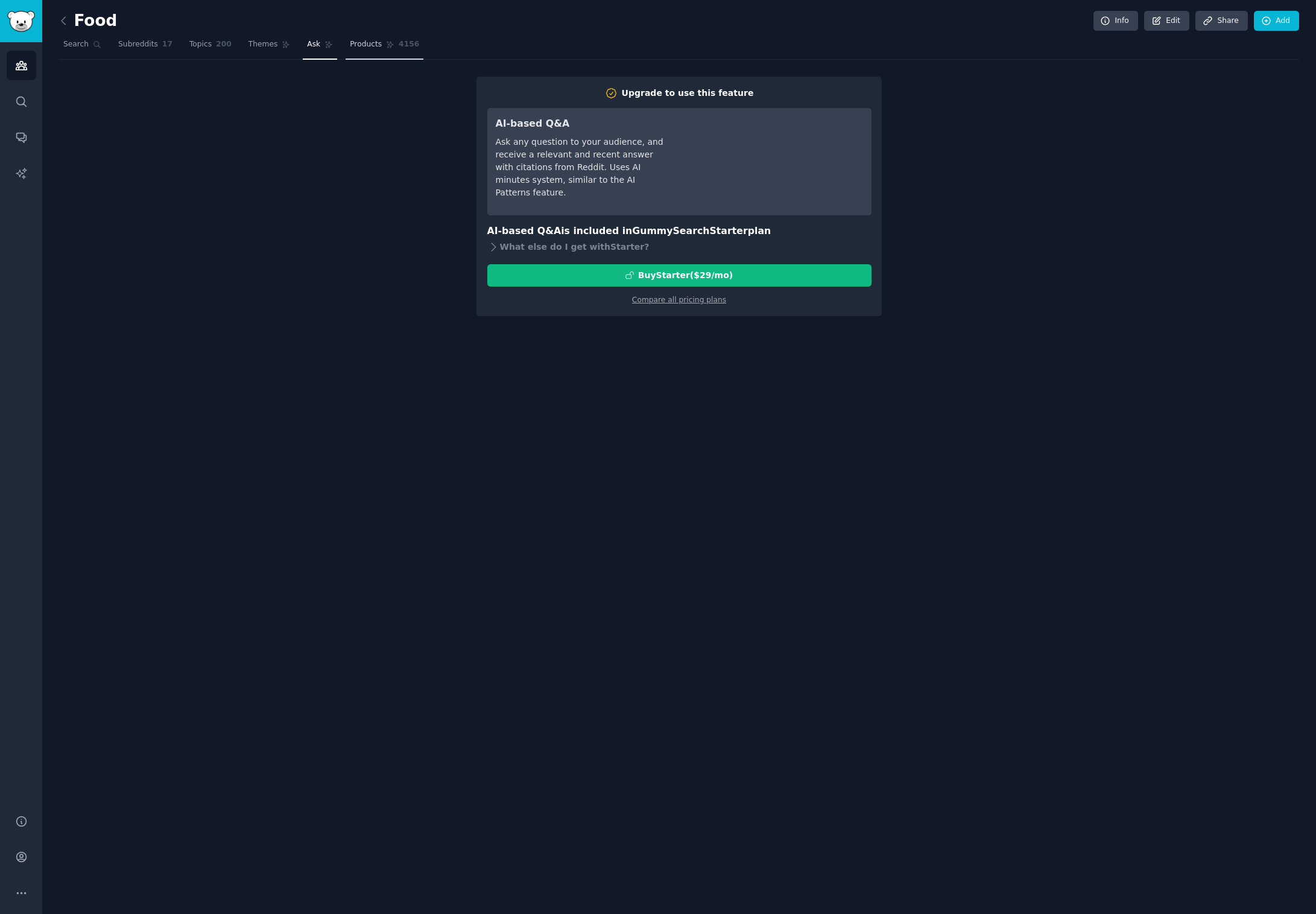
click at [360, 43] on span "Products" at bounding box center [366, 44] width 32 height 11
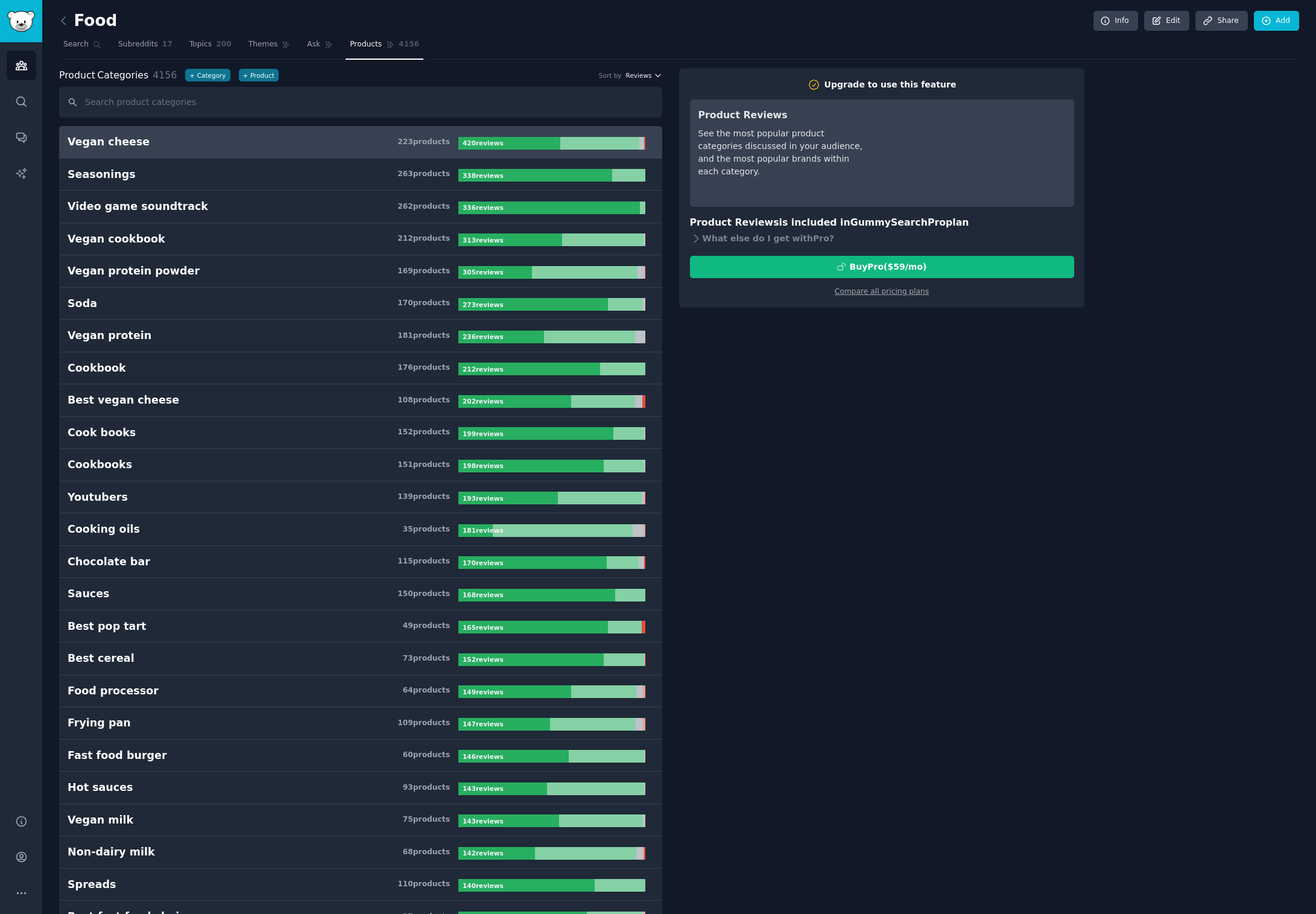
click at [643, 72] on span "Reviews" at bounding box center [638, 75] width 26 height 8
click at [596, 144] on div "Positive" at bounding box center [602, 140] width 112 height 21
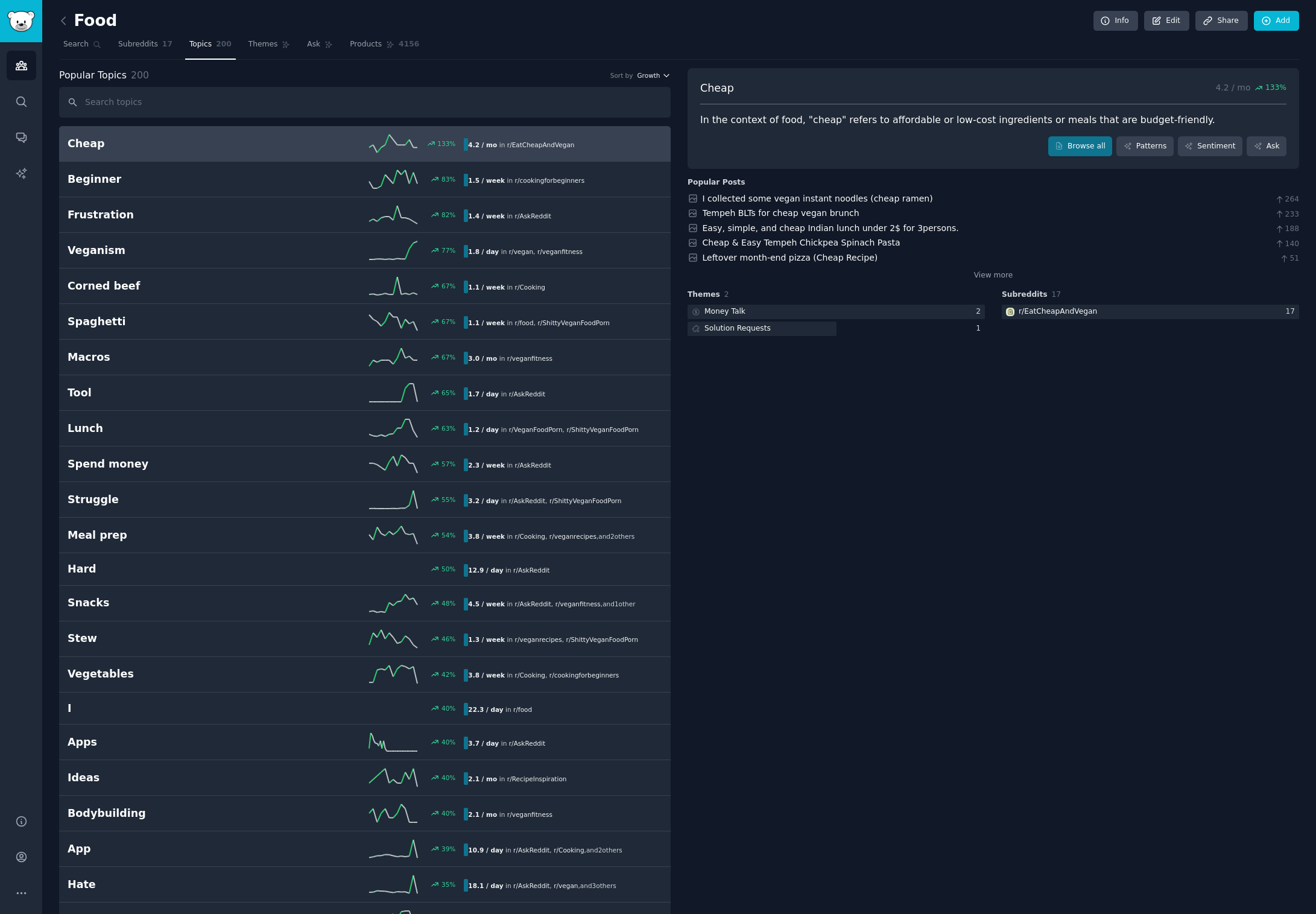
click at [652, 71] on span "Growth" at bounding box center [648, 75] width 23 height 8
click at [597, 113] on div "Velocity" at bounding box center [610, 119] width 112 height 21
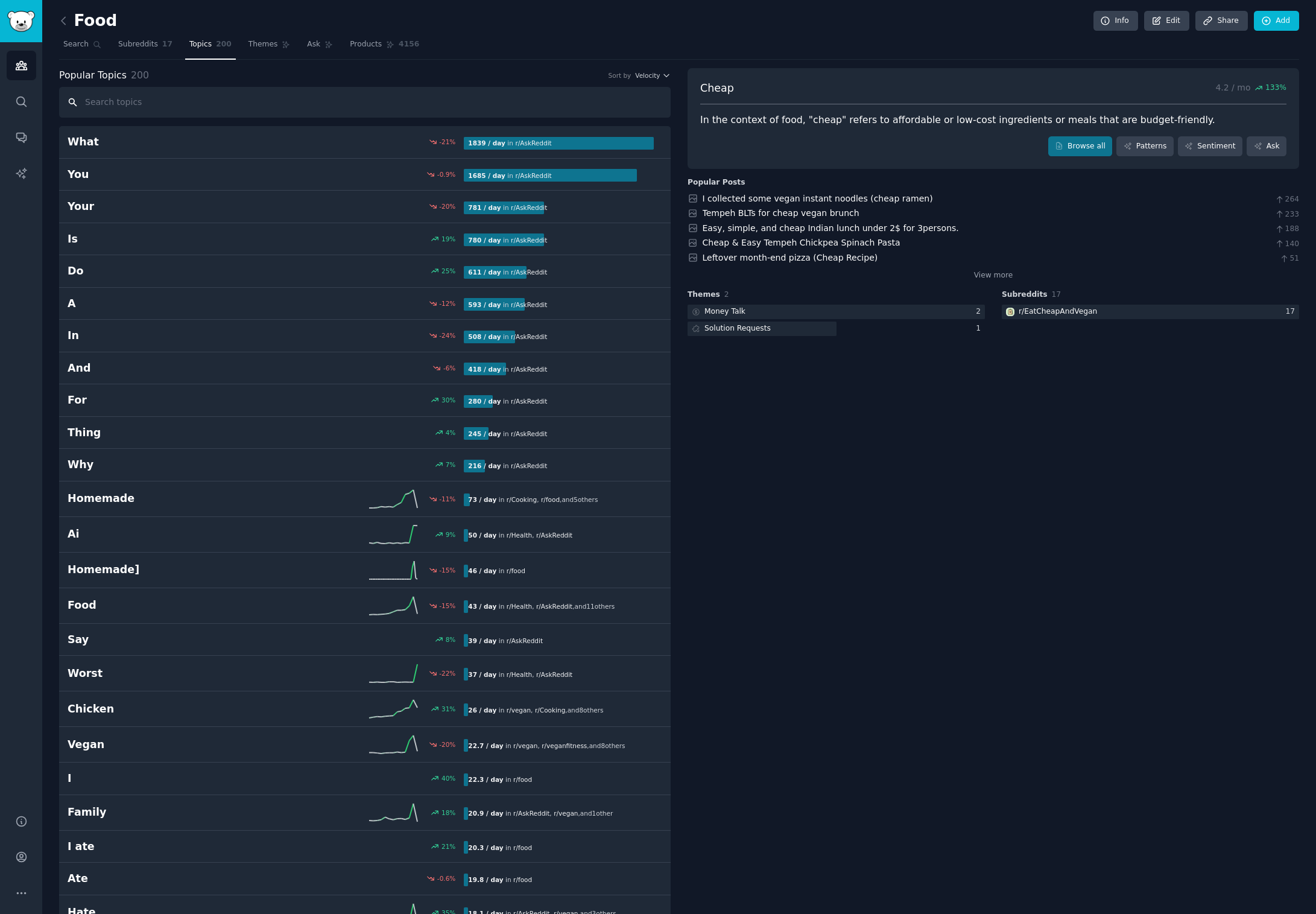
click at [140, 101] on input "text" at bounding box center [365, 102] width 612 height 31
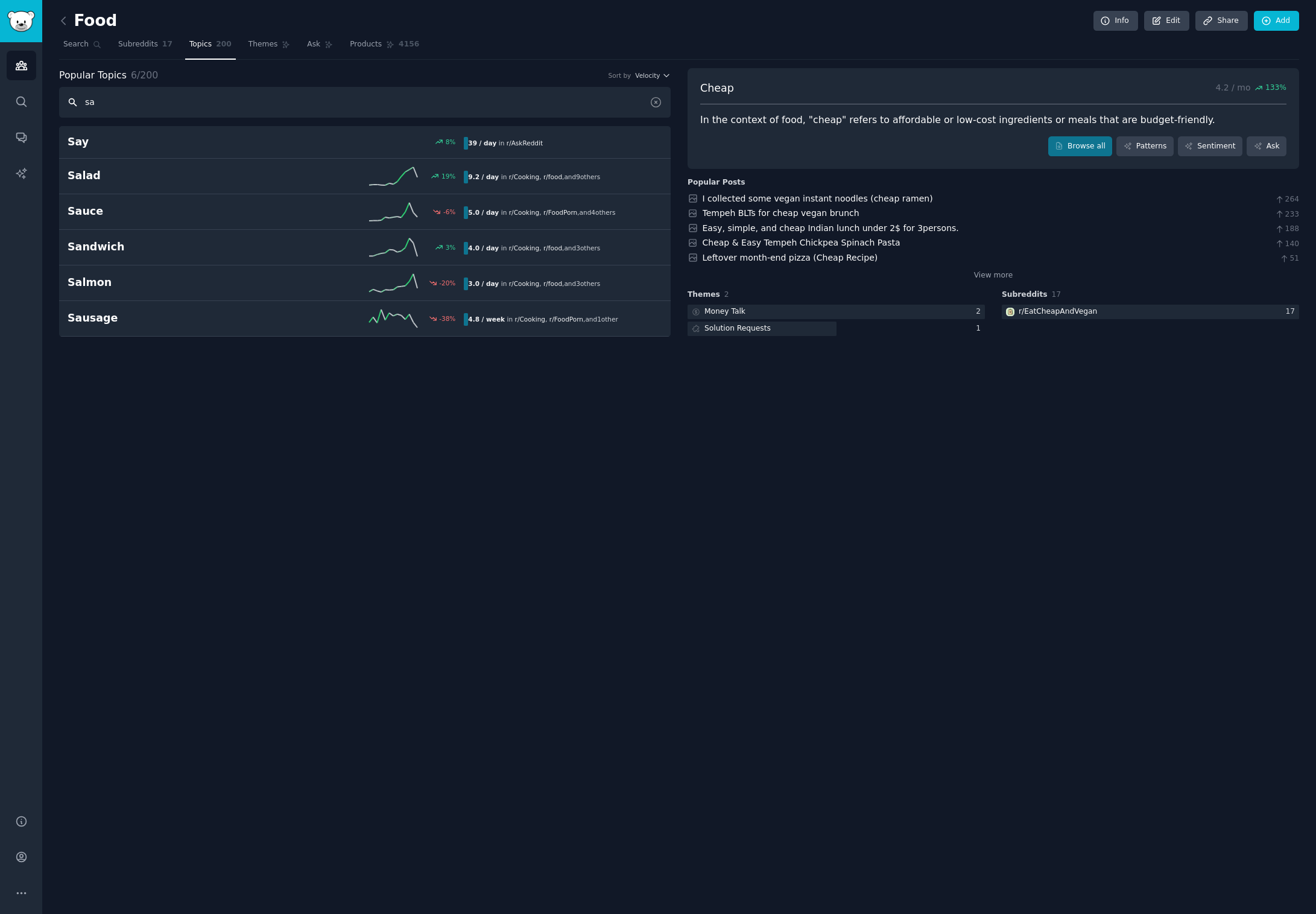
type input "s"
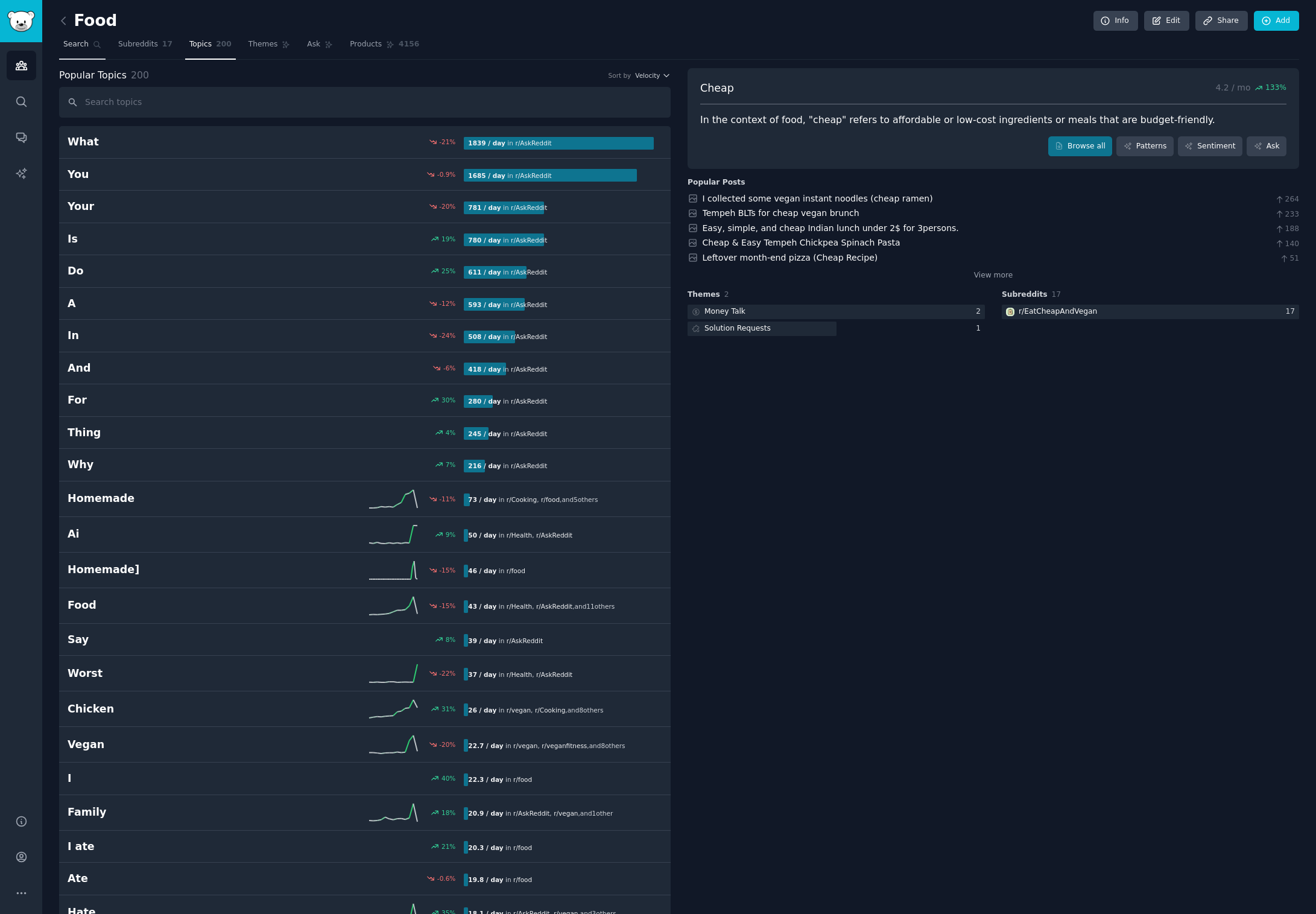
click at [91, 43] on link "Search" at bounding box center [83, 48] width 47 height 25
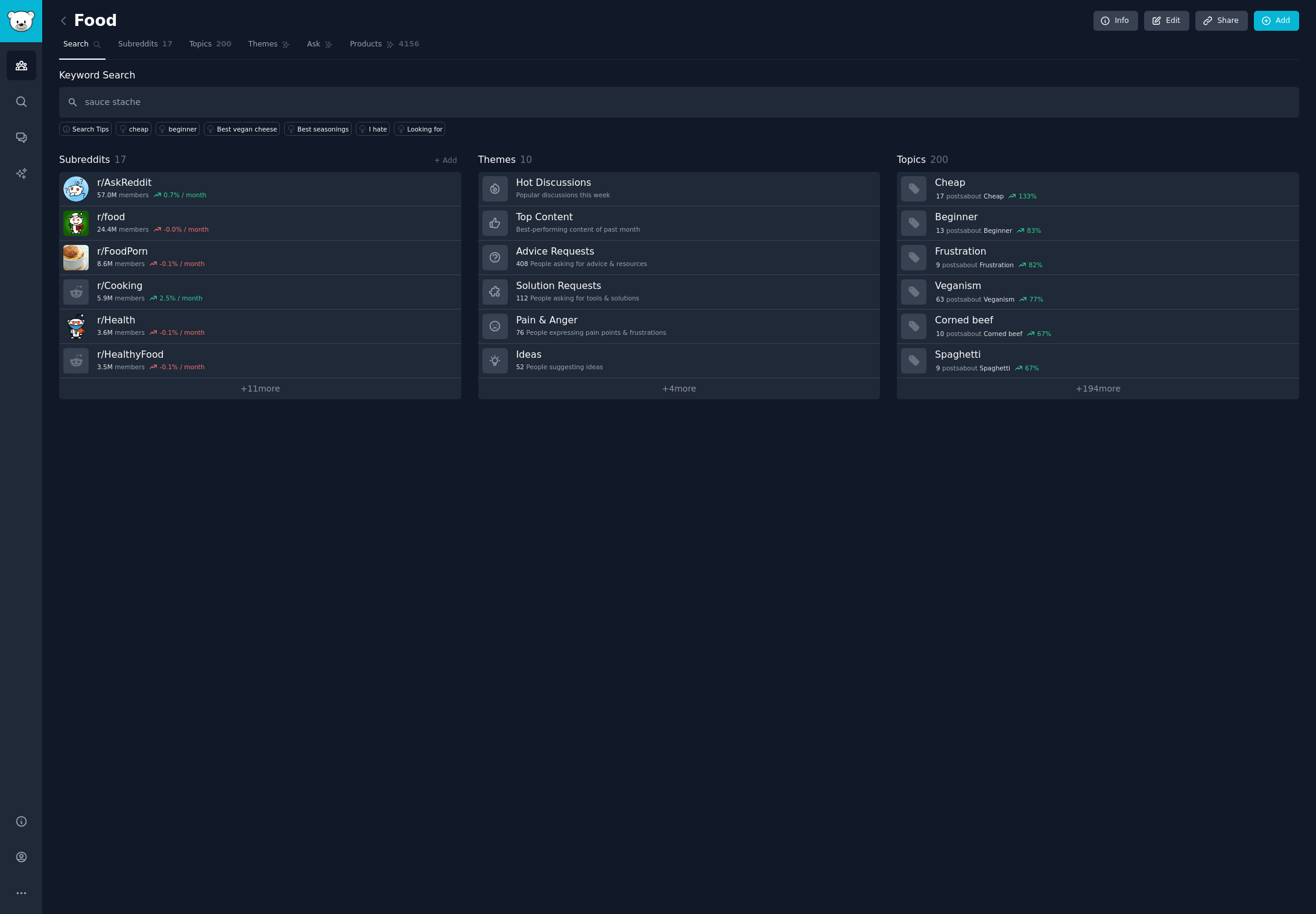
type input "sauce stache"
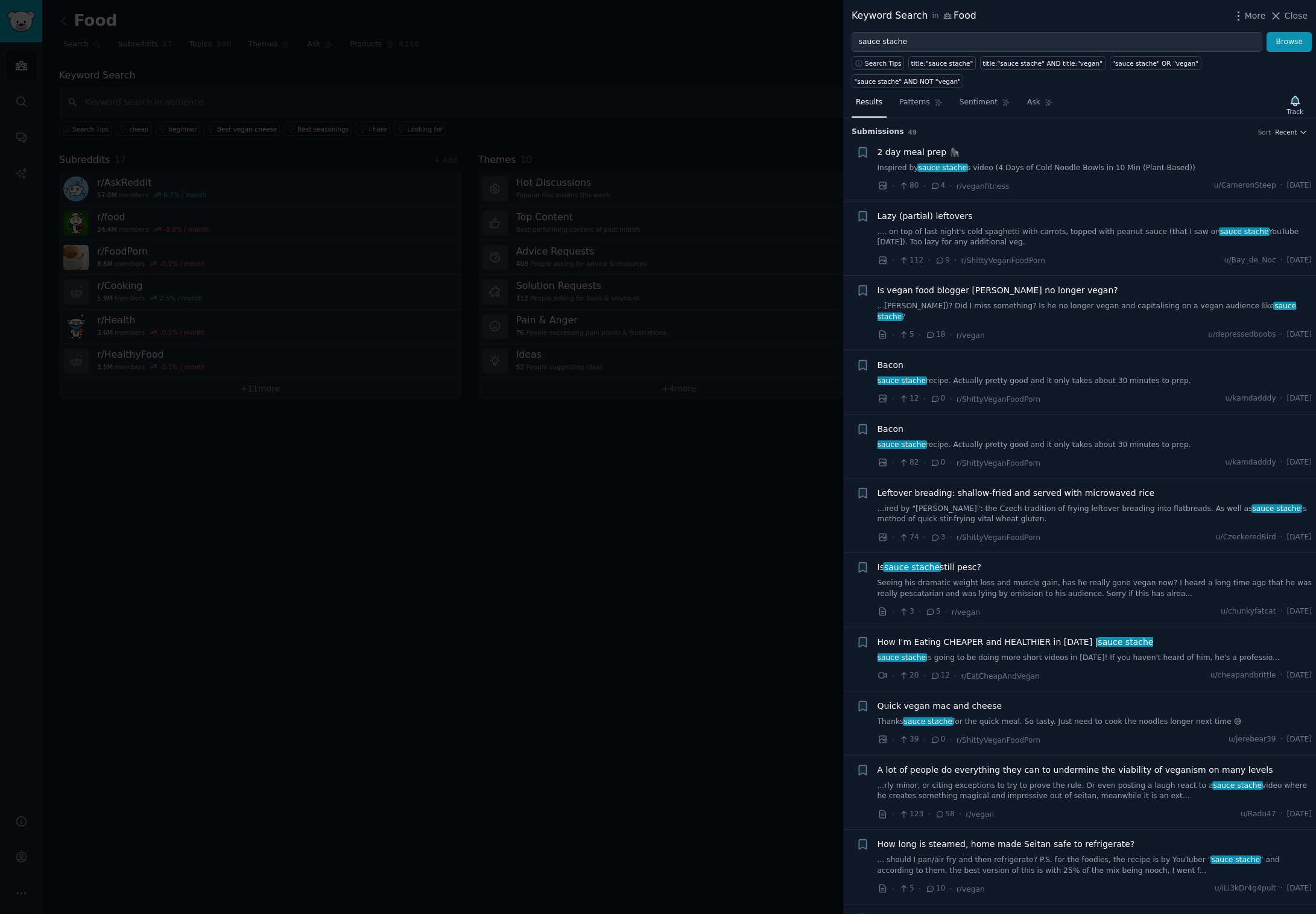
click at [1064, 303] on link "...[PERSON_NAME])? Did I miss something? Is he no longer vegan and capitalising…" at bounding box center [1095, 311] width 435 height 21
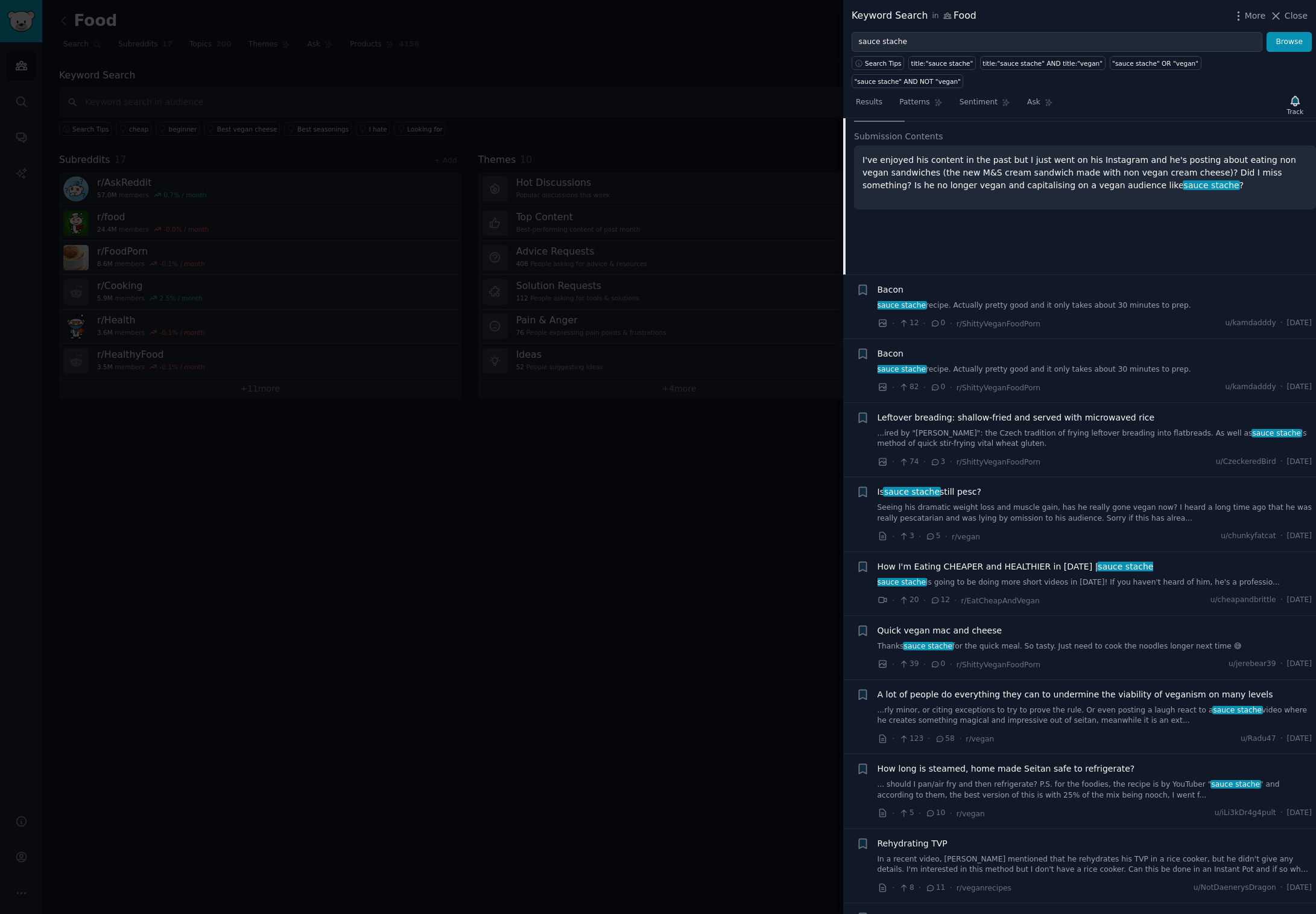
scroll to position [258, 0]
click at [1088, 500] on link "Seeing his dramatic weight loss and muscle gain, has he really gone vegan now? …" at bounding box center [1095, 510] width 435 height 21
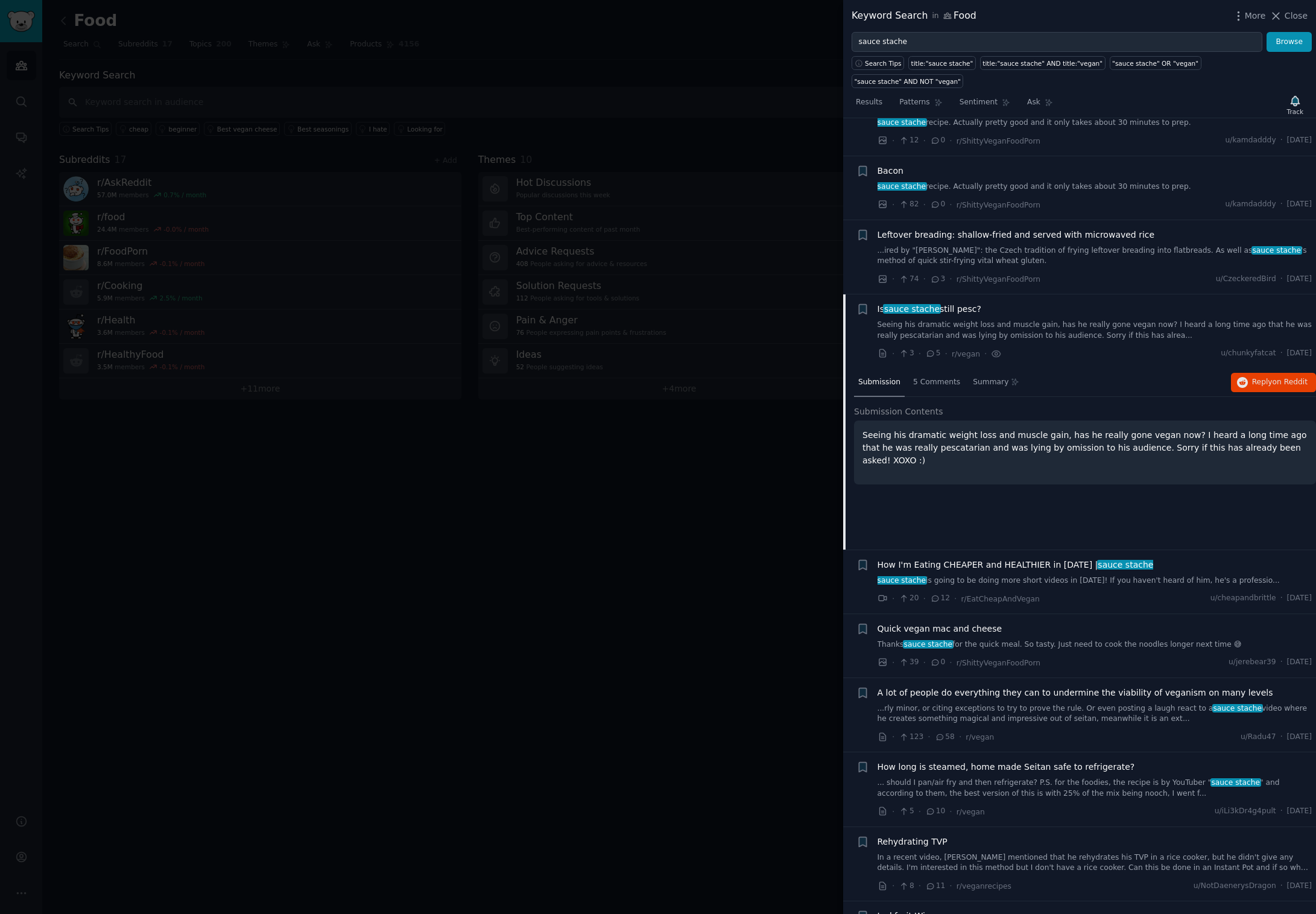
scroll to position [421, 0]
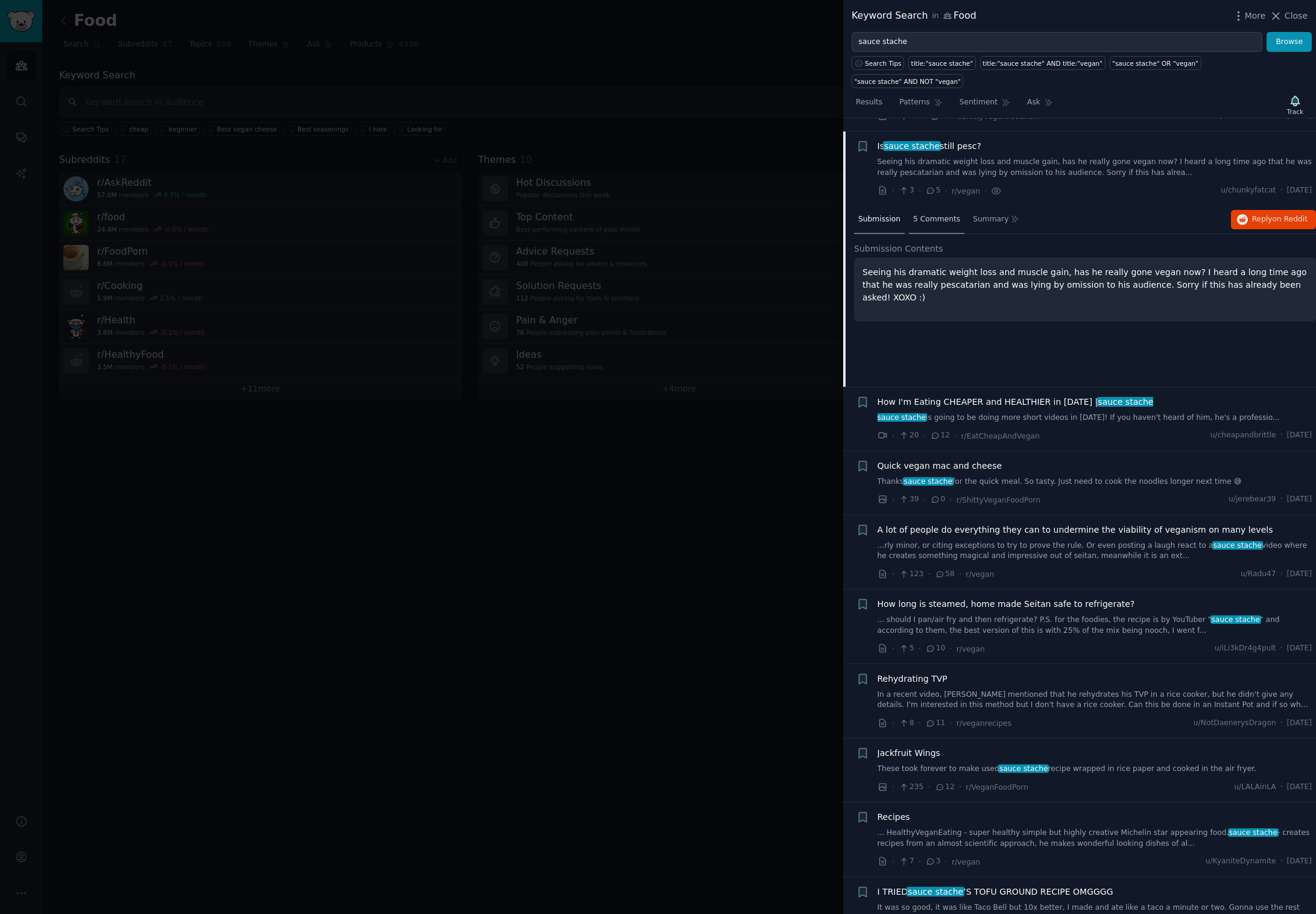
click at [936, 214] on span "5 Comments" at bounding box center [937, 219] width 47 height 11
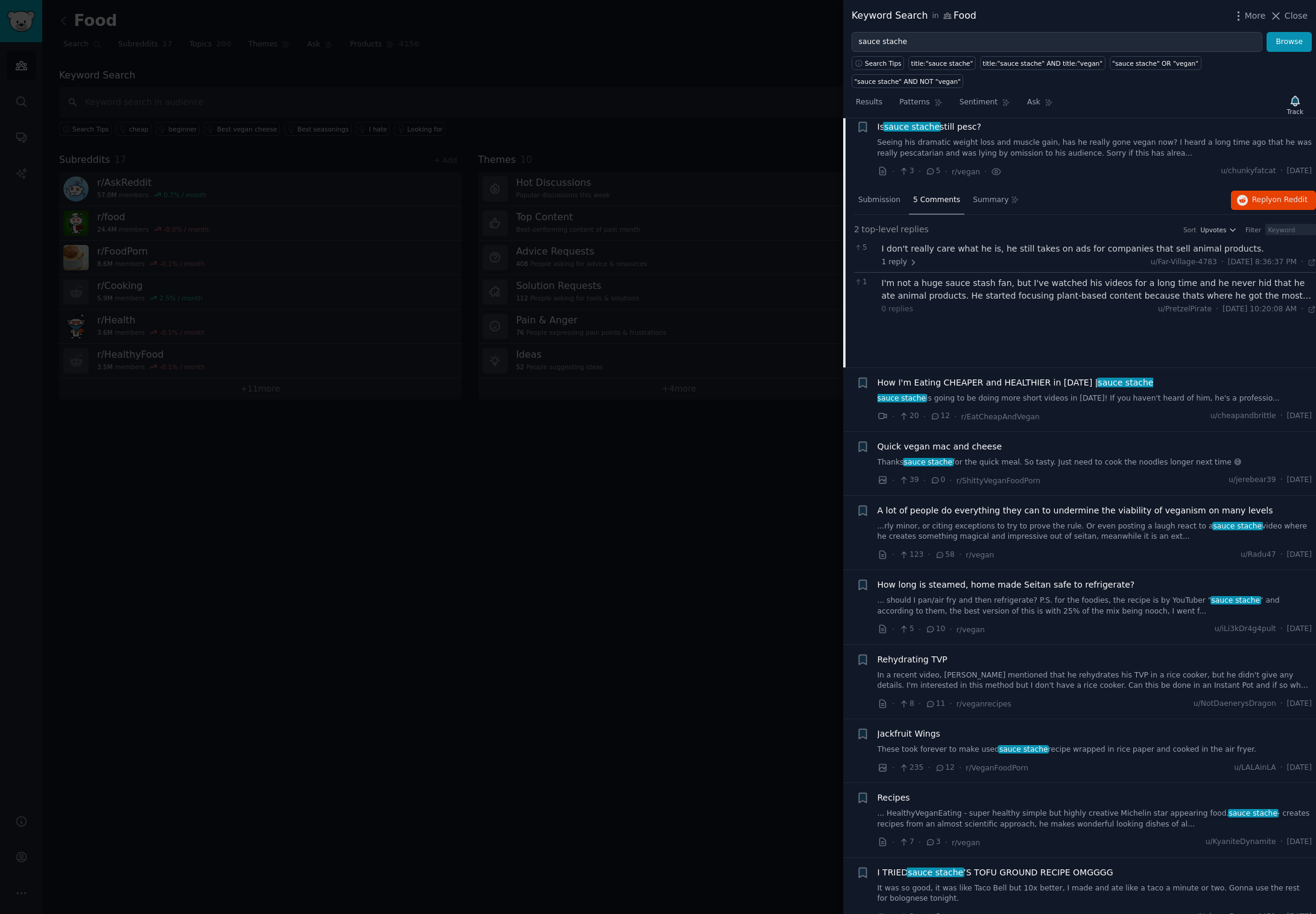
scroll to position [442, 0]
click at [1292, 279] on div "I'm not a huge sauce stash fan, but I've watched his videos for a long time and…" at bounding box center [1099, 287] width 435 height 25
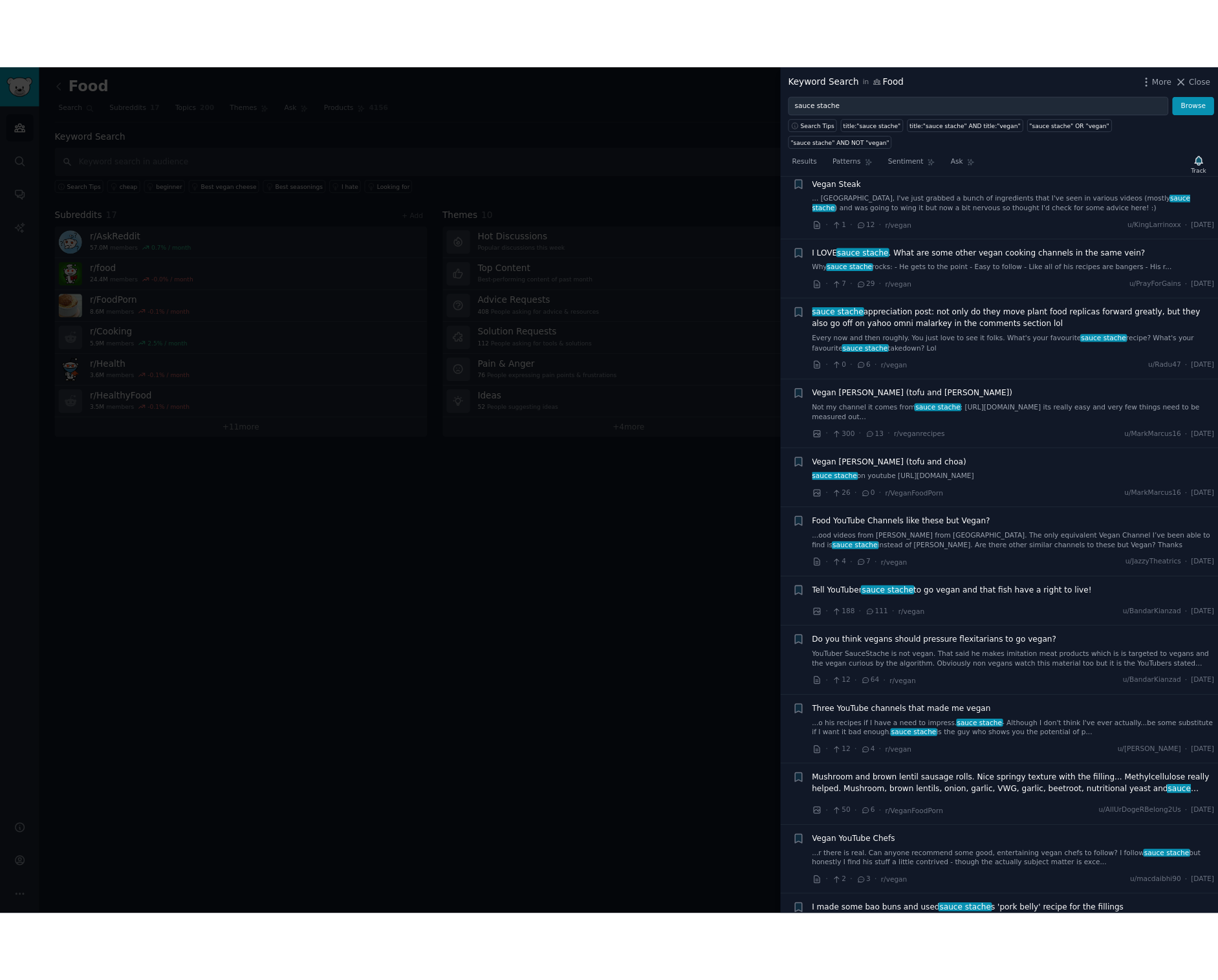
scroll to position [2055, 0]
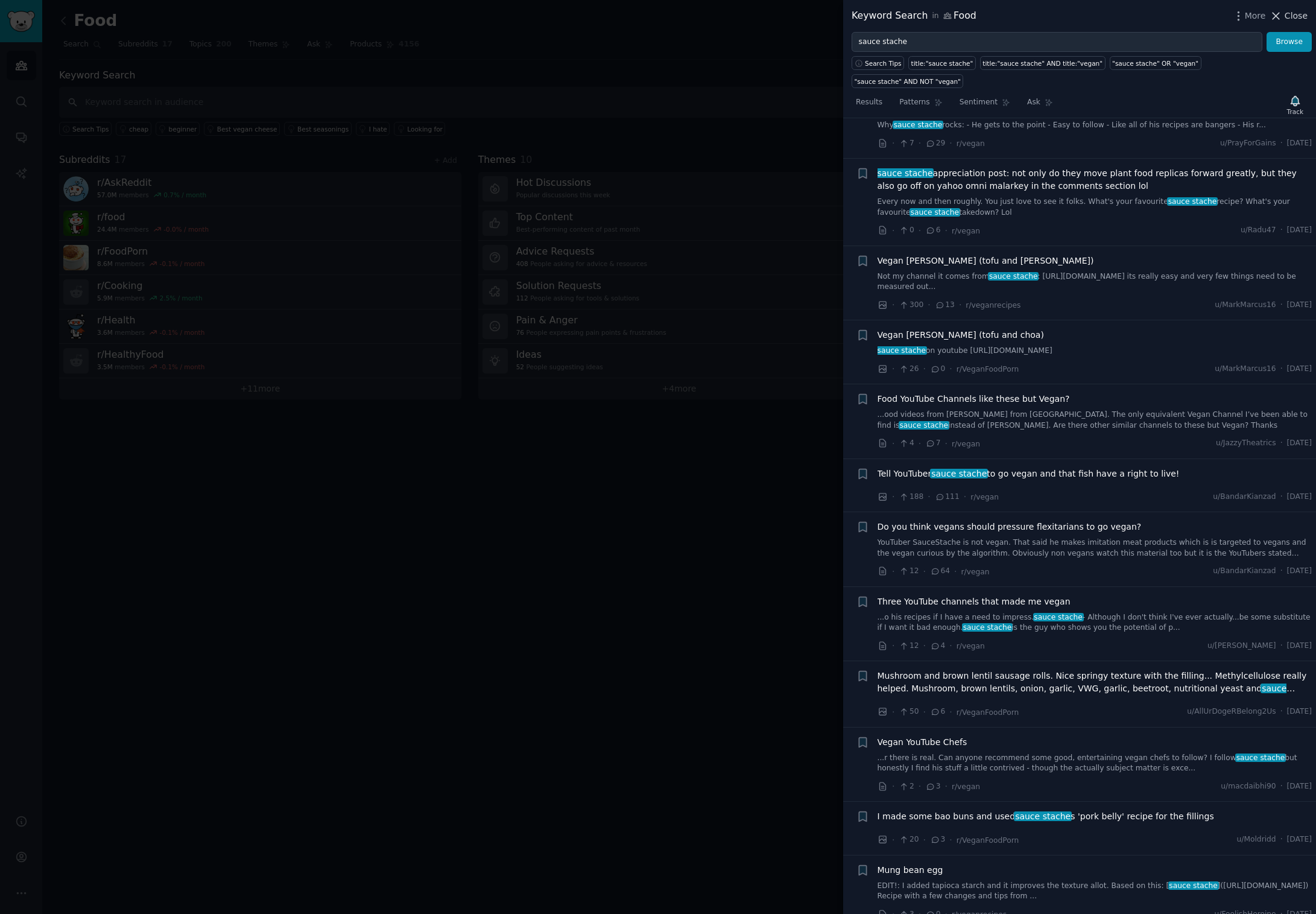
click at [1282, 15] on icon at bounding box center [1276, 16] width 13 height 13
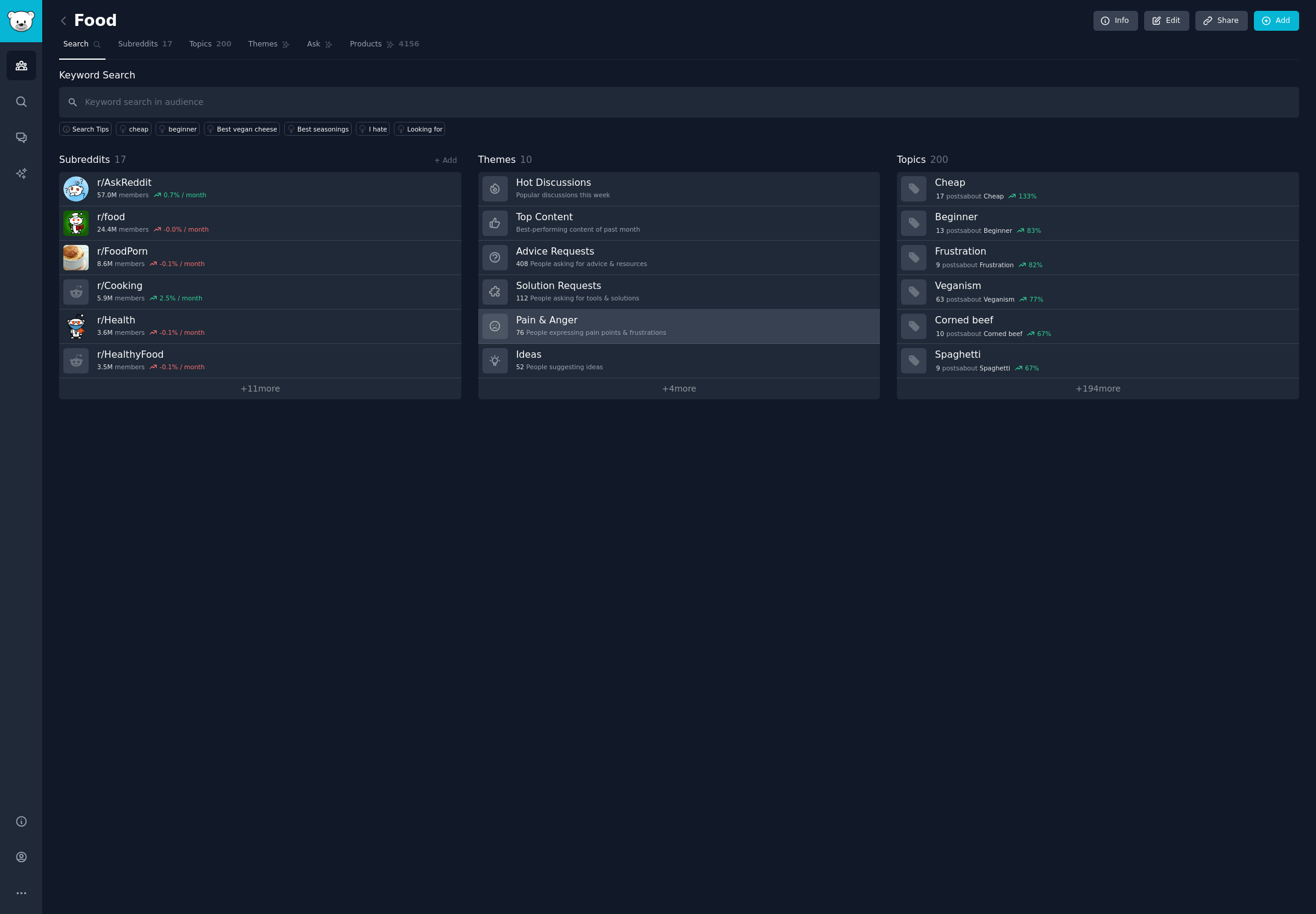
click at [694, 323] on link "Pain & Anger 76 People expressing pain points & frustrations" at bounding box center [679, 326] width 403 height 34
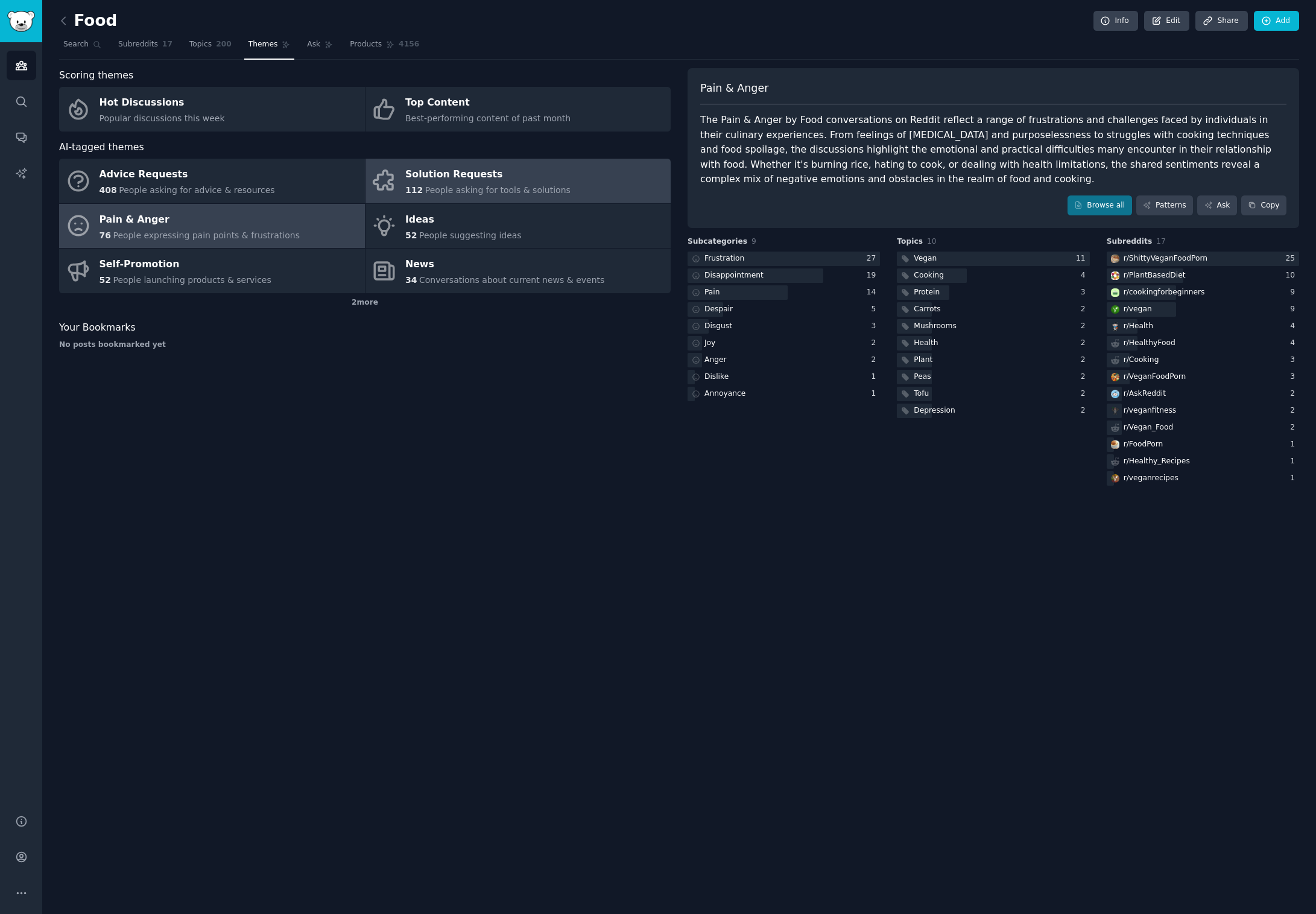
click at [509, 166] on div "Solution Requests" at bounding box center [488, 175] width 165 height 19
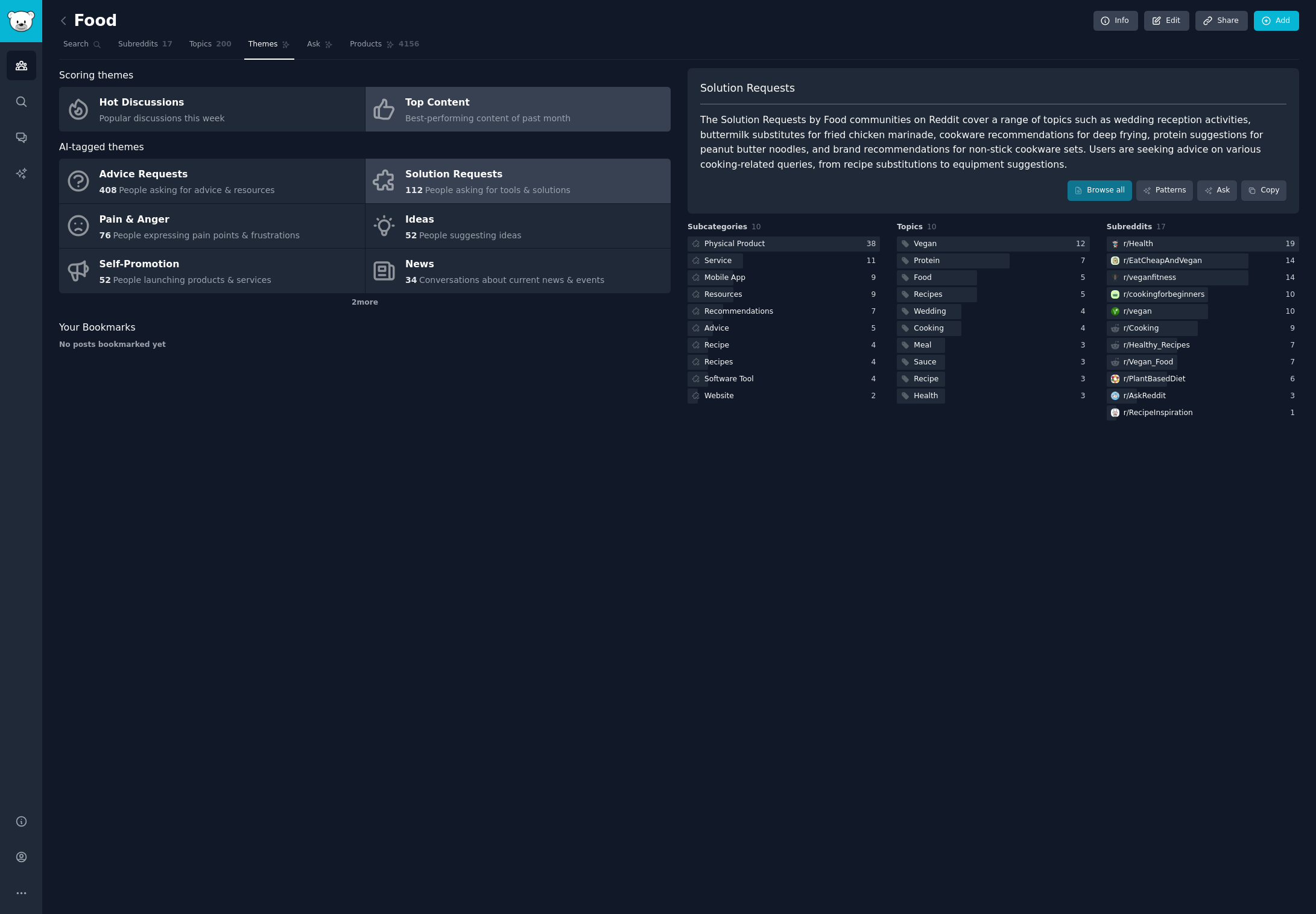
click at [485, 96] on div "Top Content" at bounding box center [488, 103] width 165 height 19
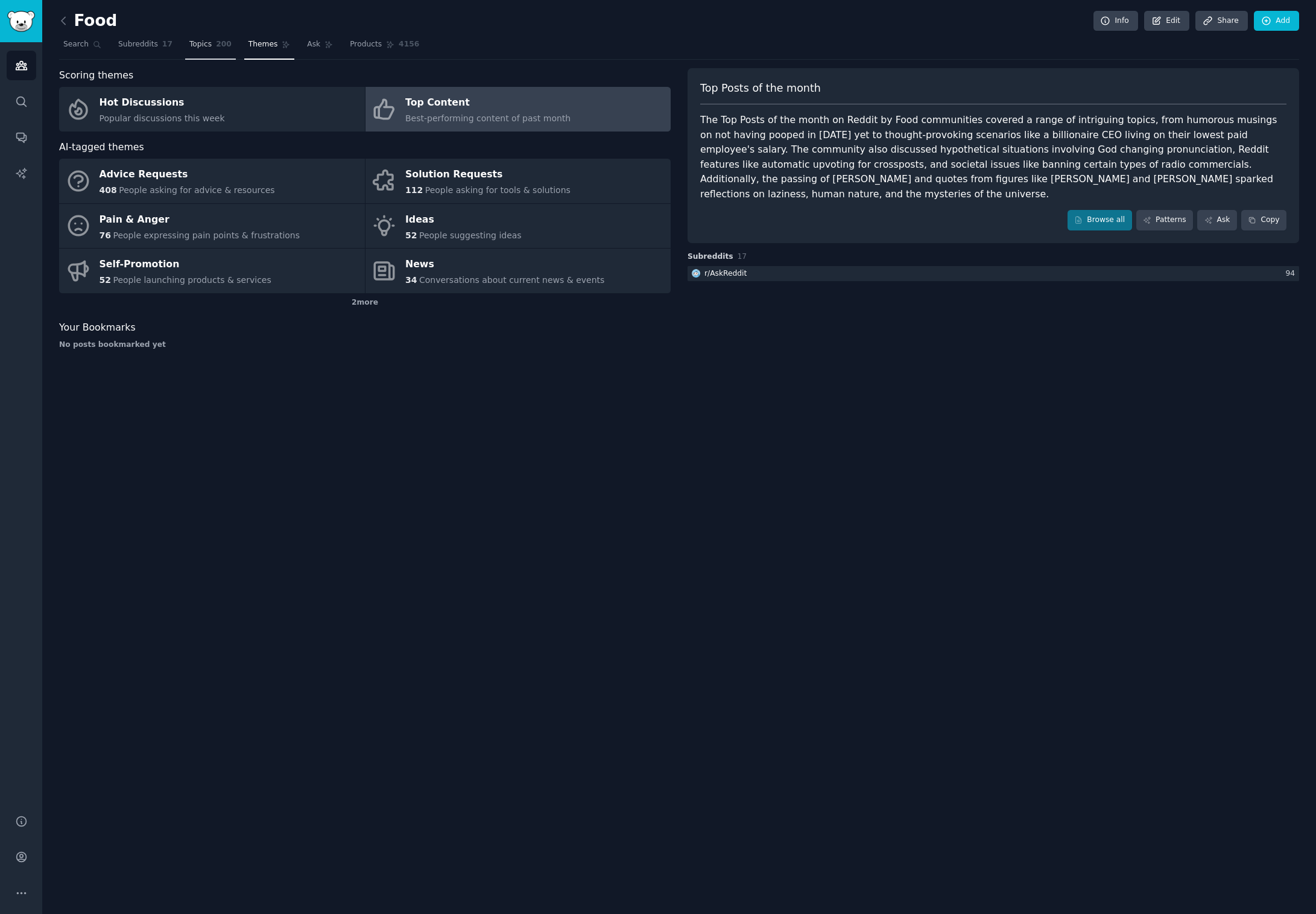
click at [198, 38] on link "Topics 200" at bounding box center [211, 48] width 51 height 25
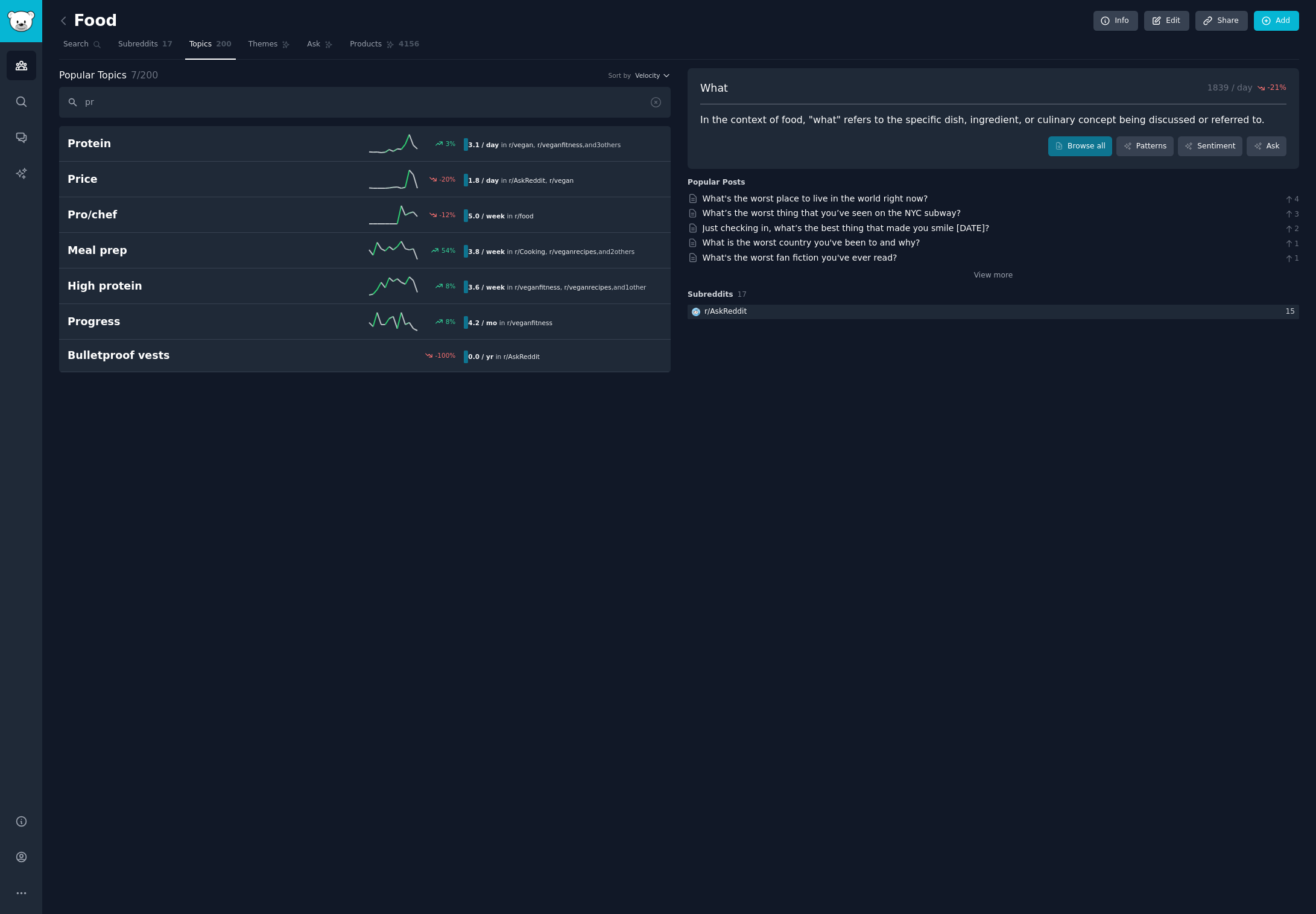
type input "p"
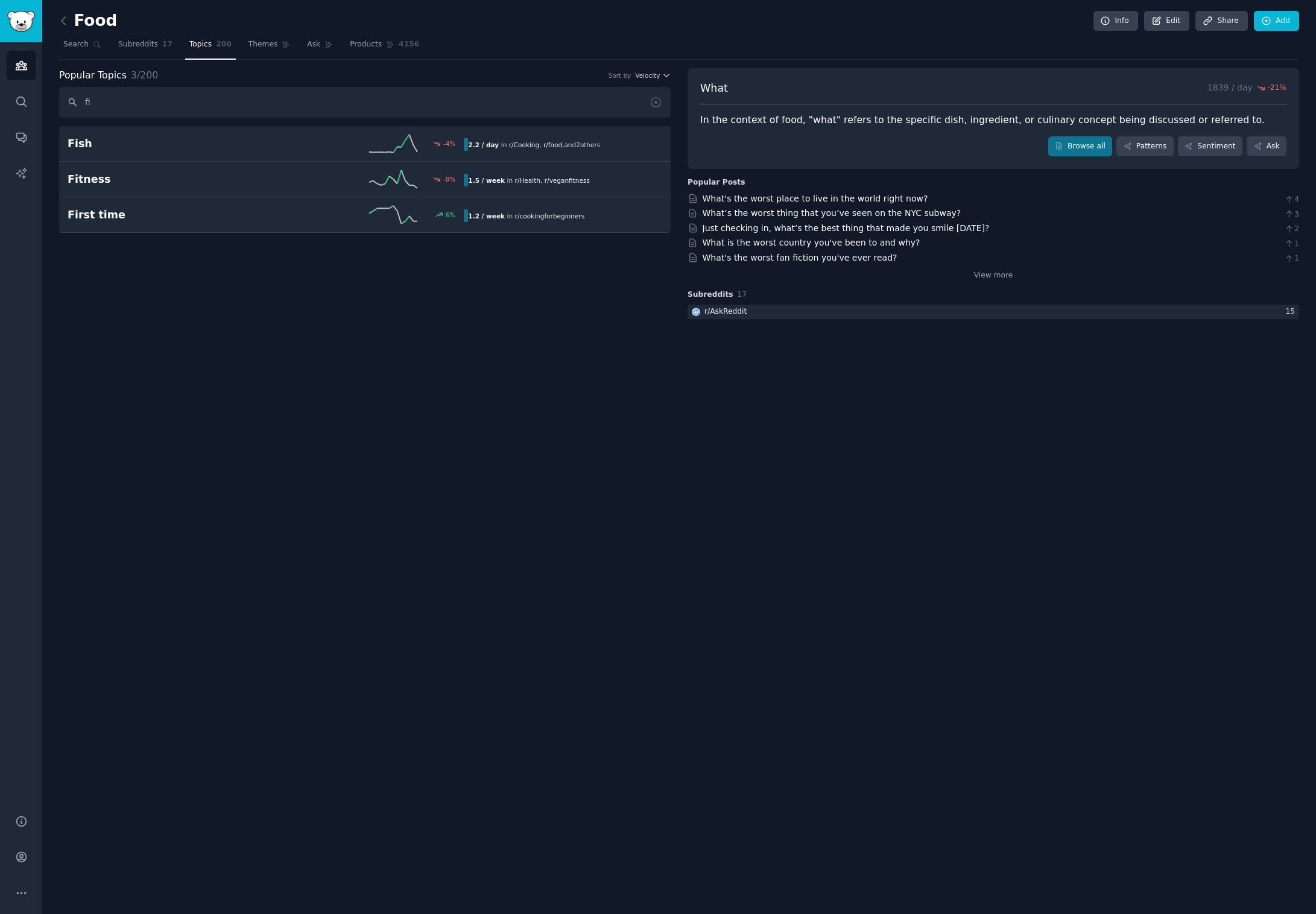
type input "f"
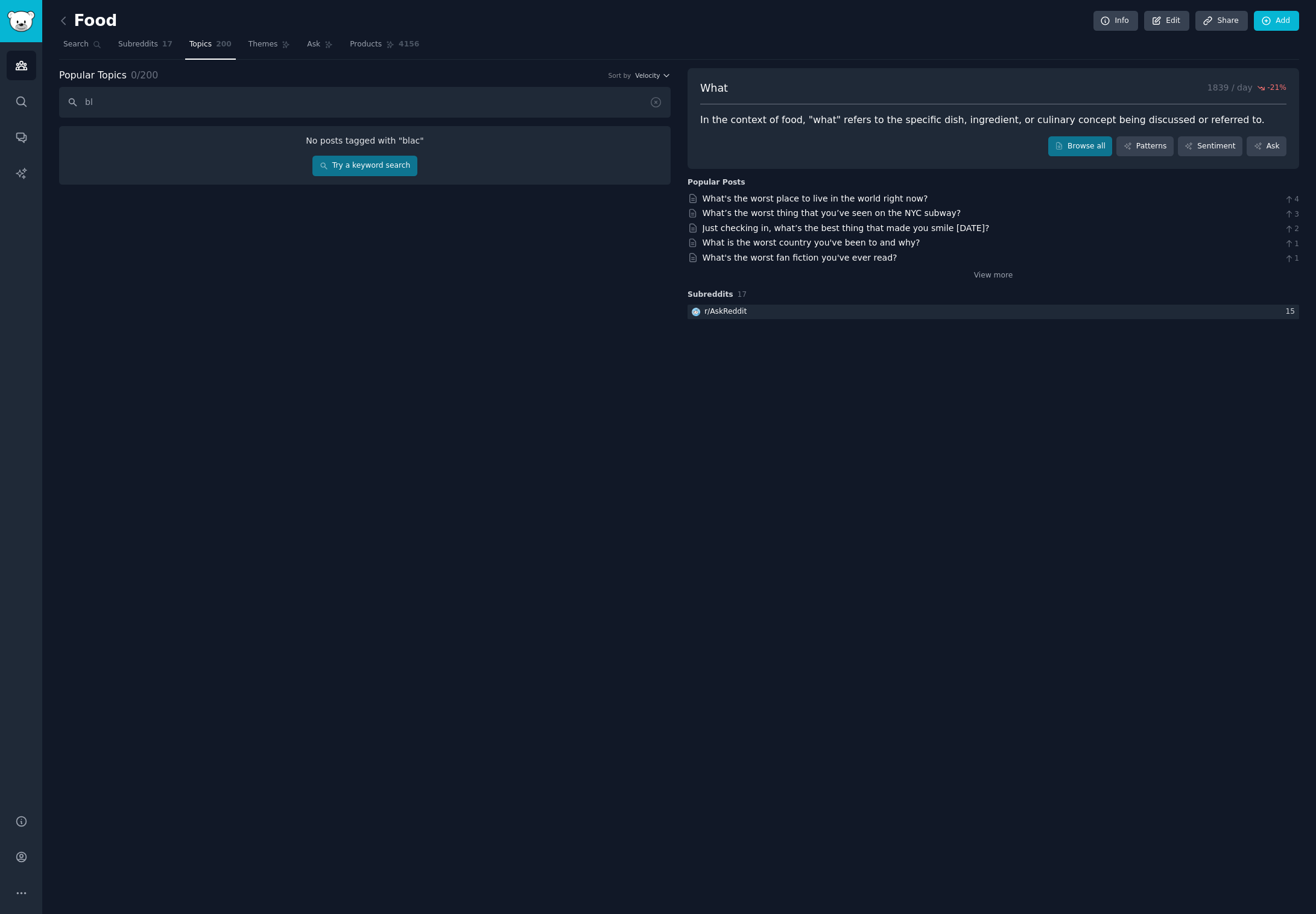
type input "b"
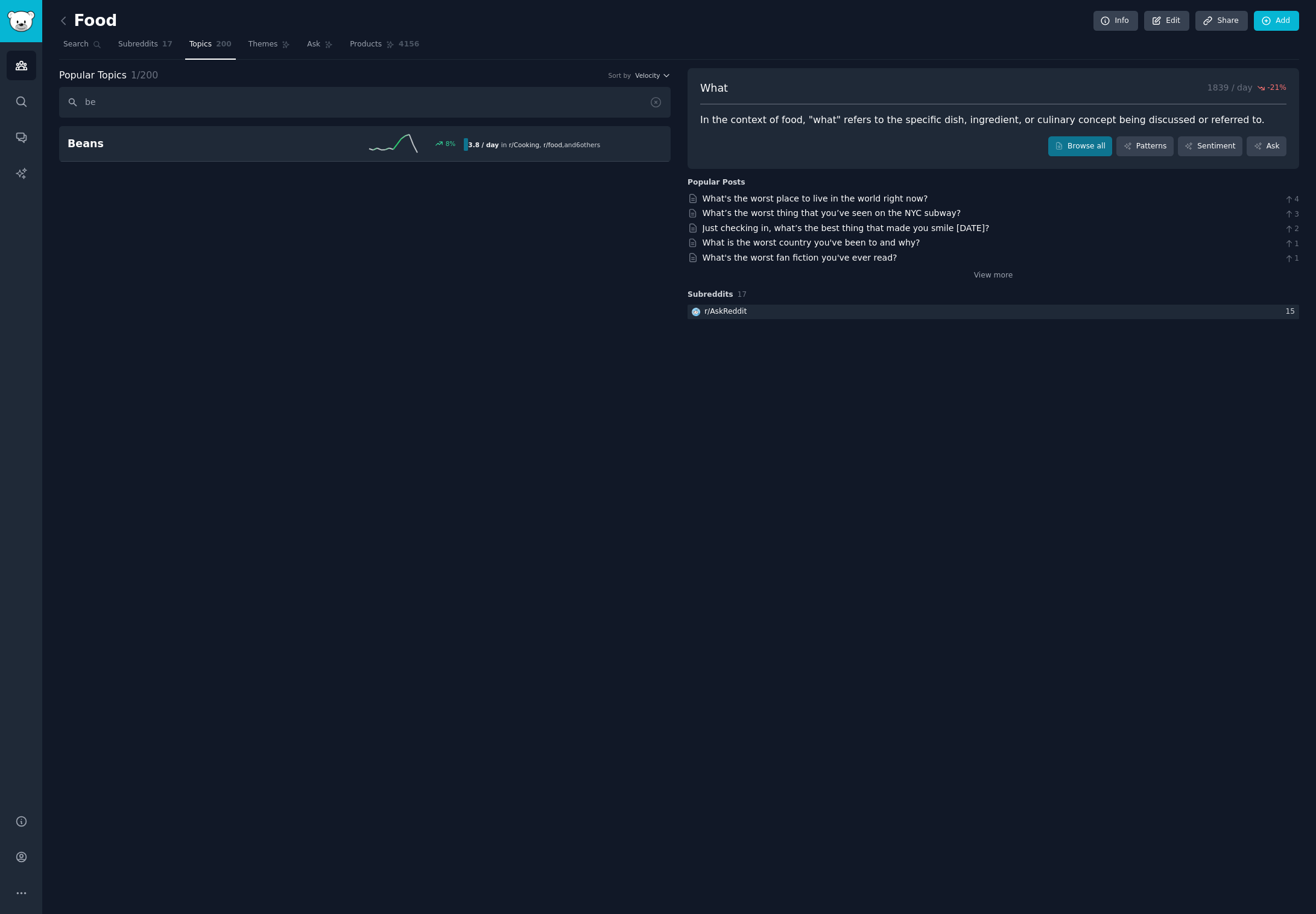
type input "b"
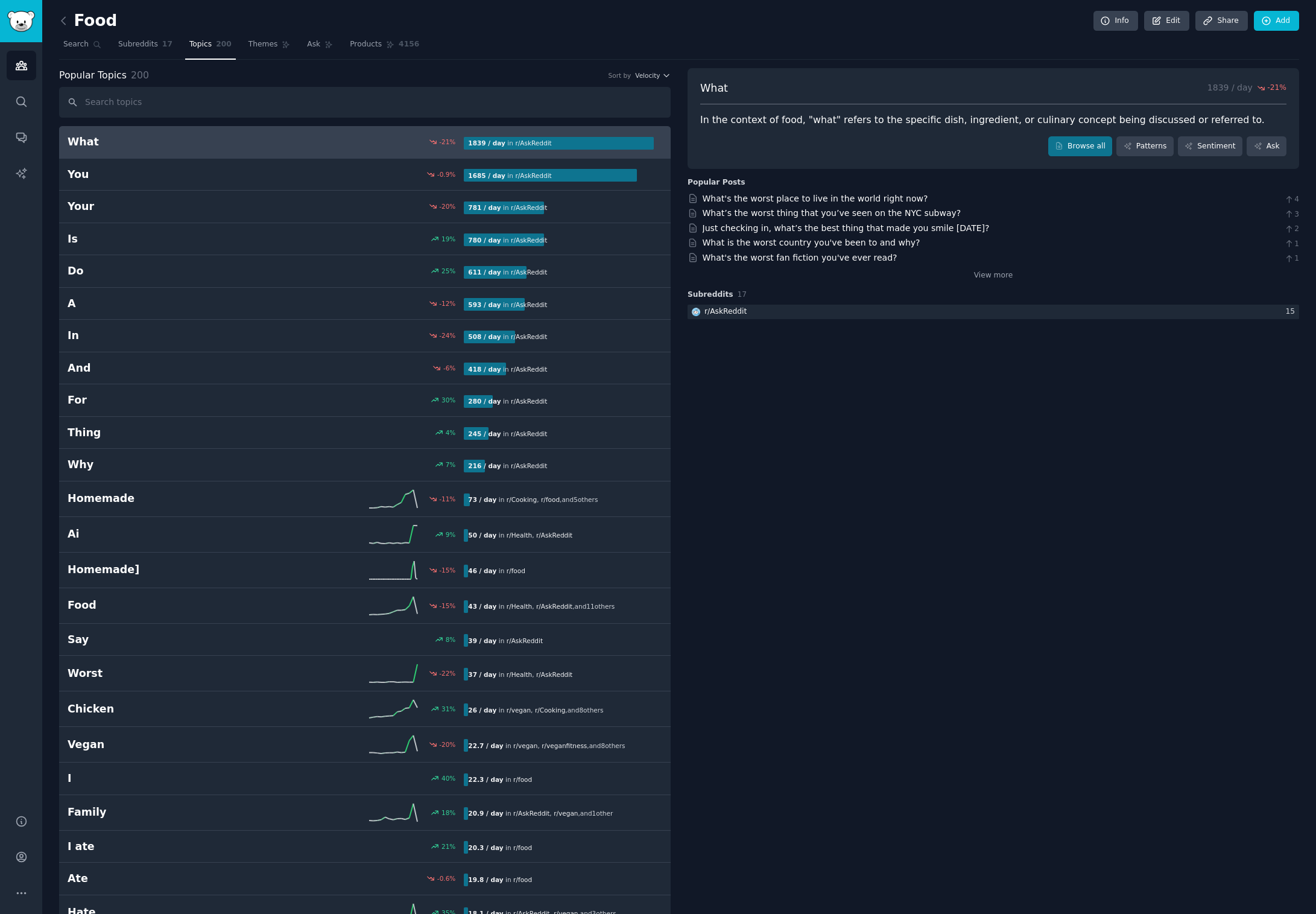
click at [68, 28] on link at bounding box center [67, 21] width 15 height 19
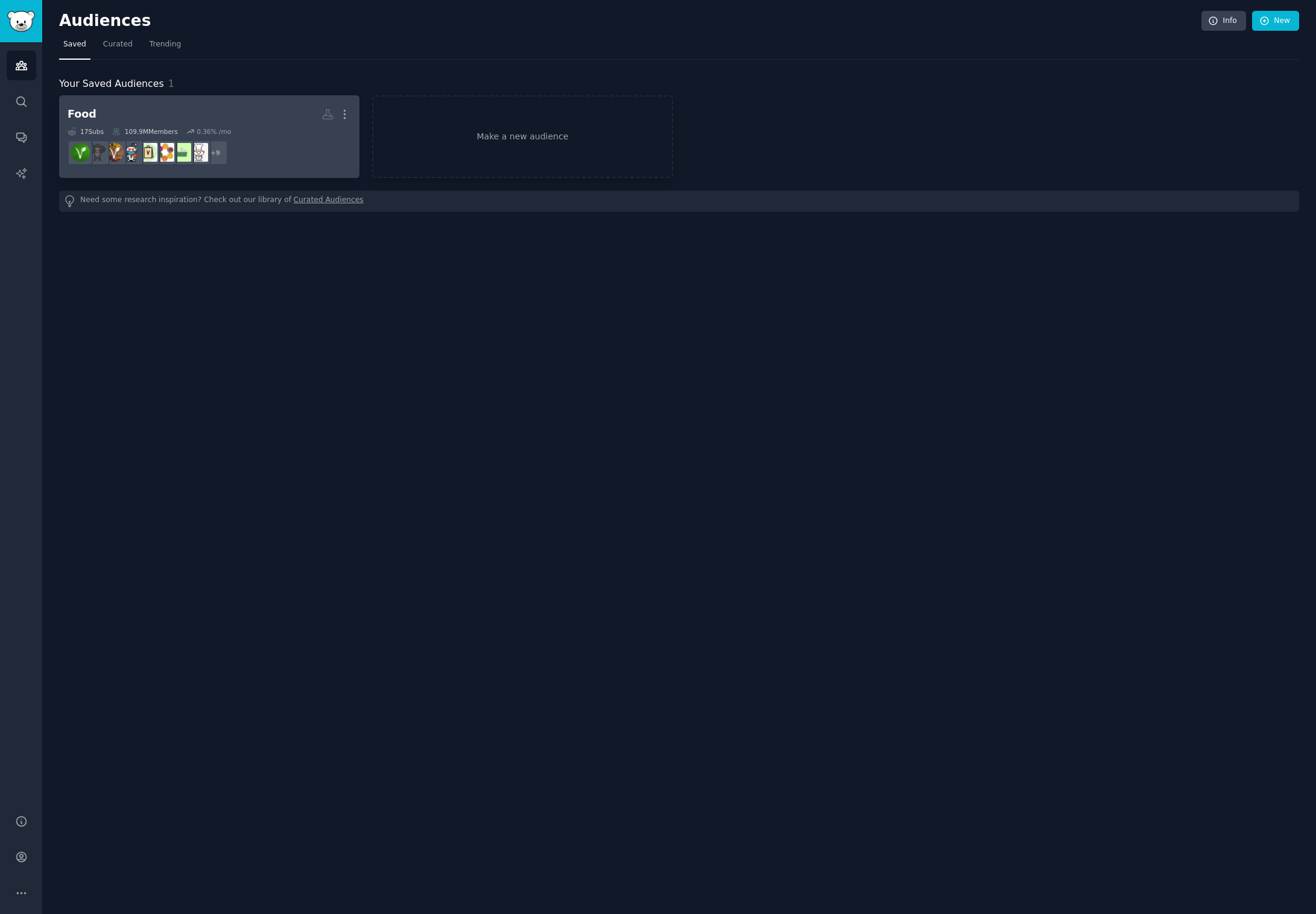
click at [140, 114] on h2 "Food More" at bounding box center [209, 114] width 283 height 21
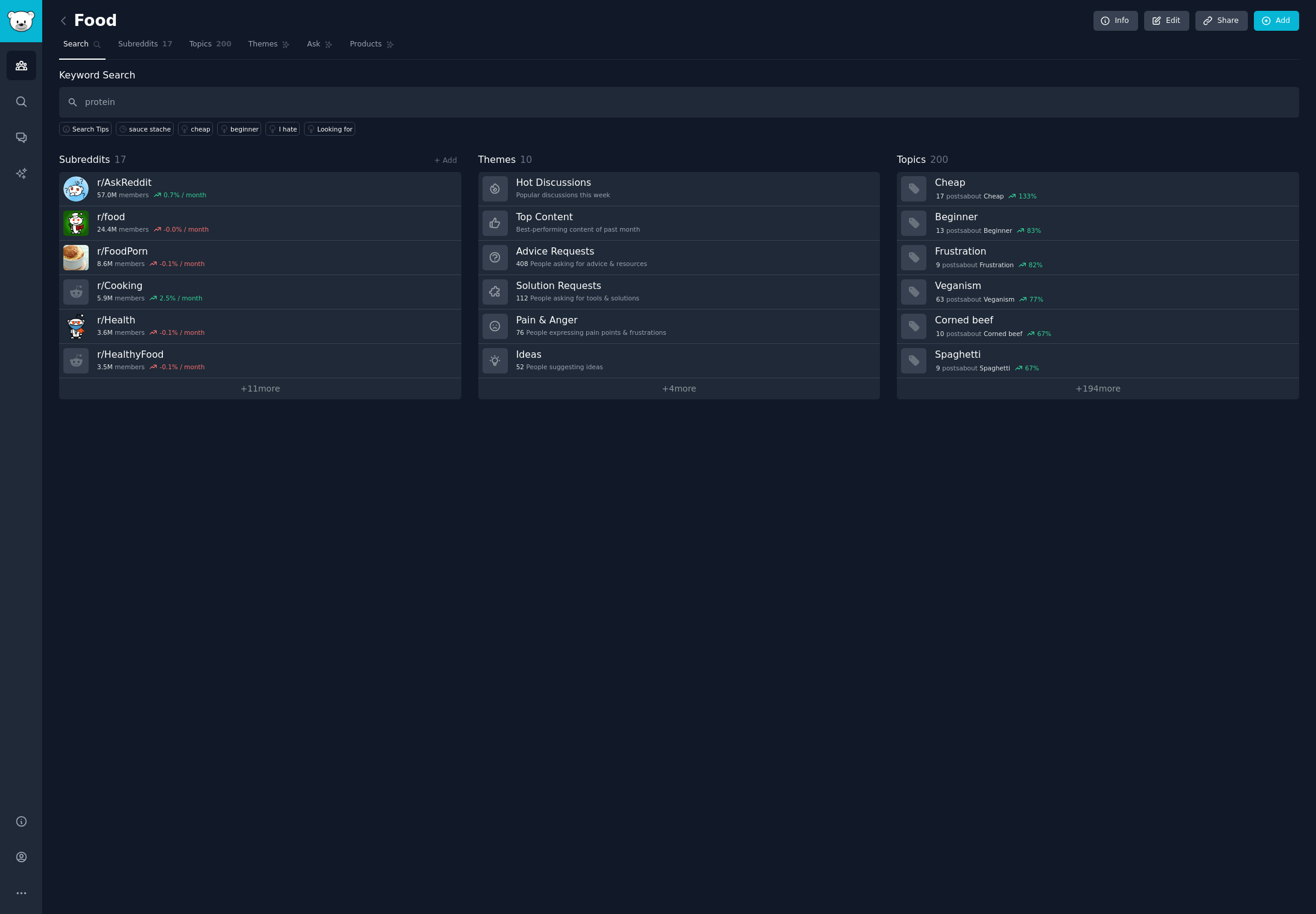
type input "protein"
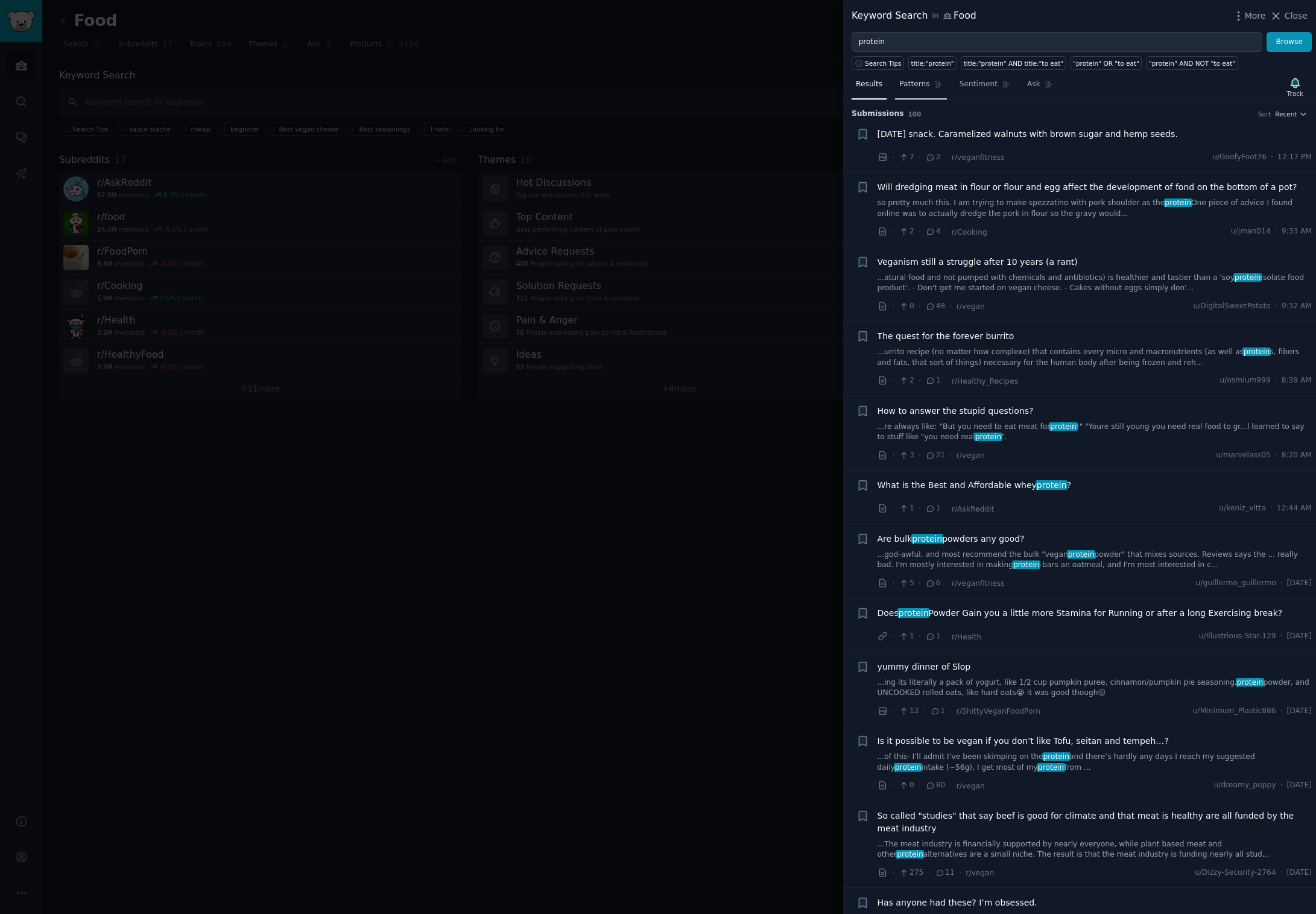
click at [922, 88] on span "Patterns" at bounding box center [914, 84] width 30 height 11
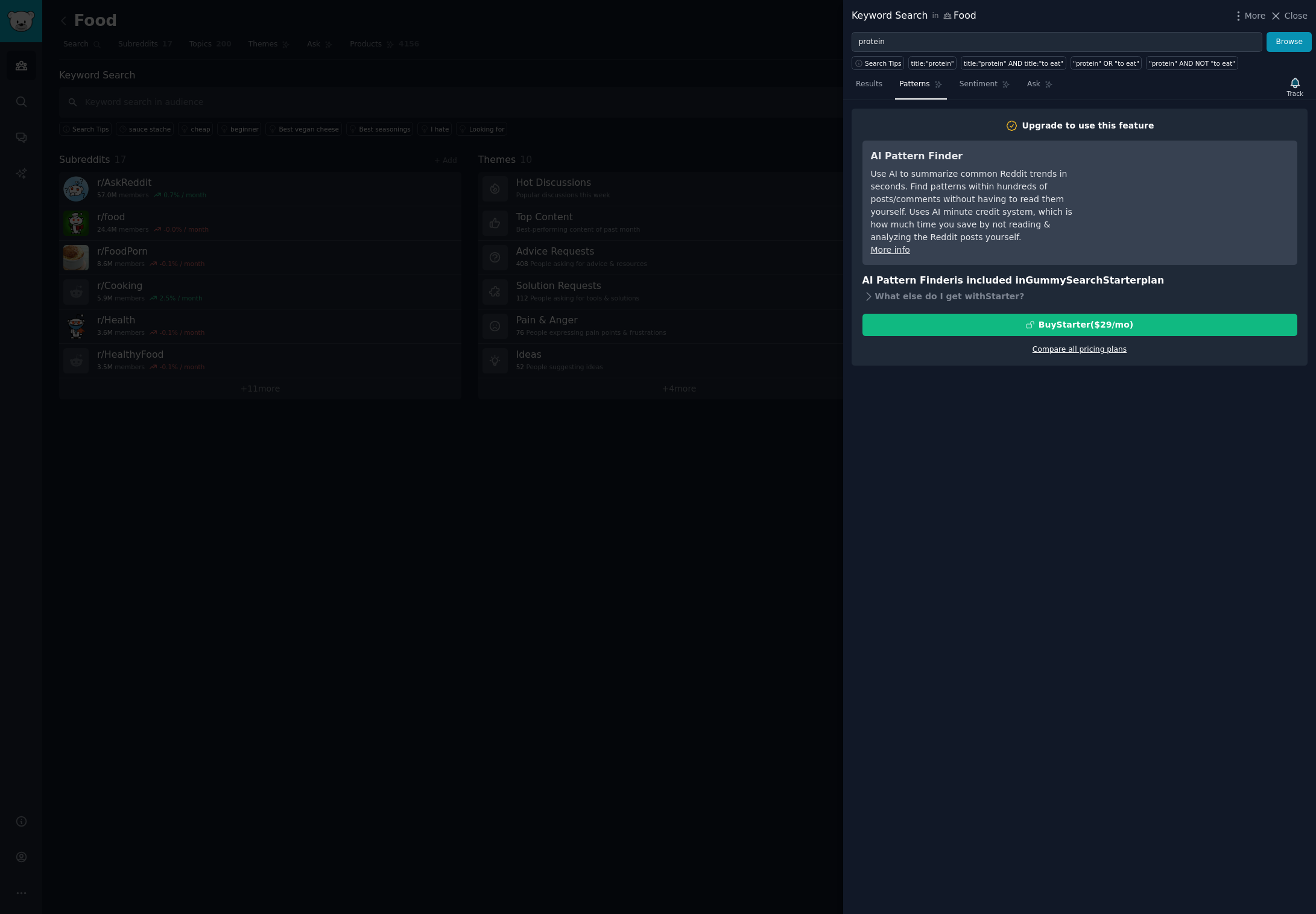
click at [1064, 345] on link "Compare all pricing plans" at bounding box center [1080, 349] width 94 height 8
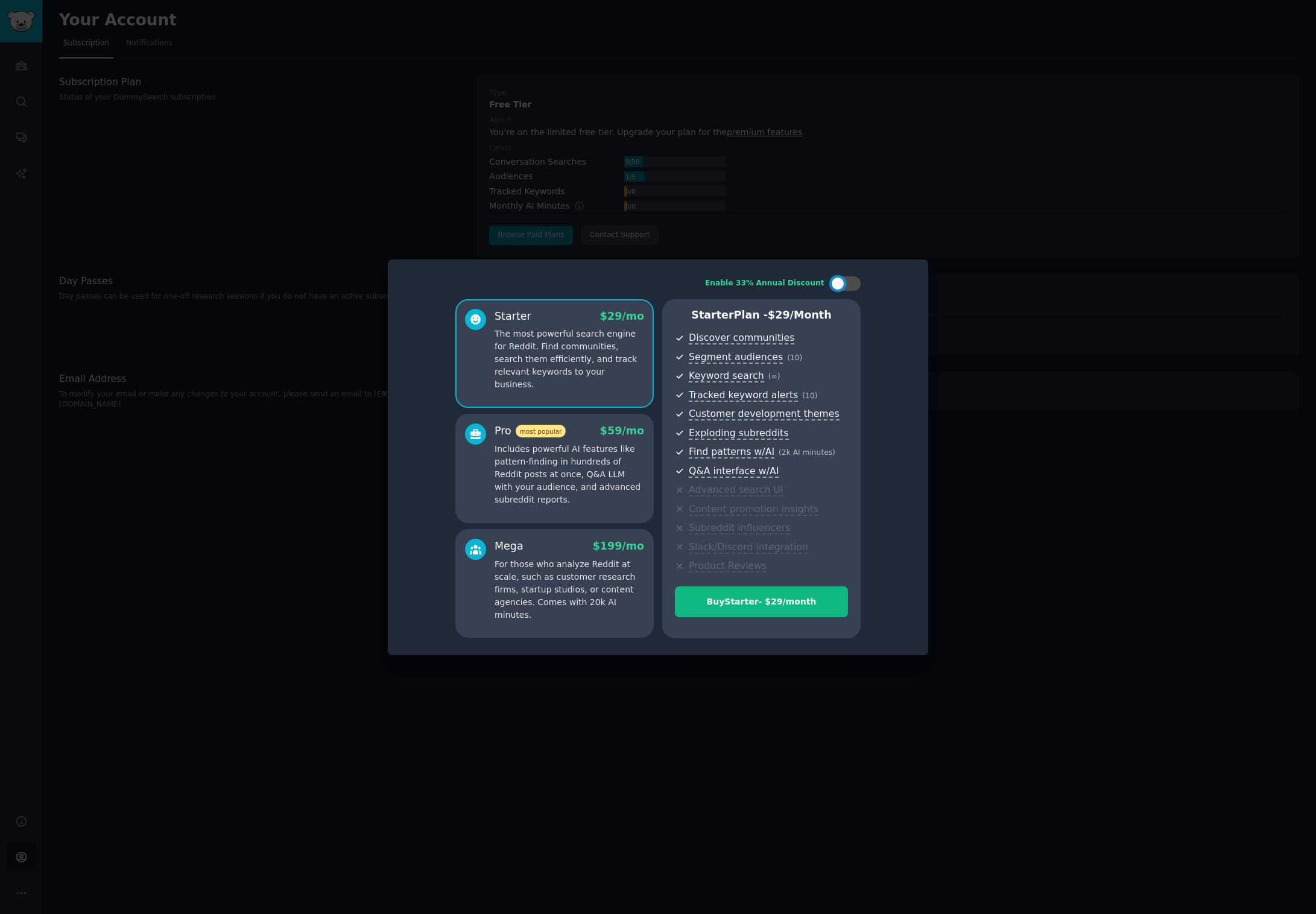
click at [810, 221] on div at bounding box center [658, 457] width 1316 height 914
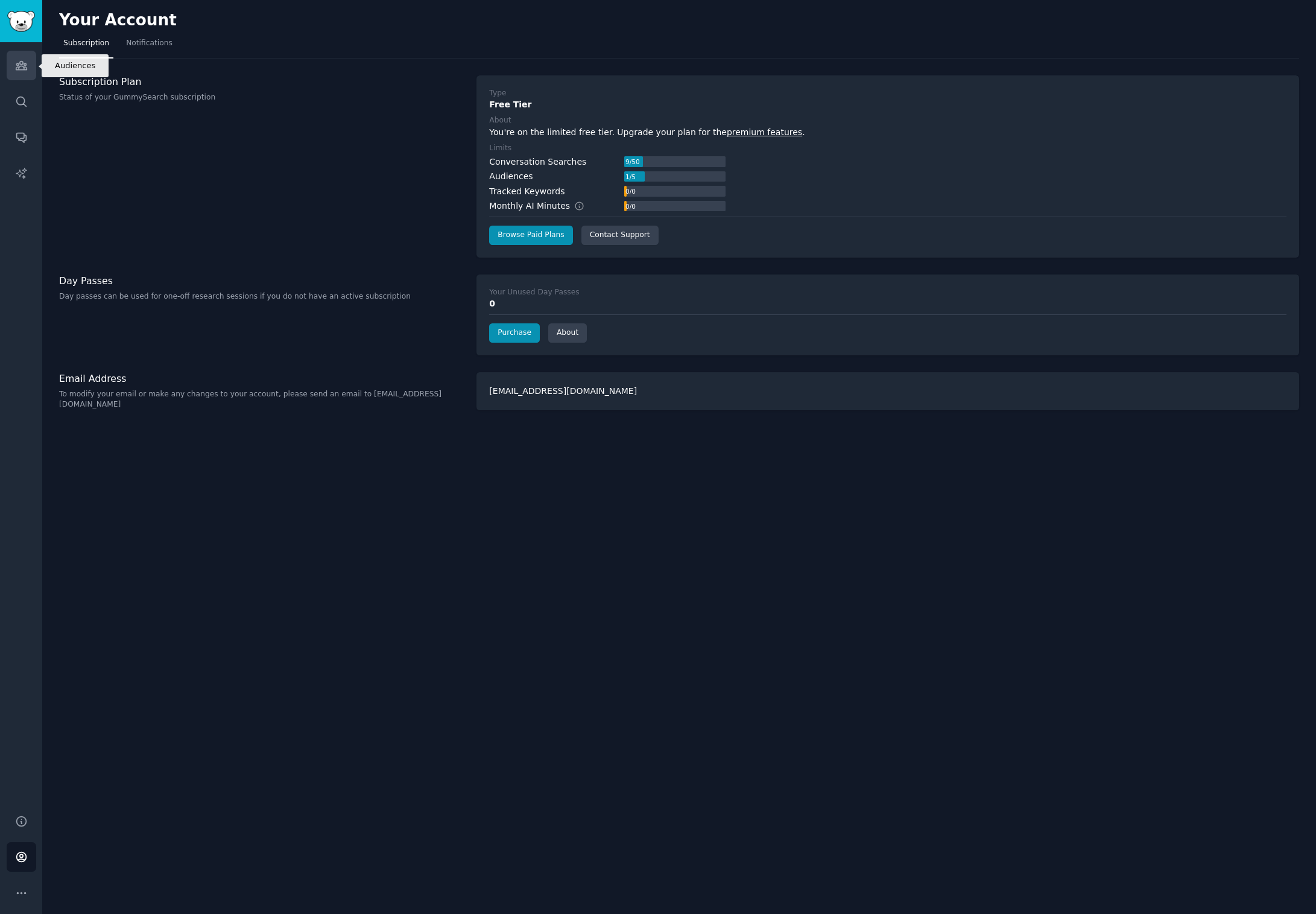
click at [18, 69] on icon "Sidebar" at bounding box center [21, 66] width 11 height 8
